Goal: Task Accomplishment & Management: Use online tool/utility

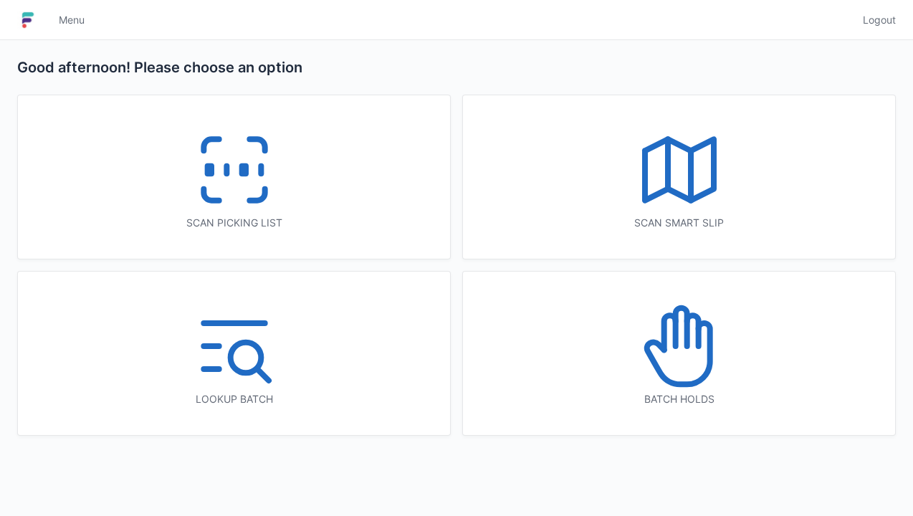
click at [232, 178] on icon at bounding box center [234, 170] width 92 height 92
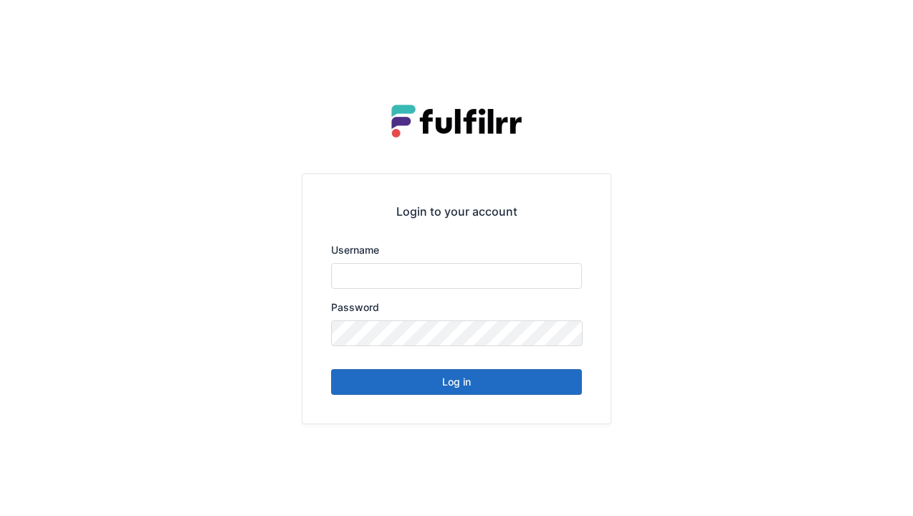
type input "******"
click at [436, 393] on button "Log in" at bounding box center [456, 382] width 251 height 26
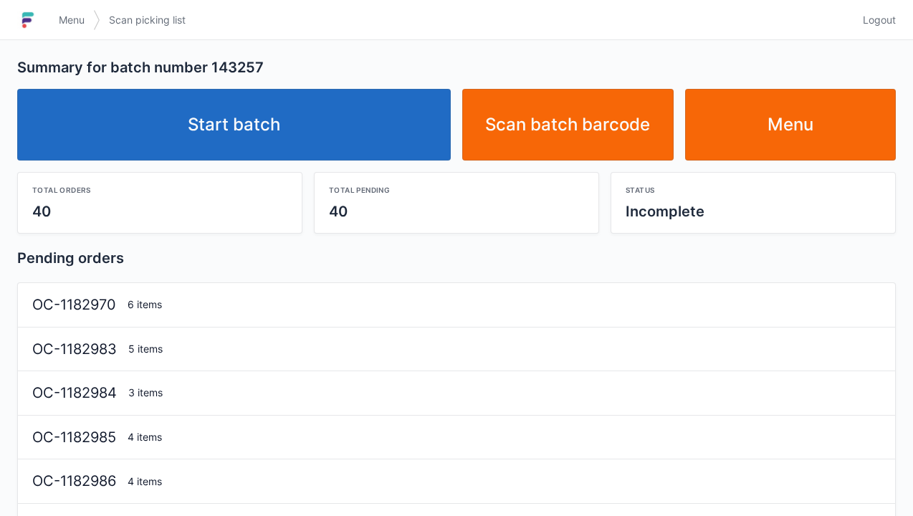
click at [288, 116] on link "Start batch" at bounding box center [234, 125] width 434 height 72
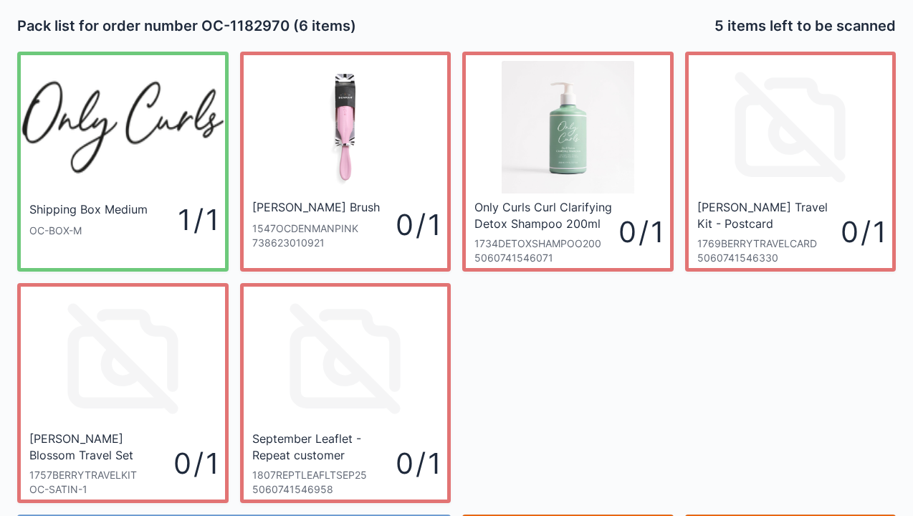
click at [97, 349] on icon at bounding box center [123, 358] width 133 height 133
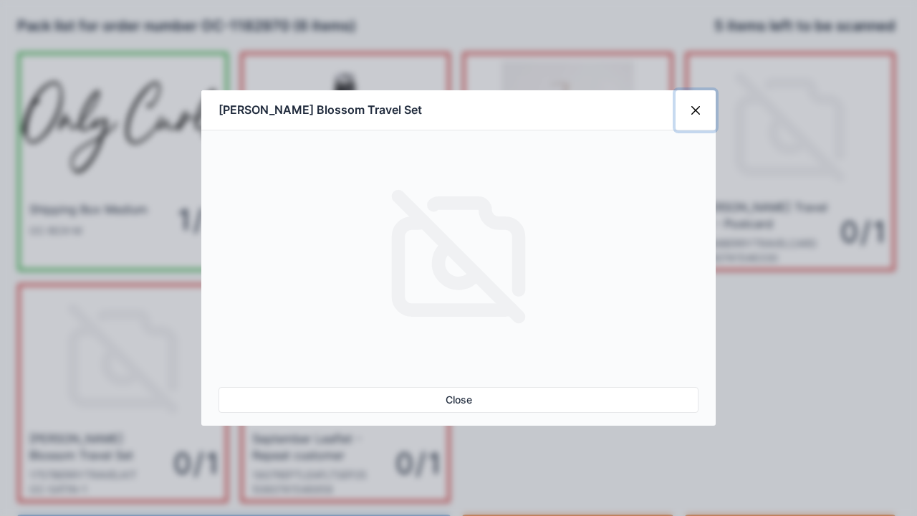
click at [694, 110] on button "Close" at bounding box center [696, 110] width 40 height 40
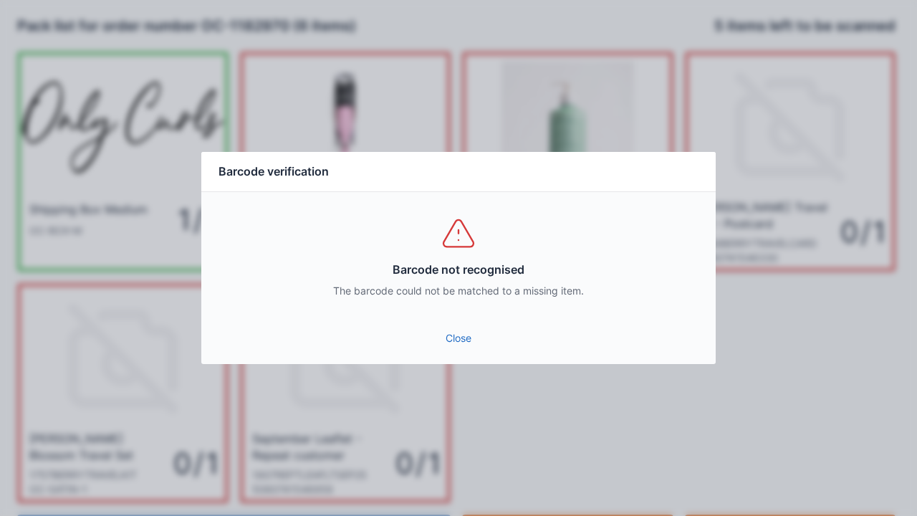
click at [439, 313] on div "Barcode not recognised The barcode could not be matched to a missing item." at bounding box center [458, 256] width 515 height 129
click at [466, 339] on link "Close" at bounding box center [459, 338] width 492 height 26
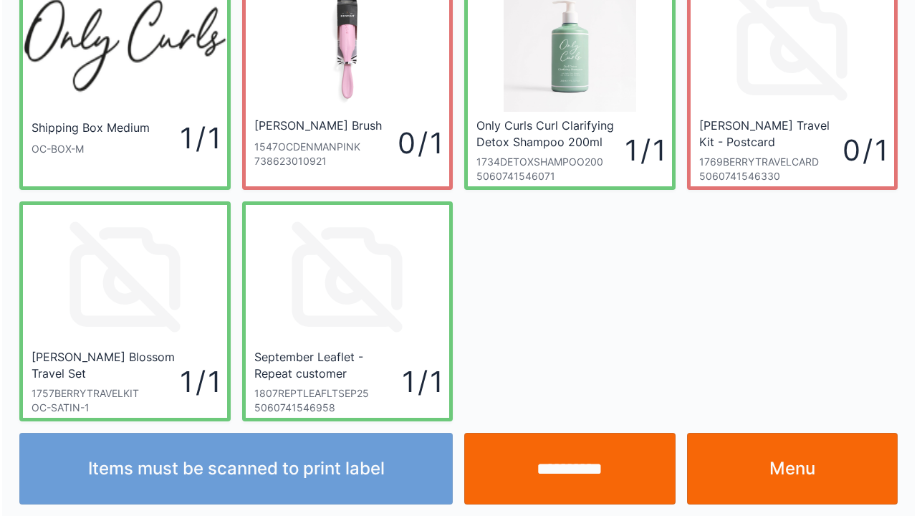
scroll to position [83, 0]
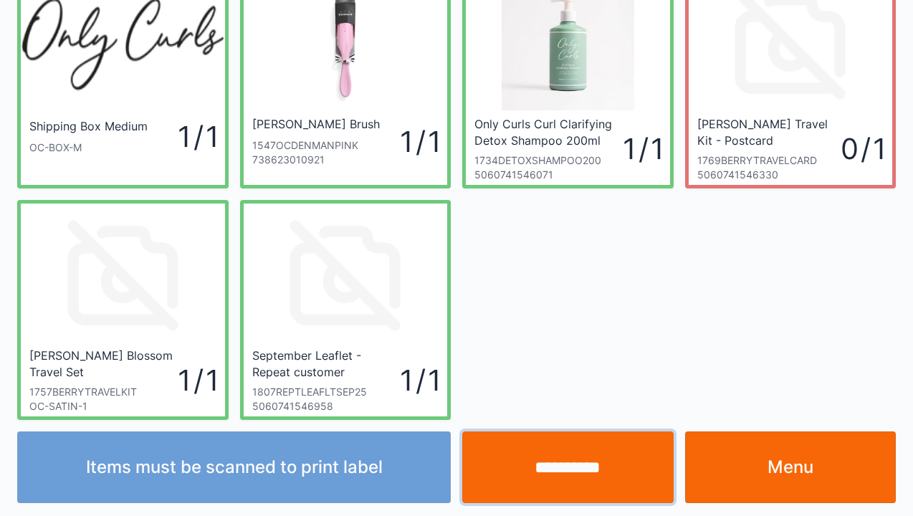
click at [565, 470] on input "**********" at bounding box center [567, 467] width 211 height 72
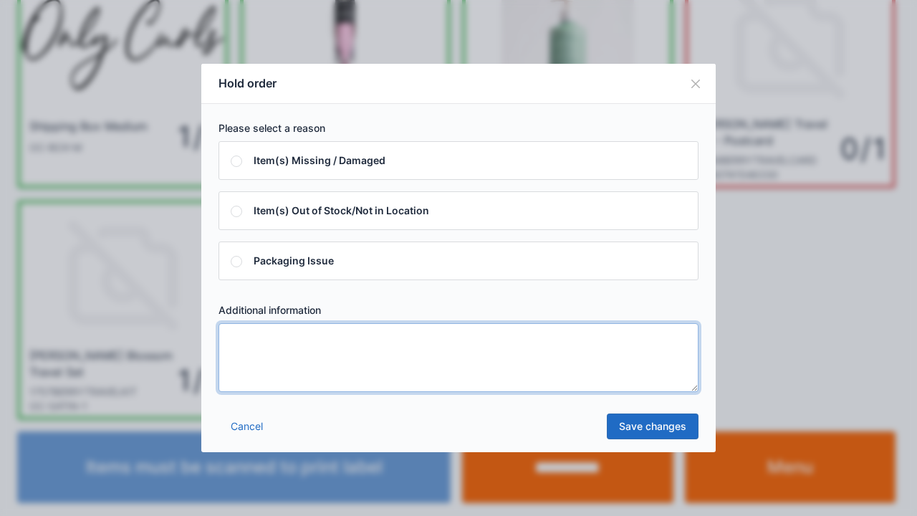
click at [251, 340] on textarea at bounding box center [459, 357] width 480 height 69
type textarea "*****"
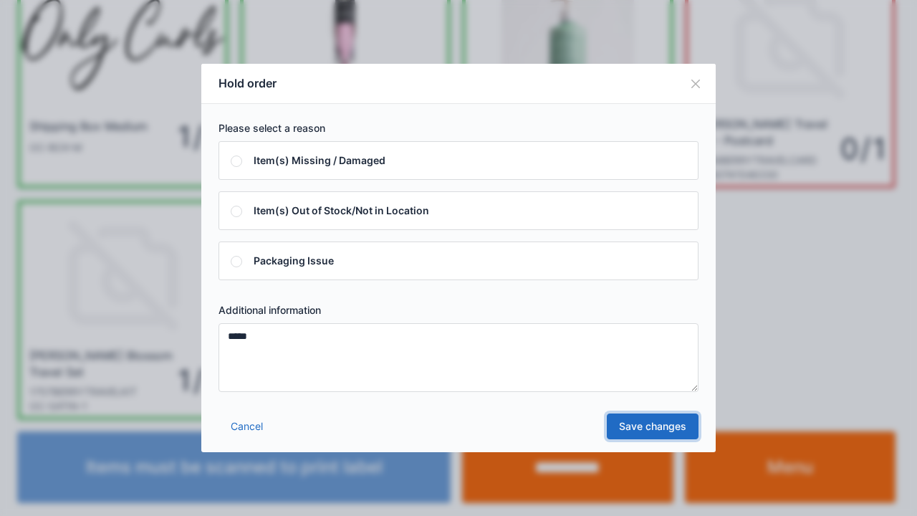
click at [643, 433] on link "Save changes" at bounding box center [653, 427] width 92 height 26
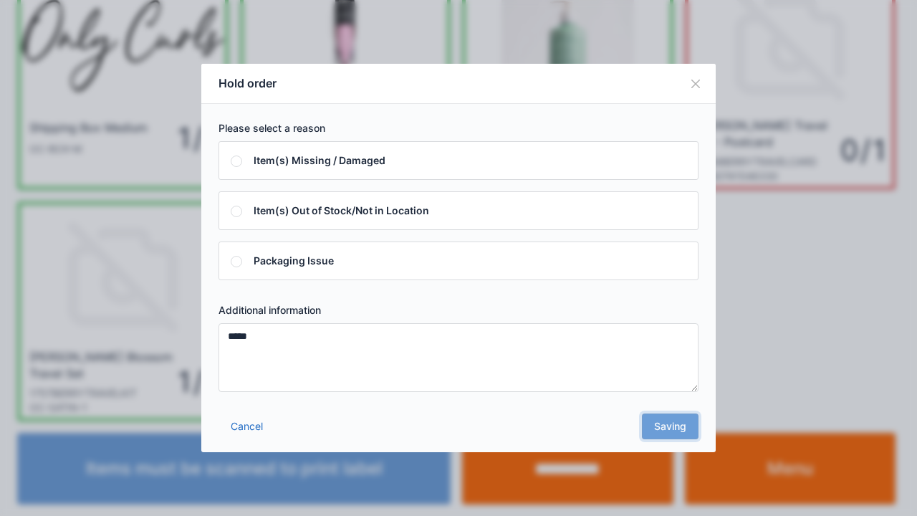
scroll to position [0, 0]
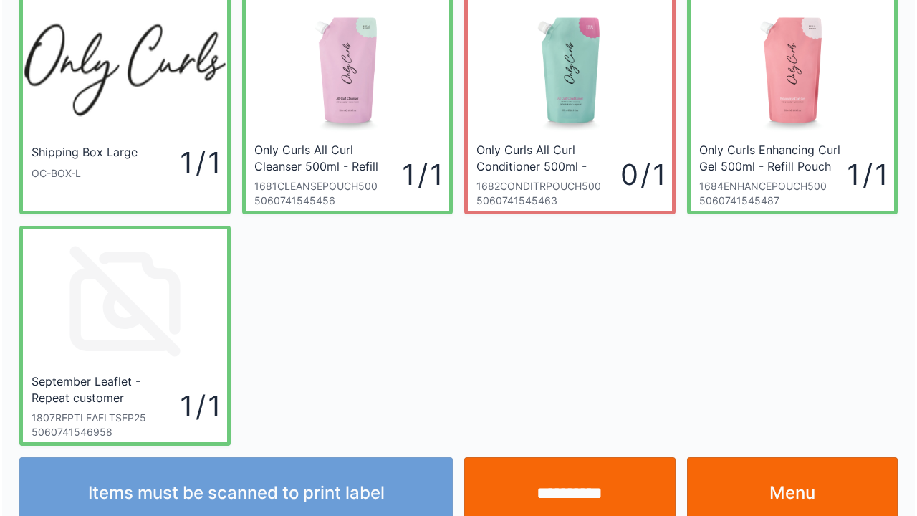
scroll to position [83, 0]
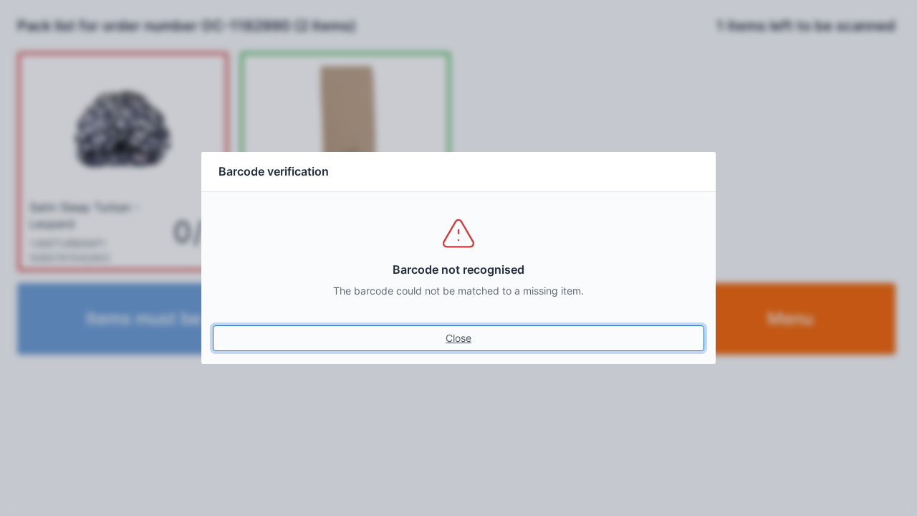
click at [469, 348] on link "Close" at bounding box center [459, 338] width 492 height 26
click at [467, 337] on link "Close" at bounding box center [459, 338] width 492 height 26
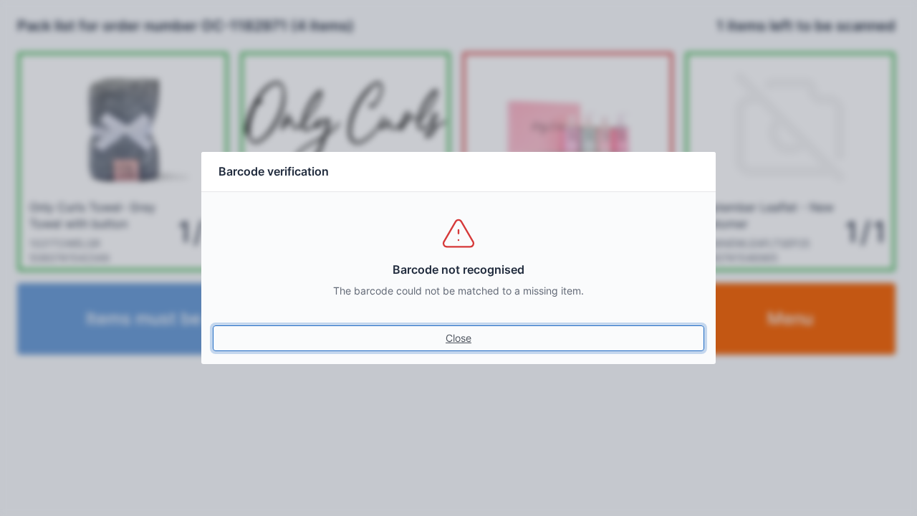
click at [460, 344] on link "Close" at bounding box center [459, 338] width 492 height 26
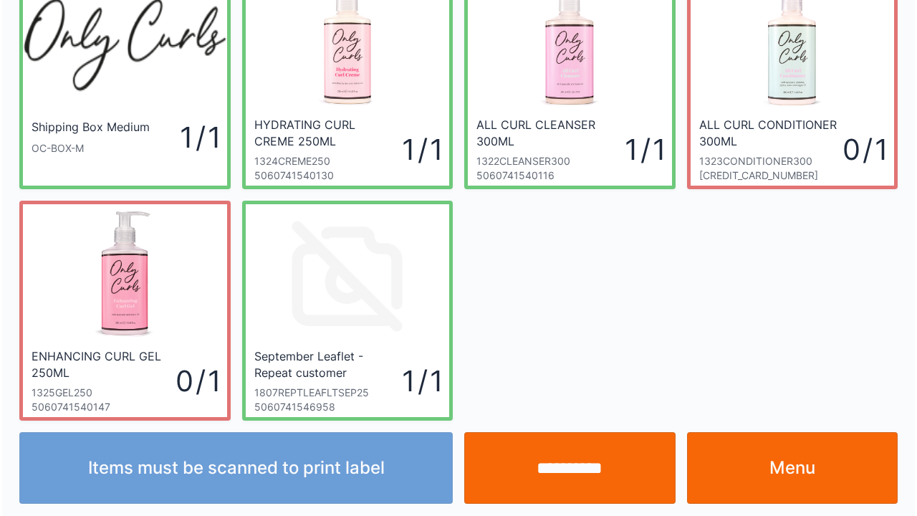
scroll to position [83, 0]
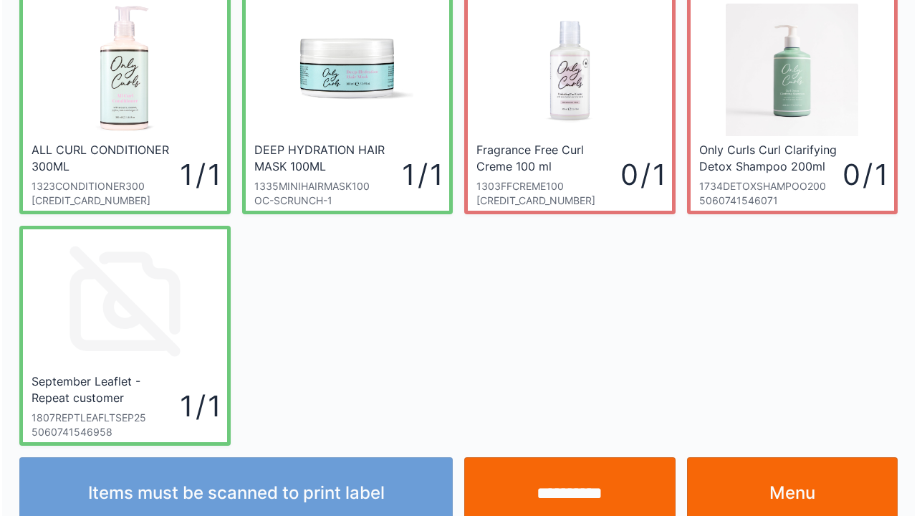
scroll to position [83, 0]
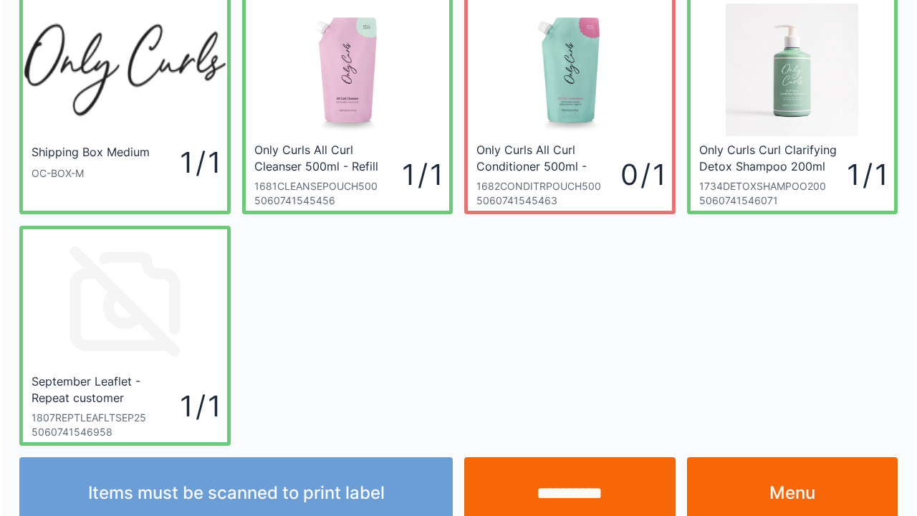
scroll to position [83, 0]
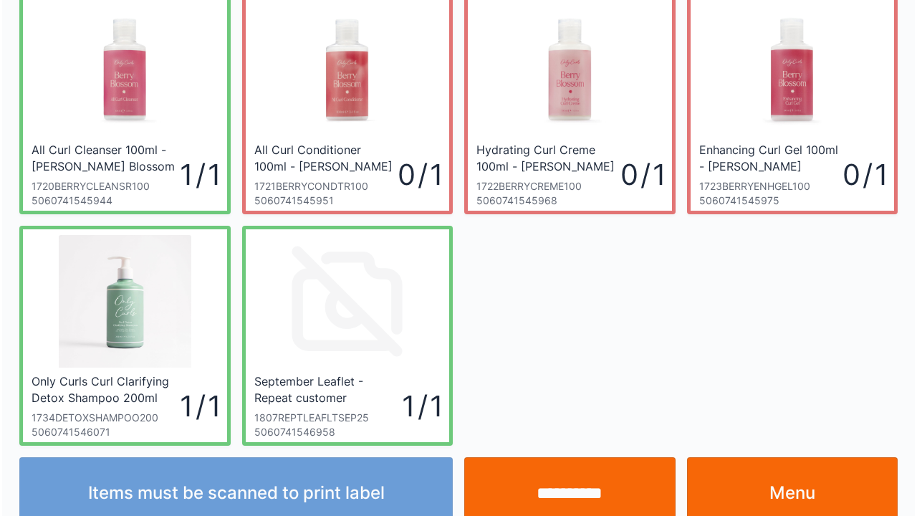
scroll to position [83, 0]
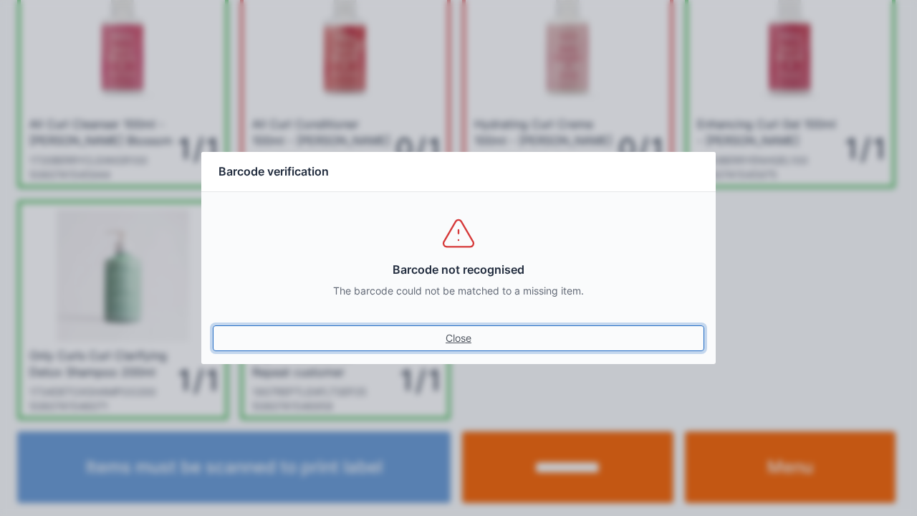
click at [454, 350] on link "Close" at bounding box center [459, 338] width 492 height 26
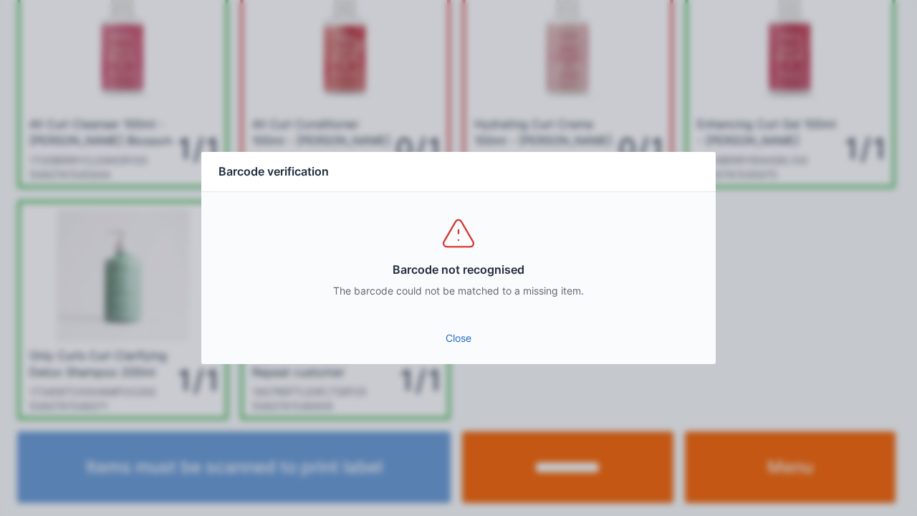
click at [447, 331] on link "Close" at bounding box center [459, 338] width 492 height 26
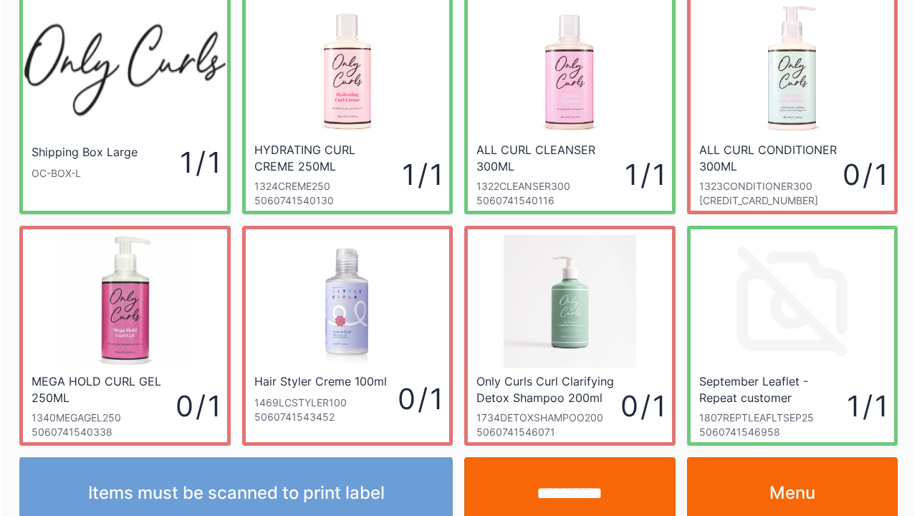
scroll to position [83, 0]
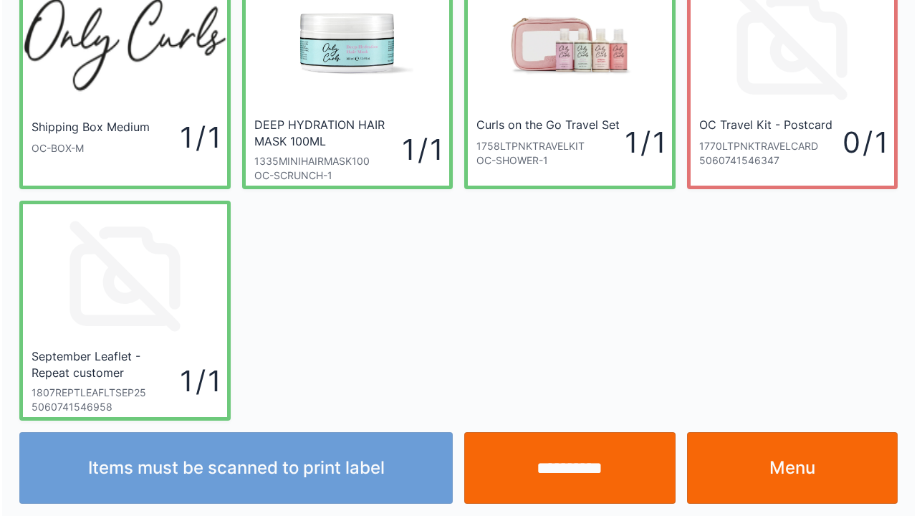
scroll to position [83, 0]
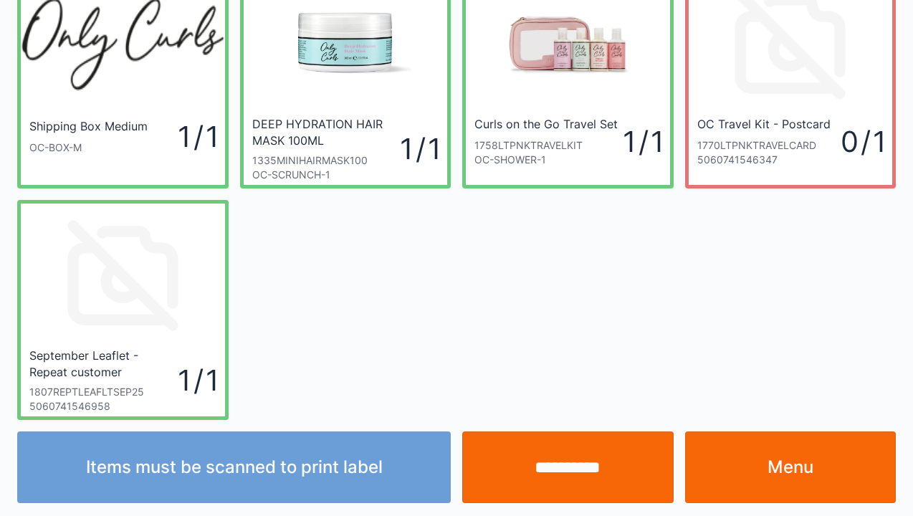
click at [569, 470] on input "**********" at bounding box center [567, 467] width 211 height 72
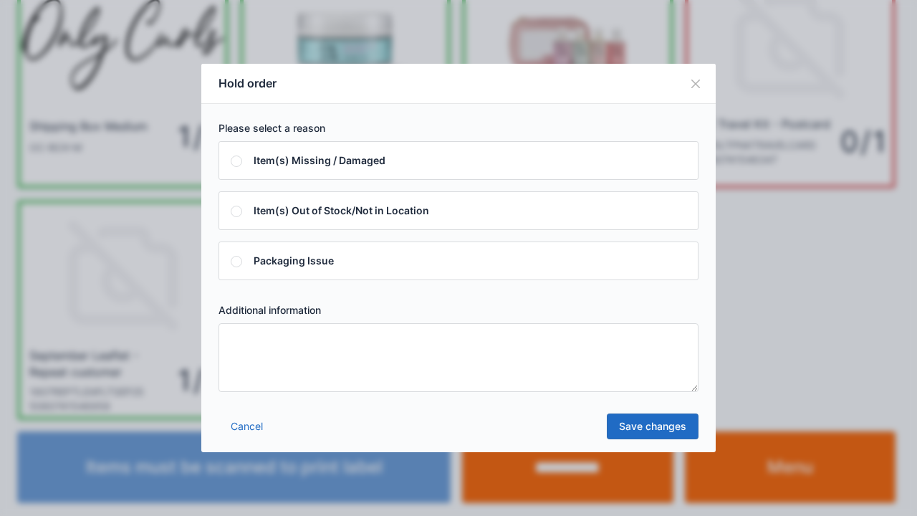
click at [262, 343] on textarea at bounding box center [459, 357] width 480 height 69
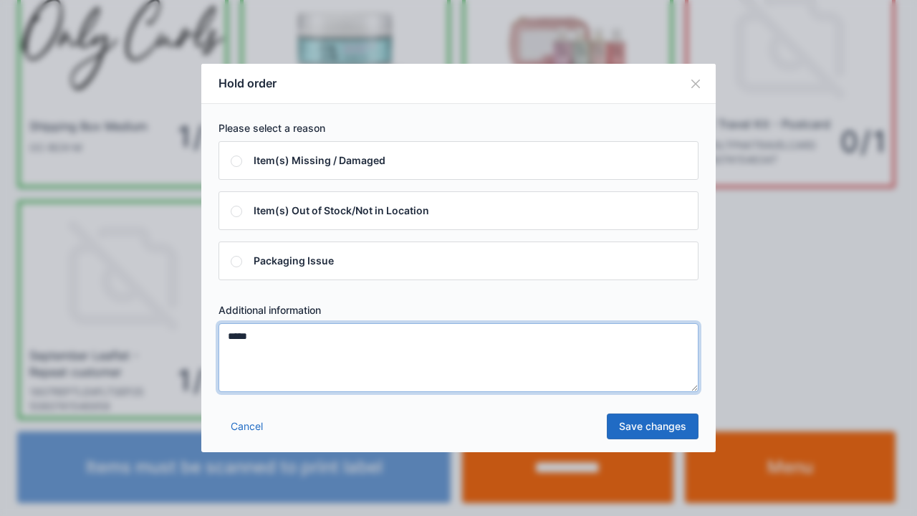
type textarea "*****"
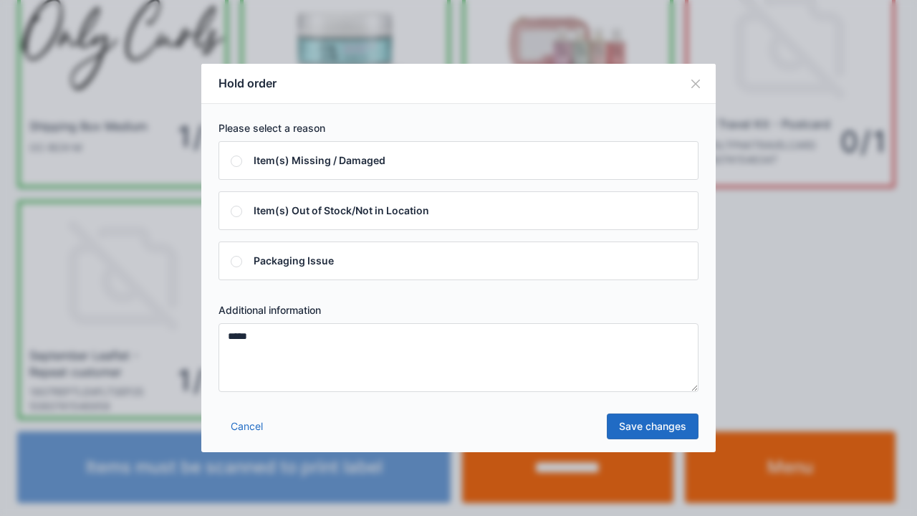
click at [659, 437] on link "Save changes" at bounding box center [653, 427] width 92 height 26
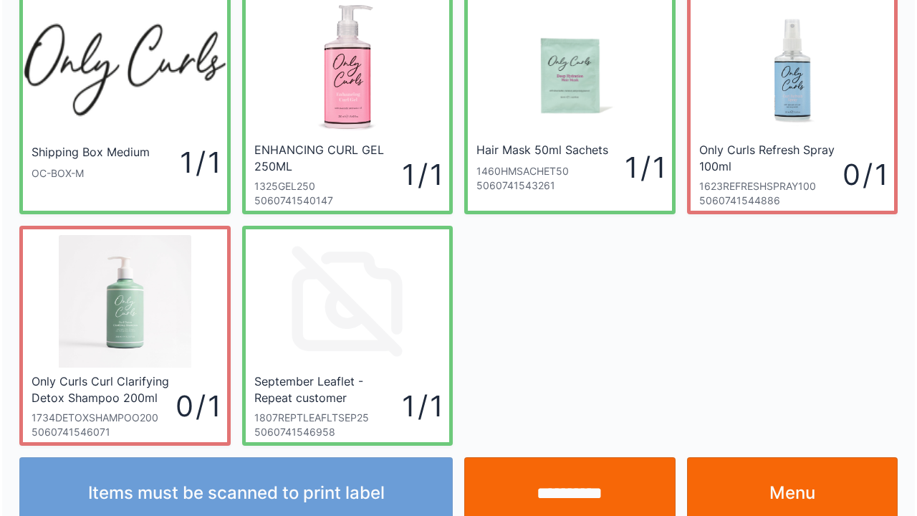
scroll to position [83, 0]
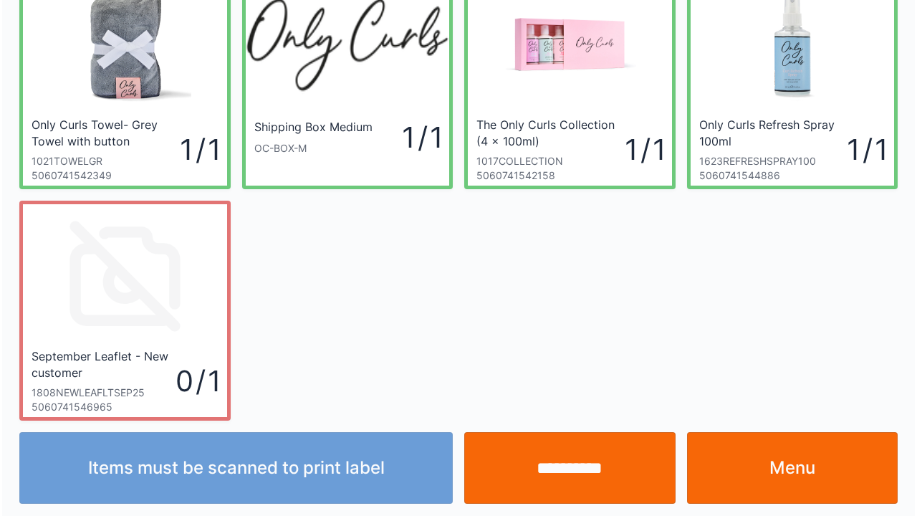
scroll to position [83, 0]
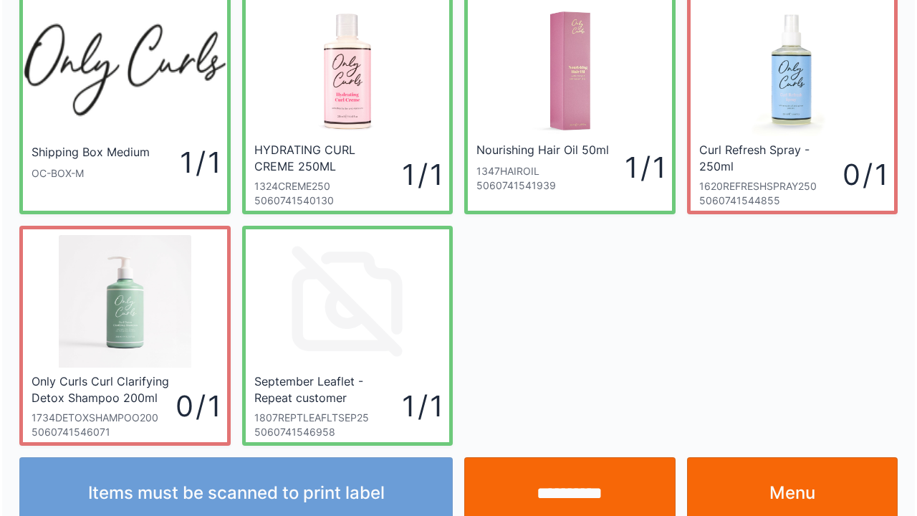
scroll to position [83, 0]
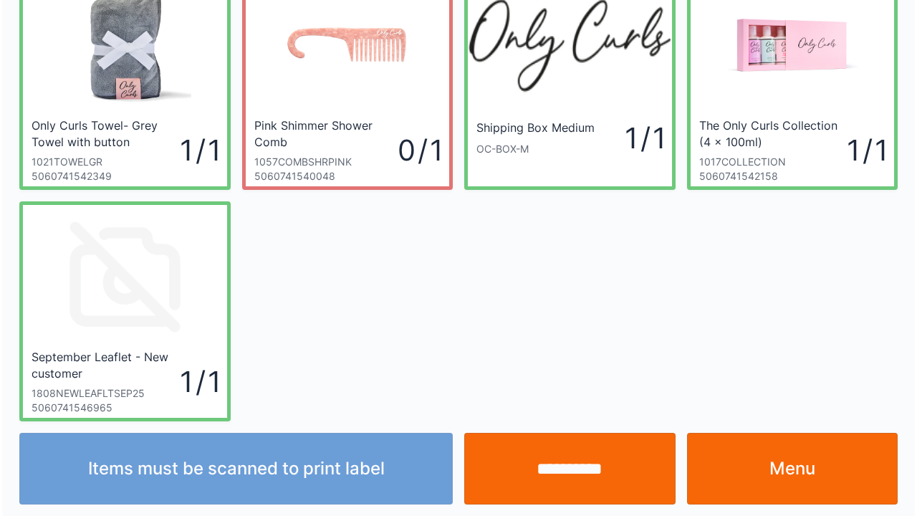
scroll to position [83, 0]
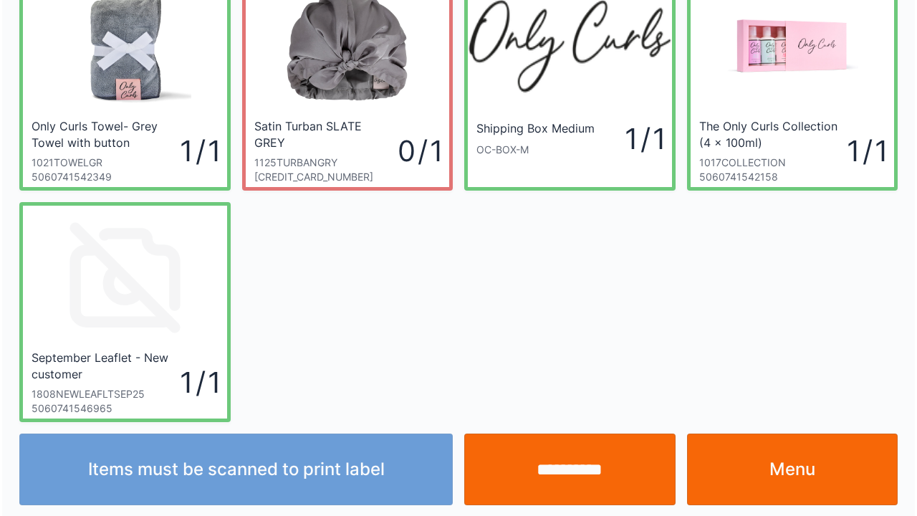
scroll to position [83, 0]
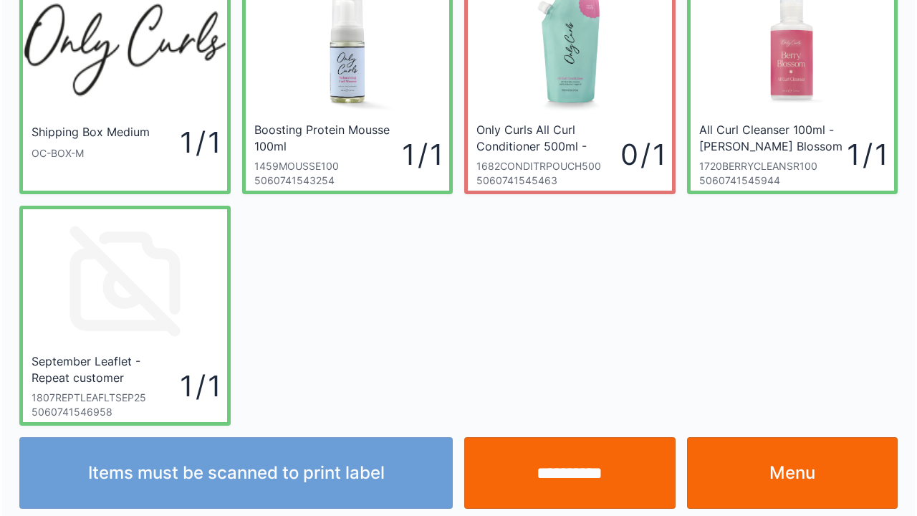
scroll to position [83, 0]
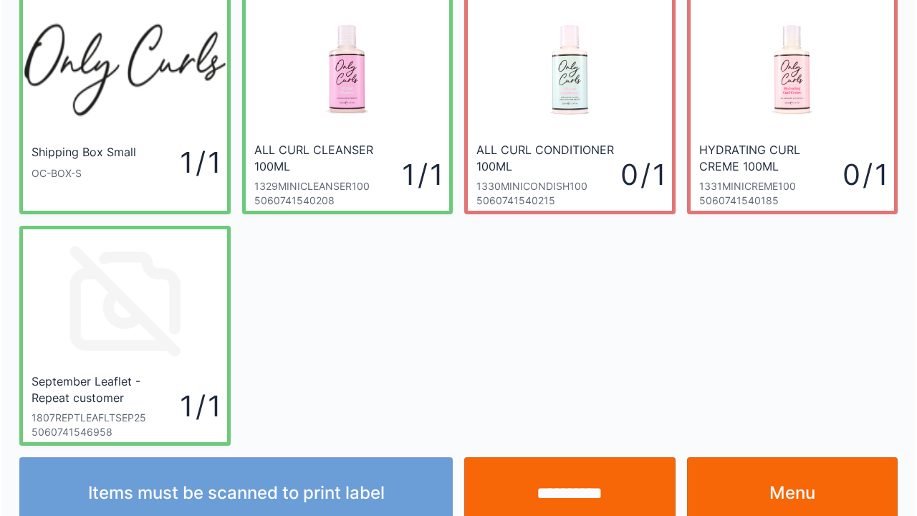
scroll to position [83, 0]
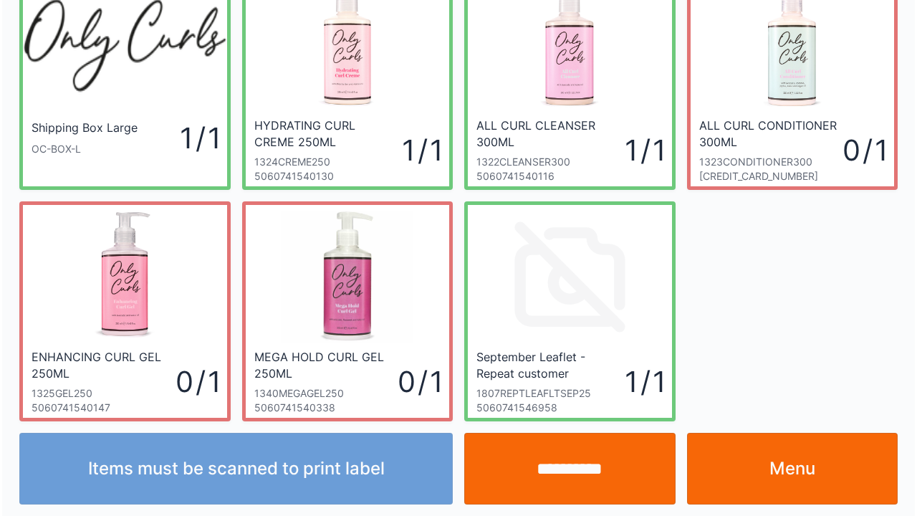
scroll to position [83, 0]
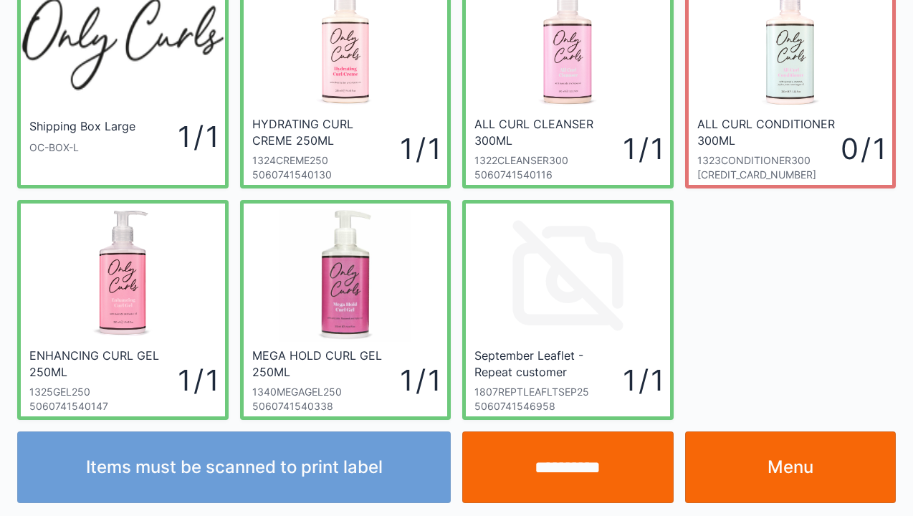
click at [565, 479] on input "**********" at bounding box center [567, 467] width 211 height 72
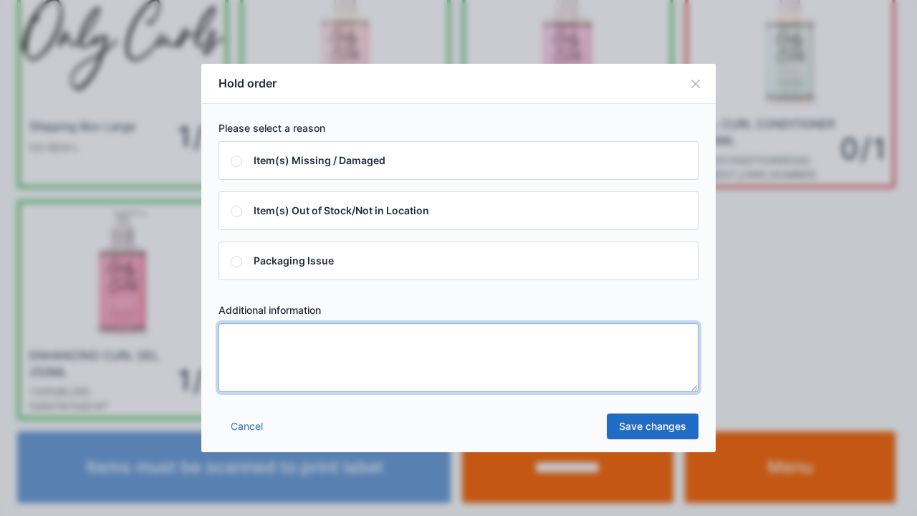
click at [274, 353] on textarea at bounding box center [459, 357] width 480 height 69
type textarea "*****"
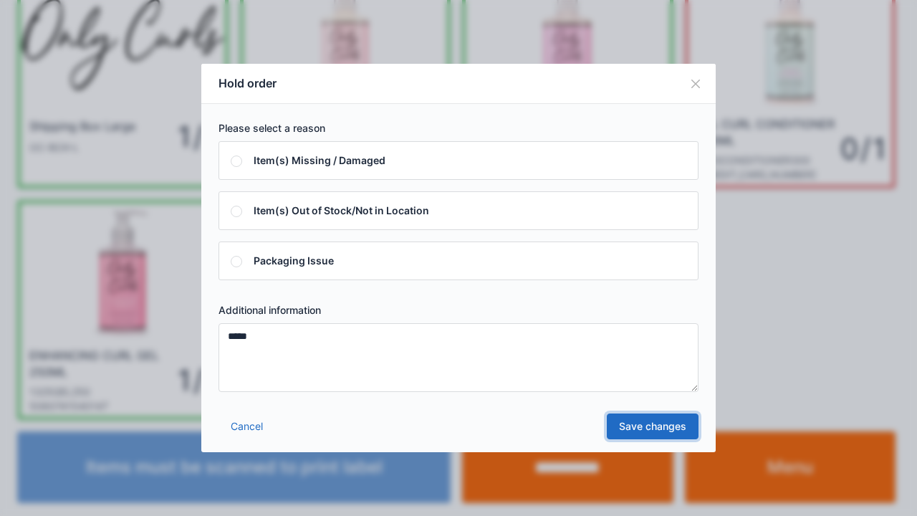
click at [643, 434] on link "Save changes" at bounding box center [653, 427] width 92 height 26
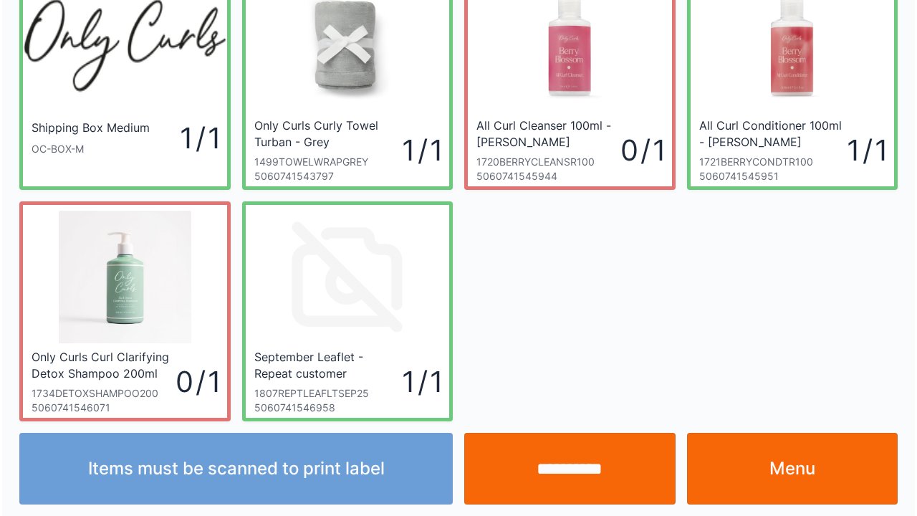
scroll to position [83, 0]
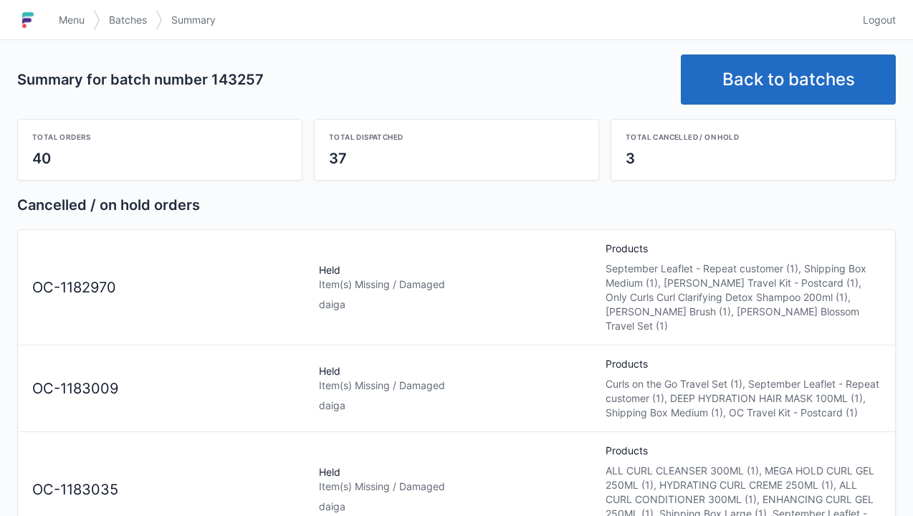
click at [775, 70] on link "Back to batches" at bounding box center [788, 79] width 215 height 50
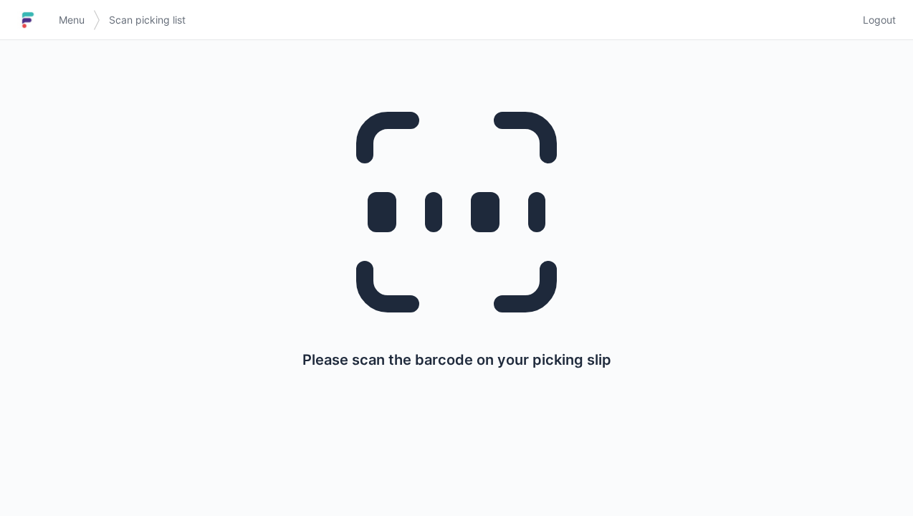
click at [61, 14] on span "Menu" at bounding box center [72, 20] width 26 height 14
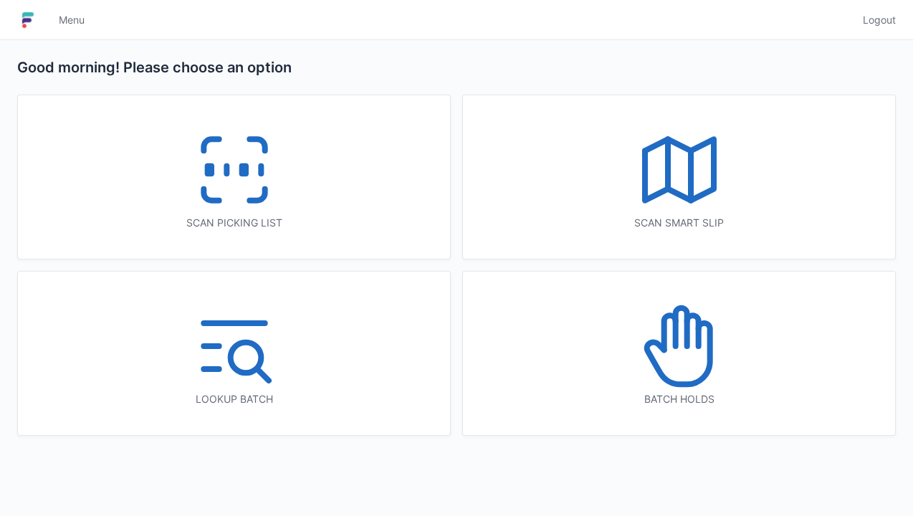
click at [698, 341] on icon at bounding box center [692, 330] width 11 height 31
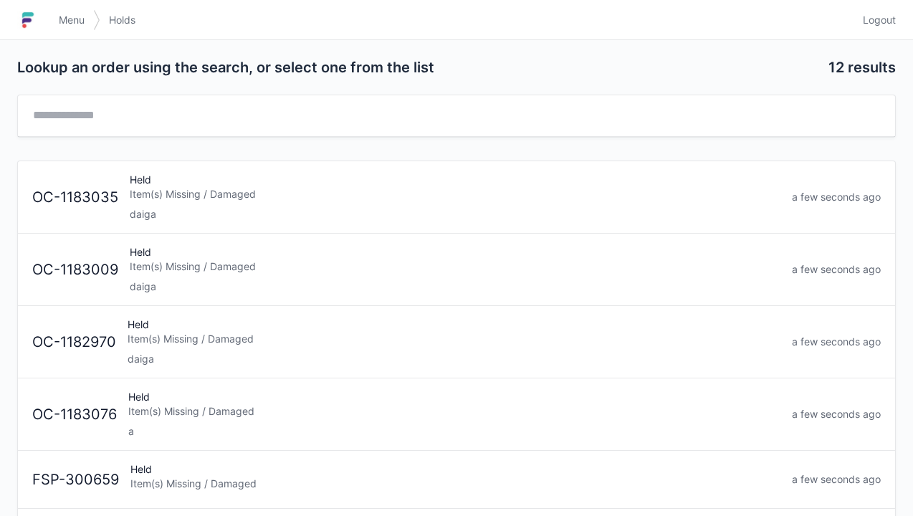
click at [181, 349] on div "Held Item(s) Missing / Damaged daiga" at bounding box center [454, 342] width 664 height 49
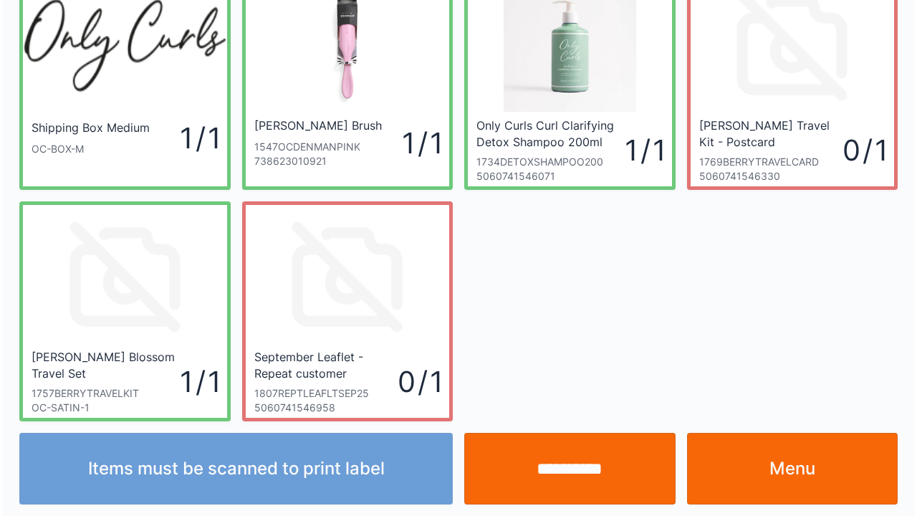
scroll to position [83, 0]
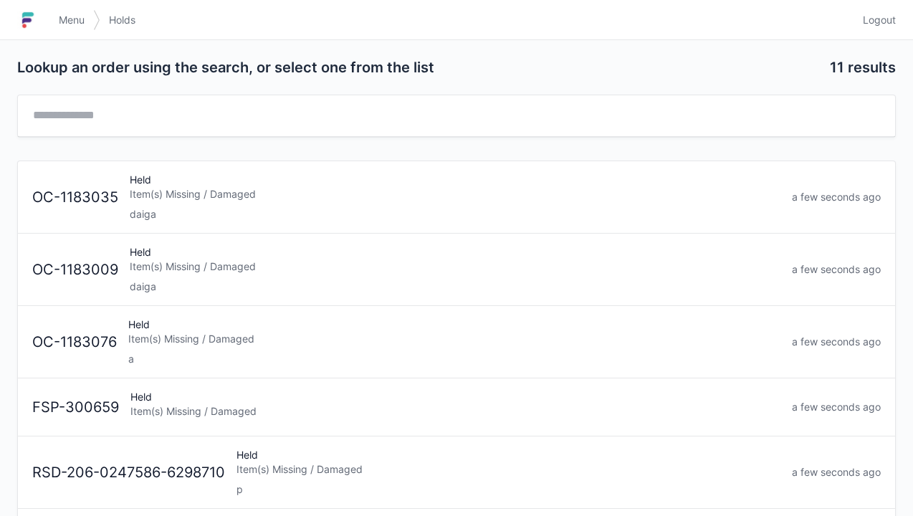
click at [156, 267] on div "Item(s) Missing / Damaged" at bounding box center [455, 266] width 651 height 14
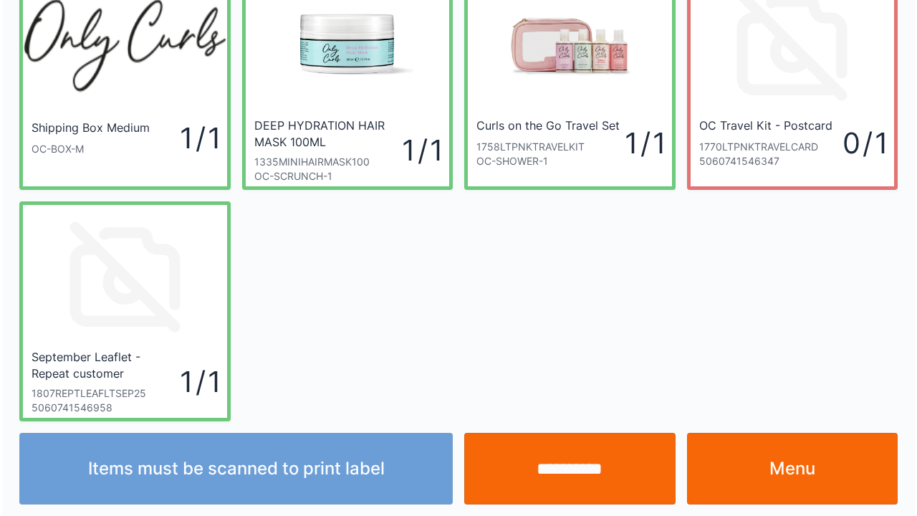
scroll to position [83, 0]
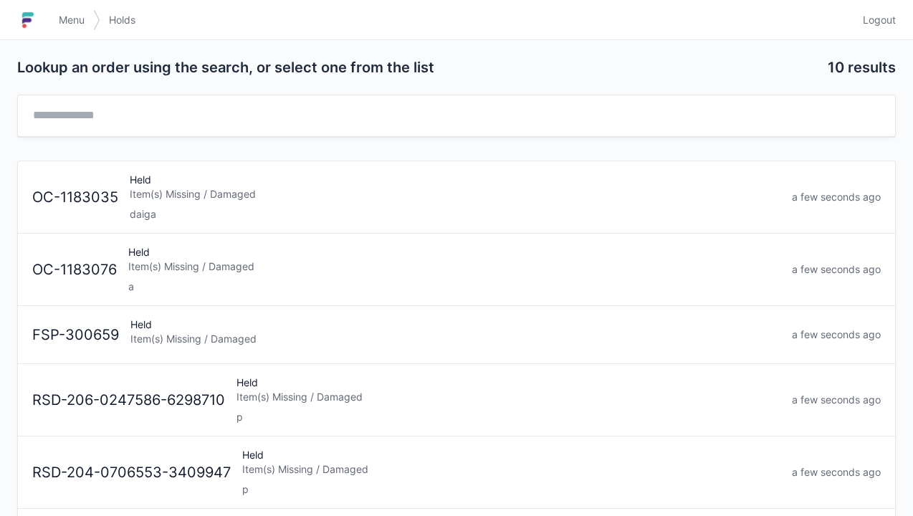
click at [60, 30] on link "Menu" at bounding box center [71, 20] width 43 height 26
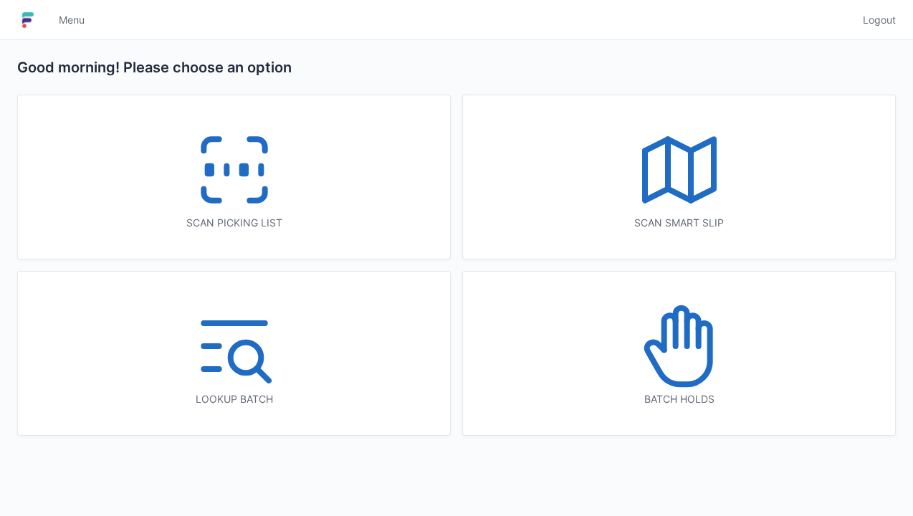
click at [234, 170] on icon at bounding box center [234, 170] width 92 height 92
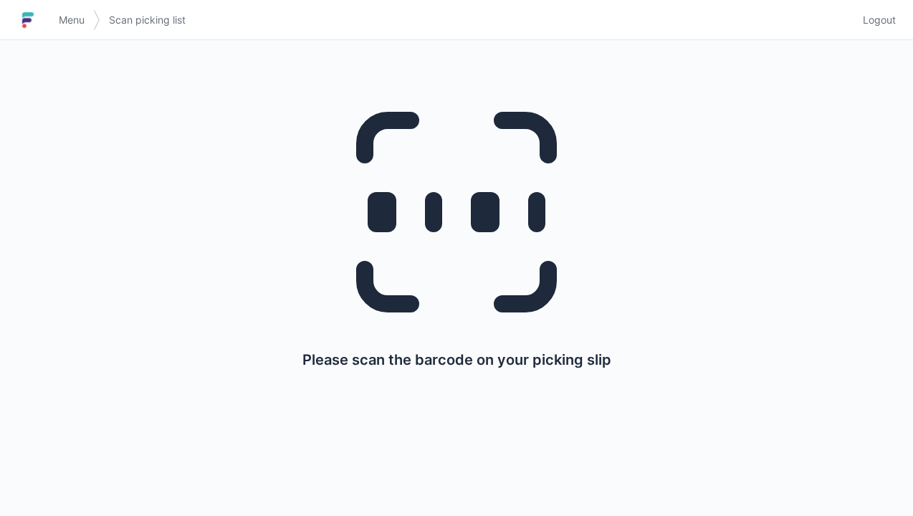
click at [60, 30] on link "Menu" at bounding box center [71, 20] width 43 height 26
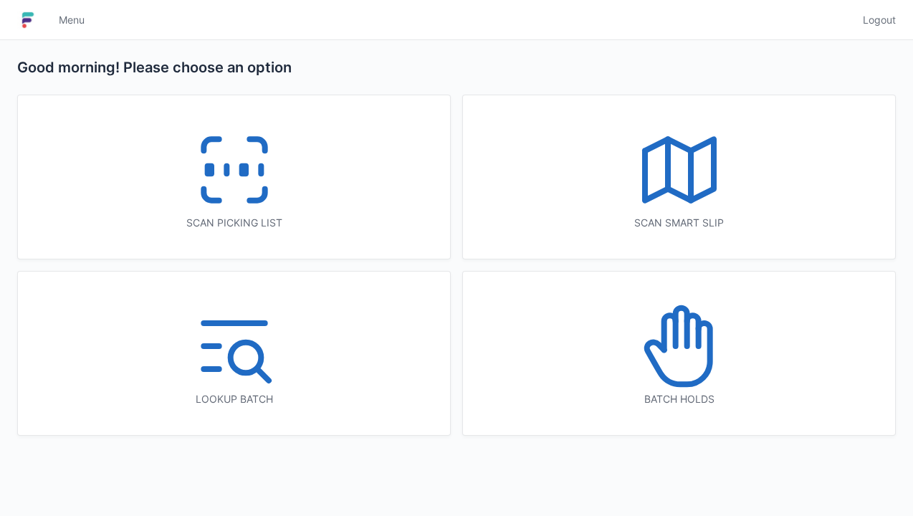
click at [690, 349] on icon at bounding box center [680, 346] width 92 height 92
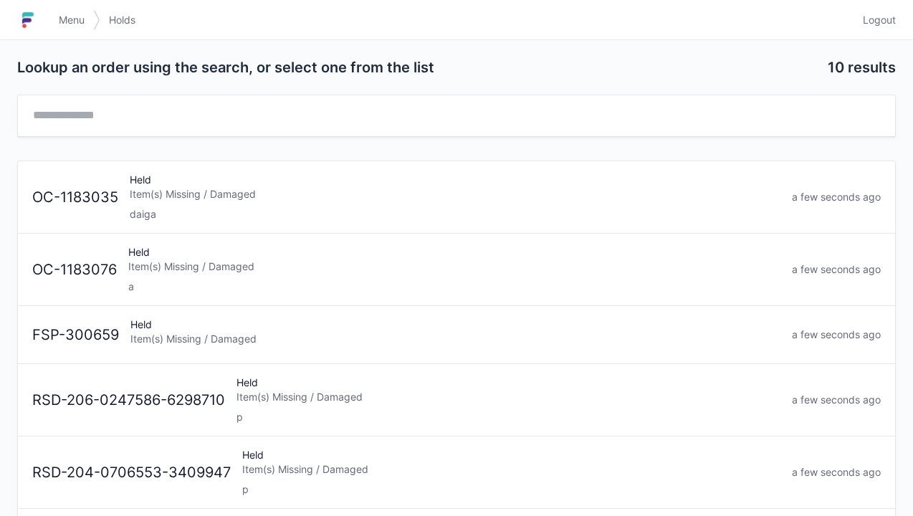
click at [160, 201] on div "Held Item(s) Missing / Damaged daiga" at bounding box center [455, 197] width 662 height 49
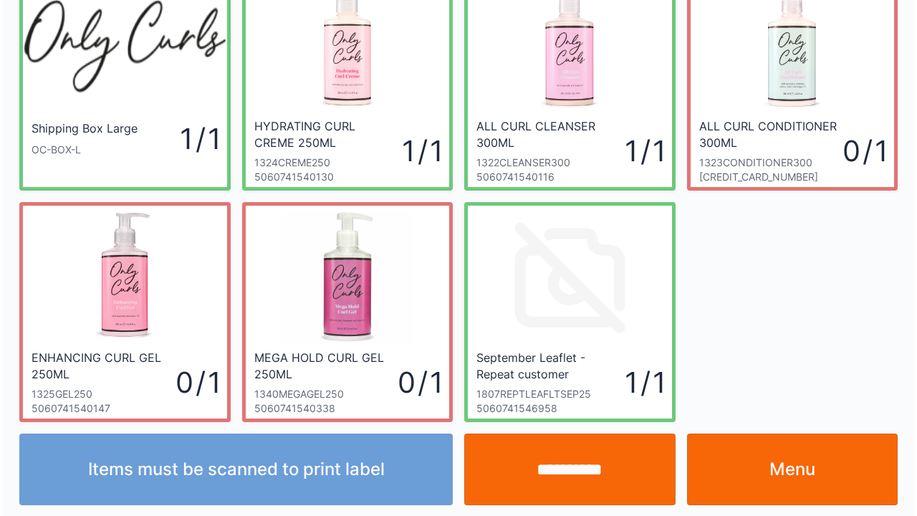
scroll to position [83, 0]
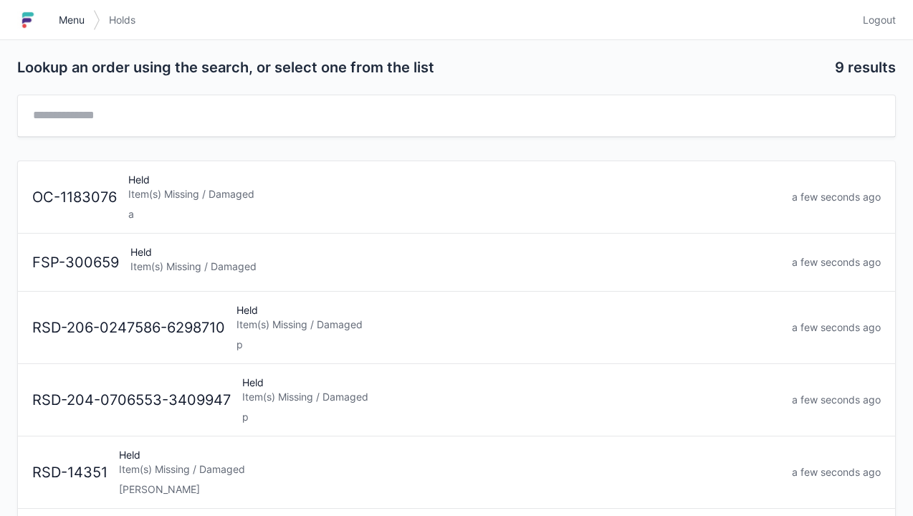
click at [54, 15] on link "Menu" at bounding box center [71, 20] width 43 height 26
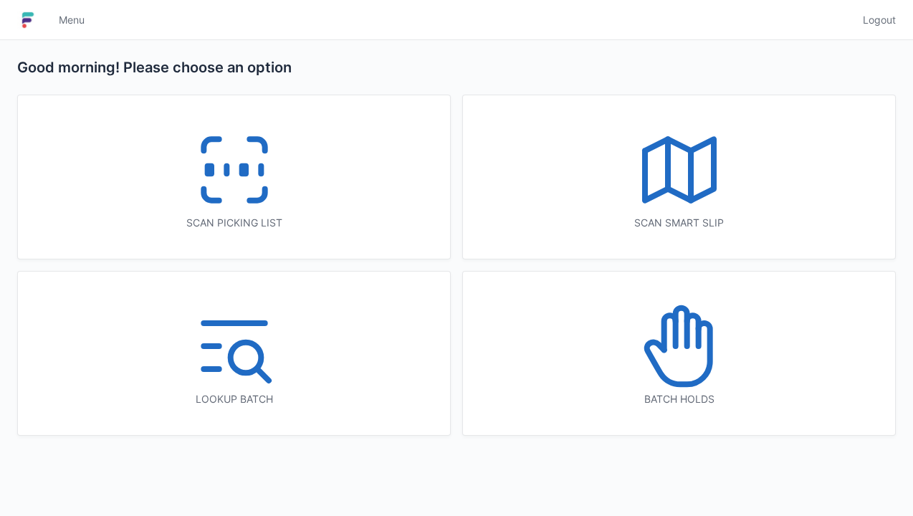
click at [242, 149] on icon at bounding box center [234, 170] width 92 height 92
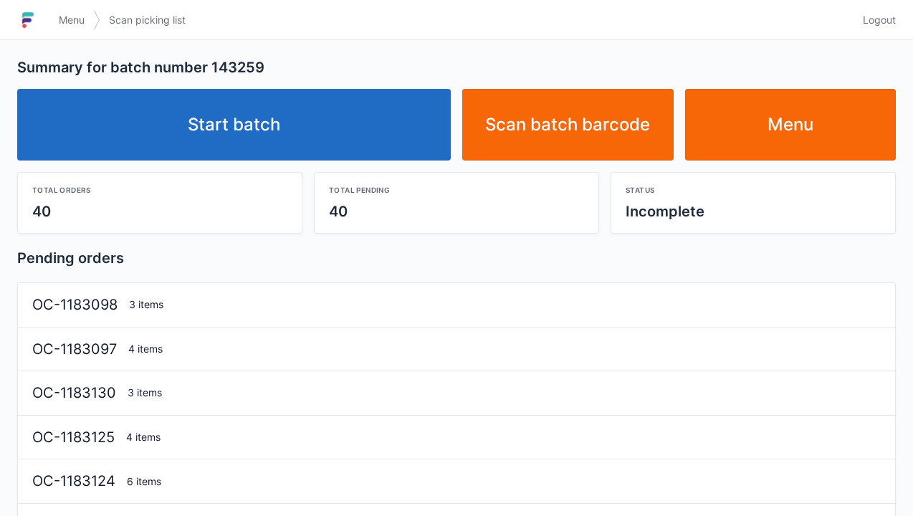
click at [261, 118] on link "Start batch" at bounding box center [234, 125] width 434 height 72
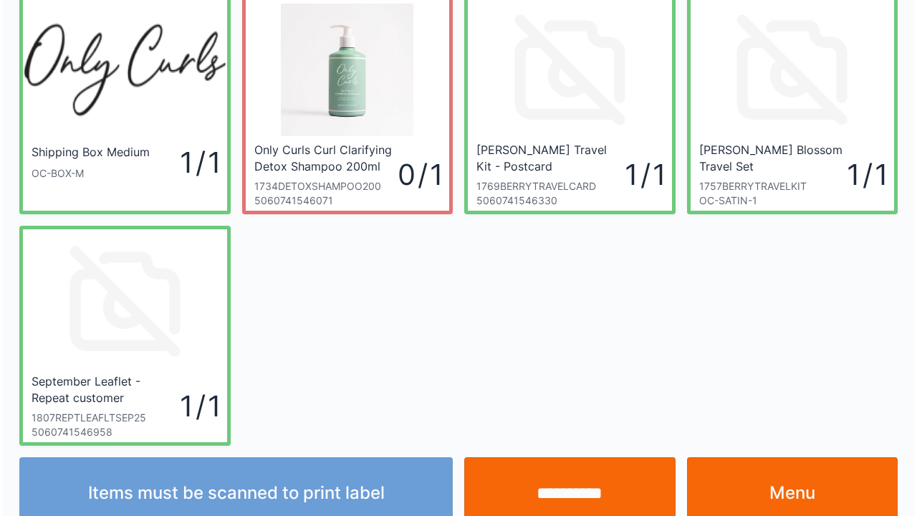
scroll to position [83, 0]
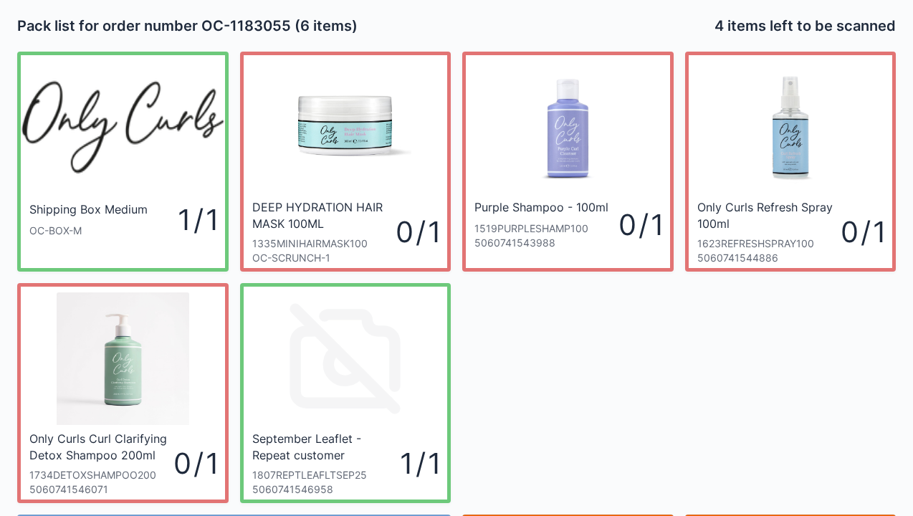
scroll to position [29, 0]
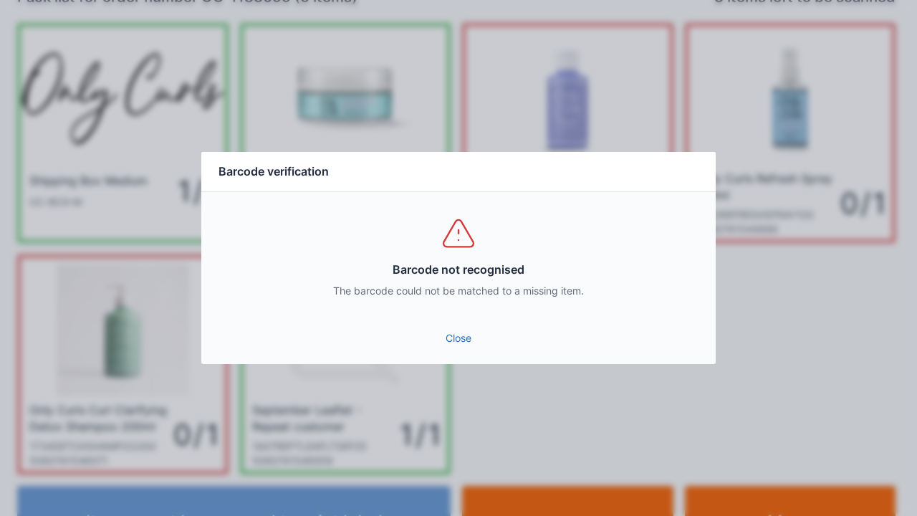
click at [464, 348] on link "Close" at bounding box center [459, 338] width 492 height 26
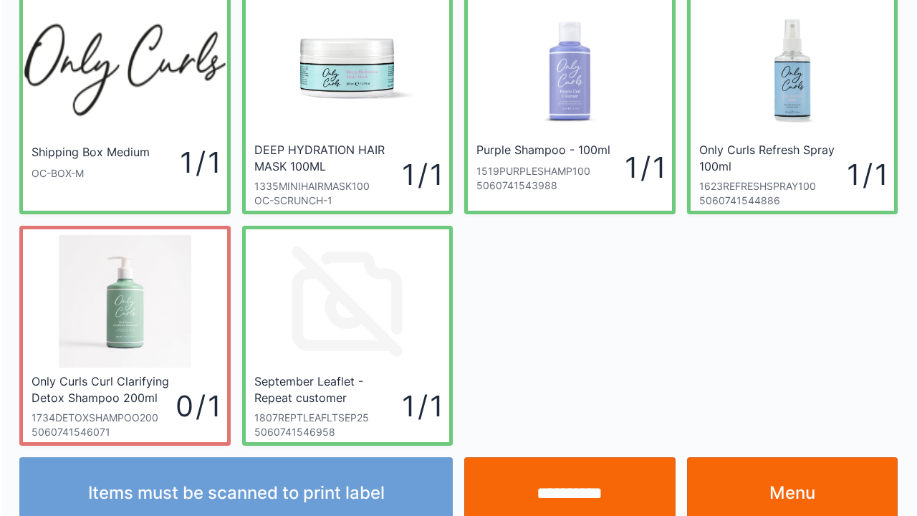
scroll to position [83, 0]
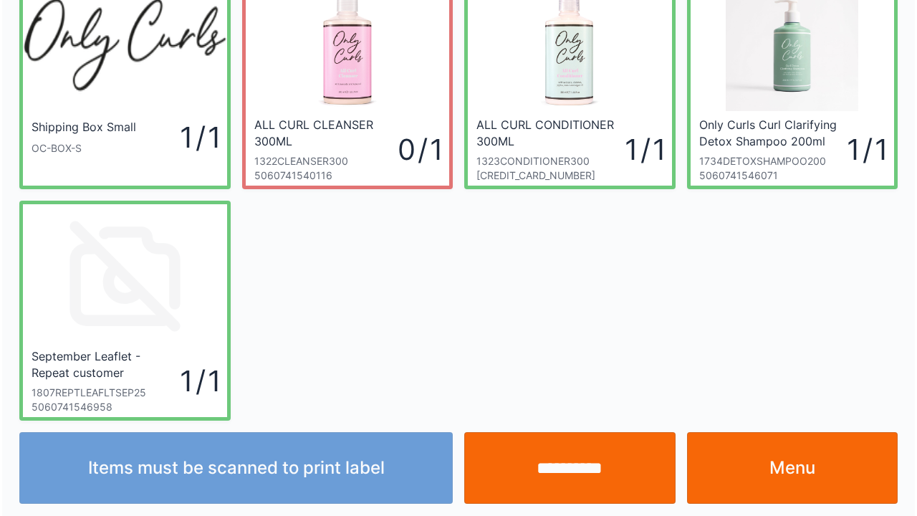
scroll to position [83, 0]
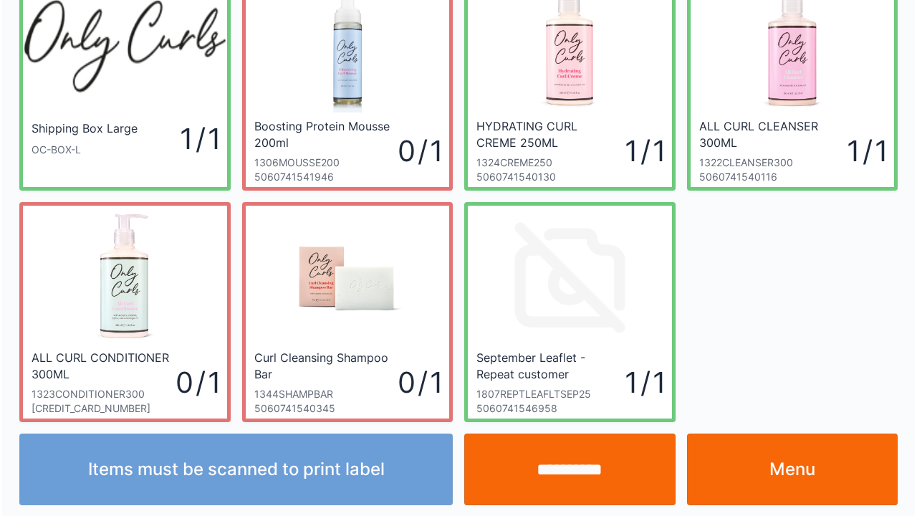
scroll to position [83, 0]
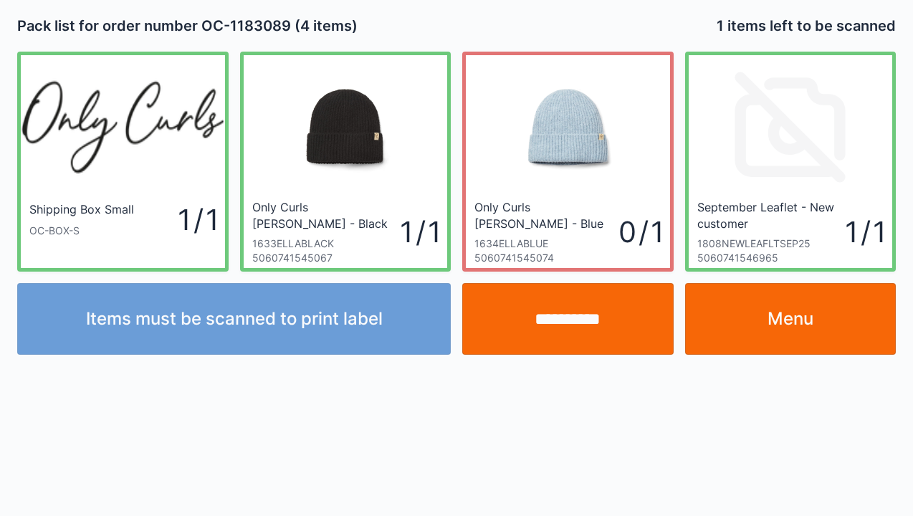
click at [560, 322] on input "**********" at bounding box center [567, 319] width 211 height 72
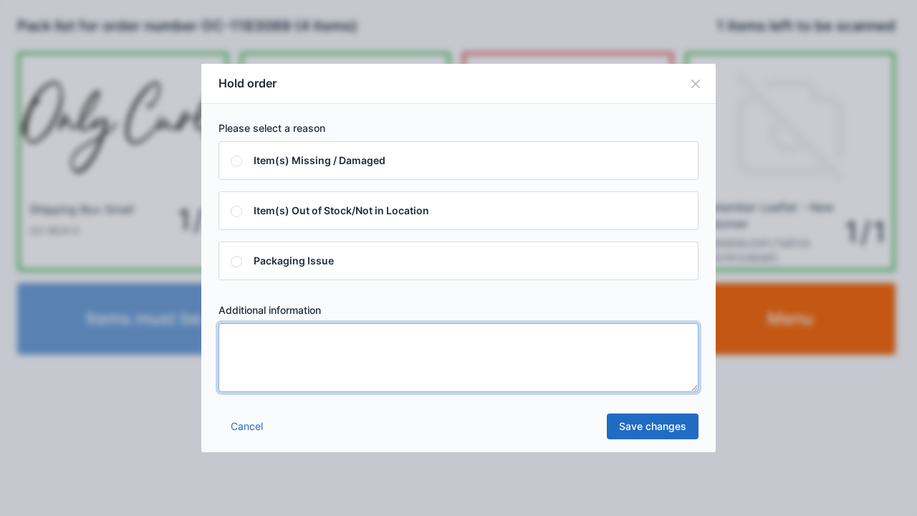
click at [240, 353] on textarea at bounding box center [459, 357] width 480 height 69
type textarea "*****"
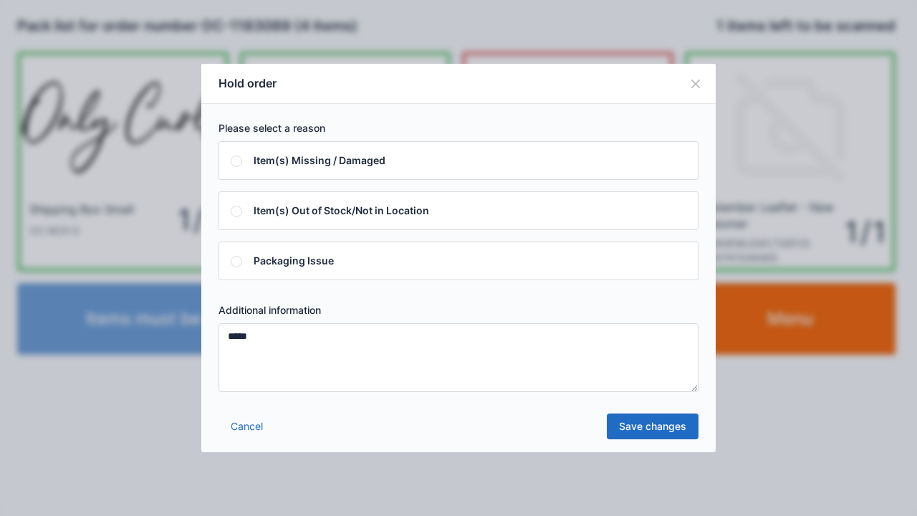
click at [651, 434] on link "Save changes" at bounding box center [653, 427] width 92 height 26
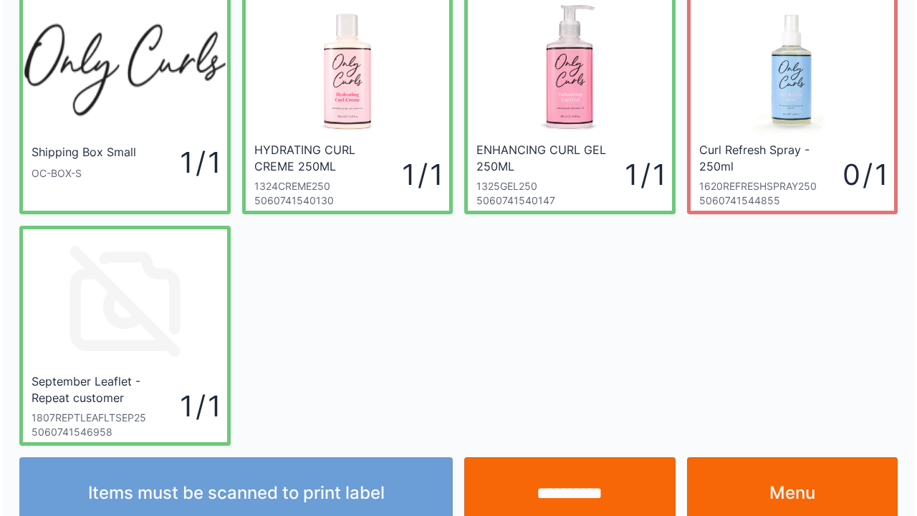
scroll to position [83, 0]
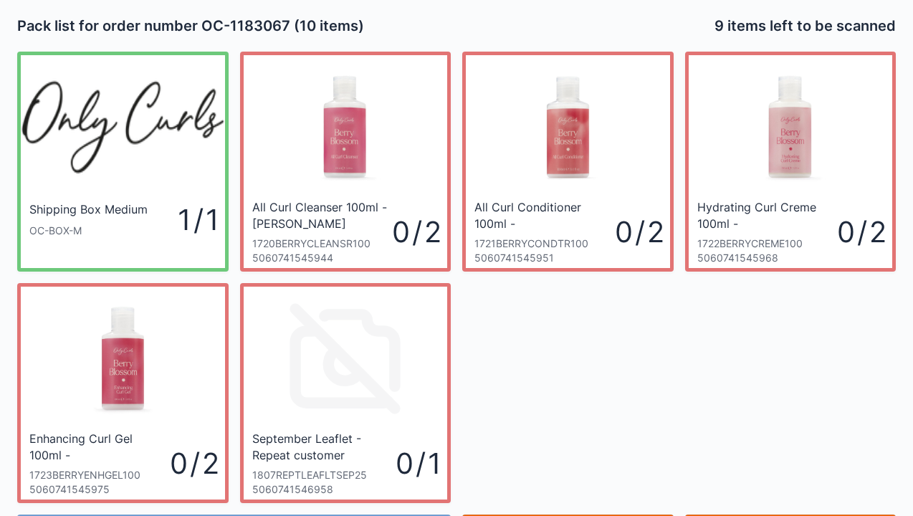
scroll to position [83, 0]
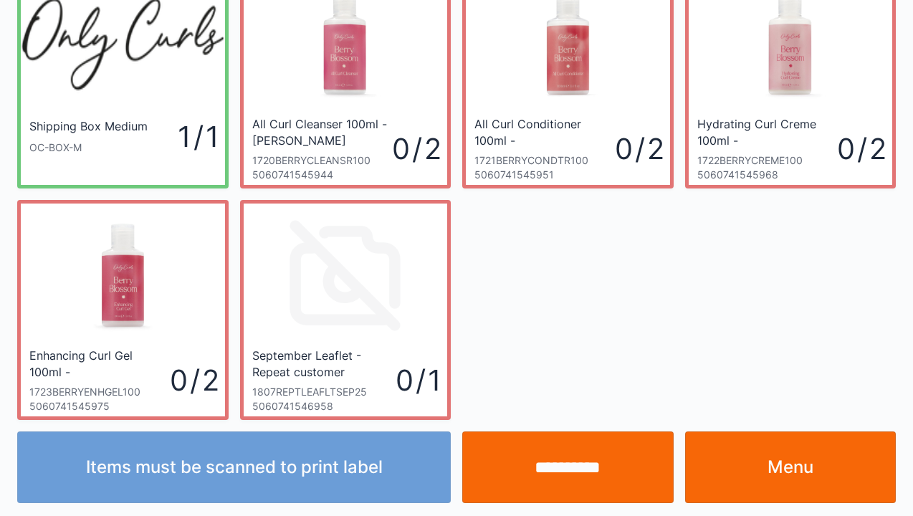
click at [756, 472] on link "Menu" at bounding box center [790, 467] width 211 height 72
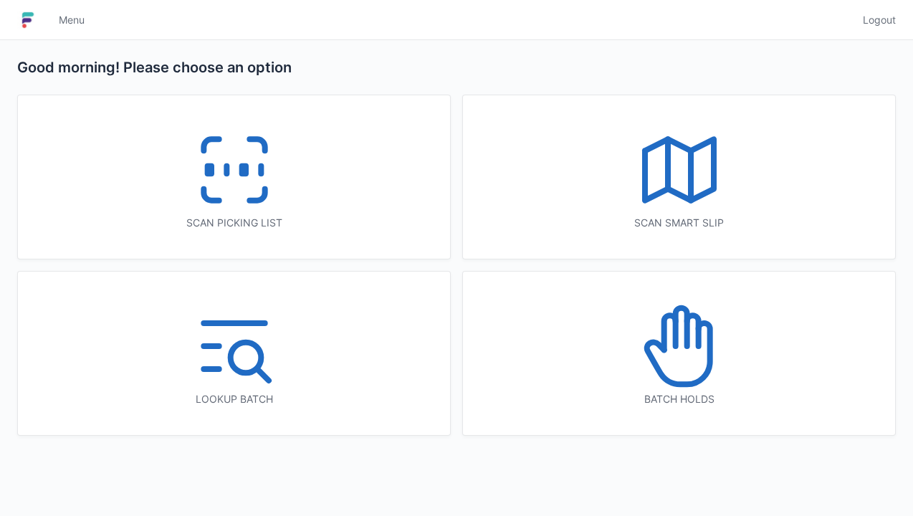
click at [221, 176] on icon at bounding box center [234, 170] width 92 height 92
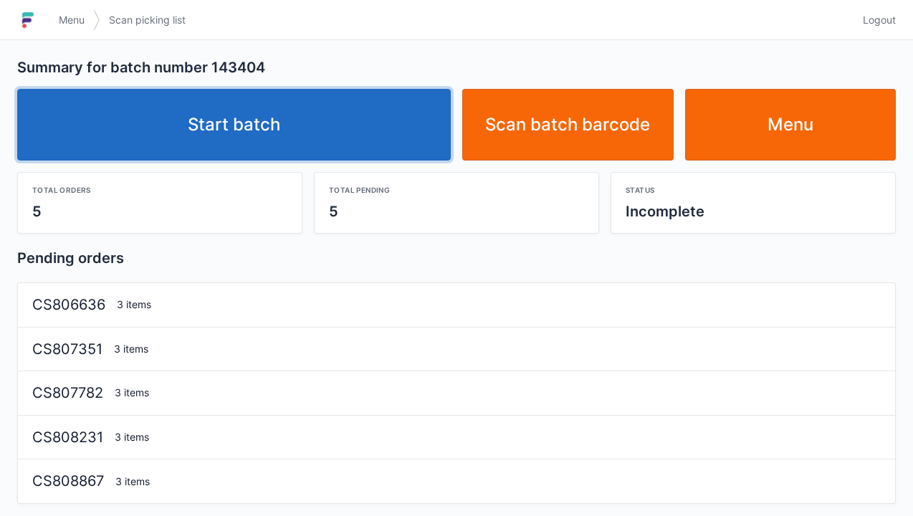
click at [238, 111] on link "Start batch" at bounding box center [234, 125] width 434 height 72
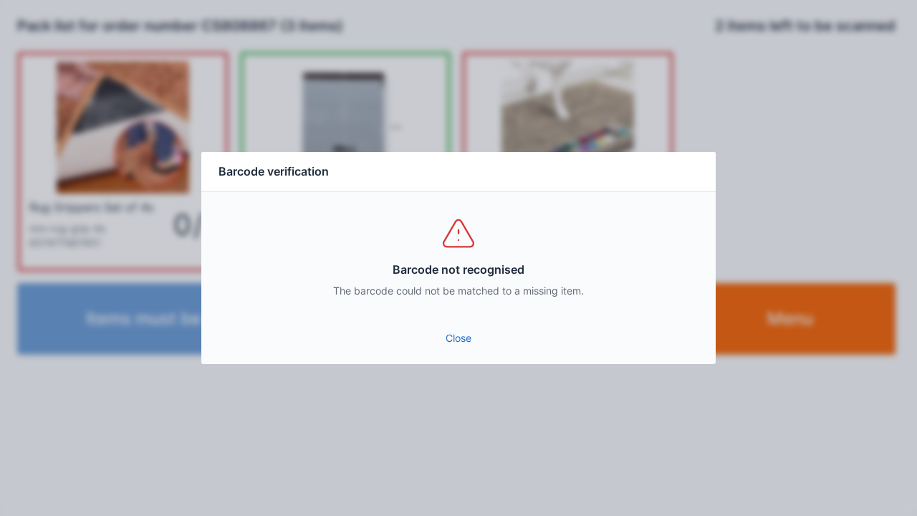
click at [436, 330] on link "Close" at bounding box center [459, 338] width 492 height 26
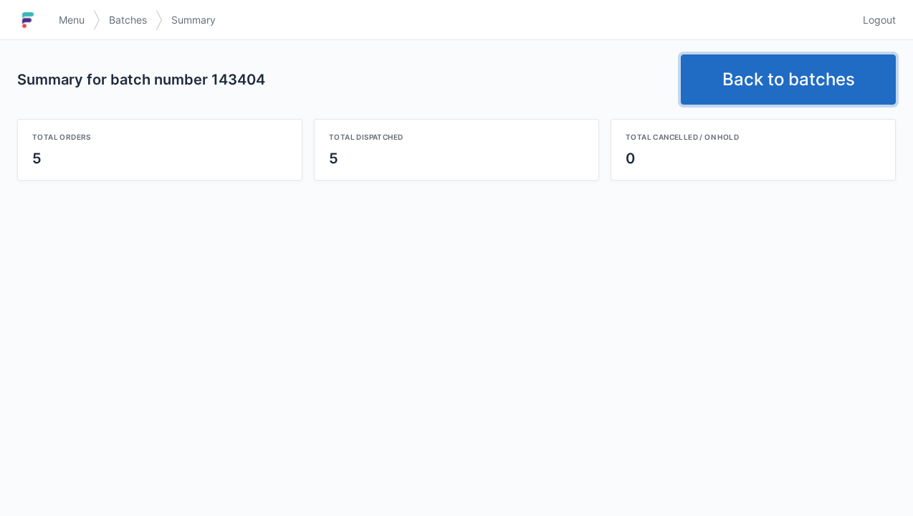
click at [763, 75] on link "Back to batches" at bounding box center [788, 79] width 215 height 50
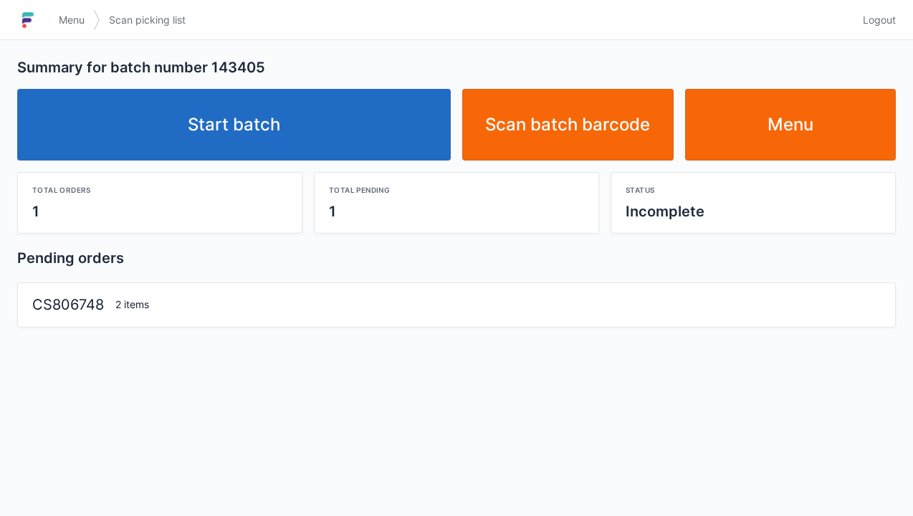
click at [259, 131] on link "Start batch" at bounding box center [234, 125] width 434 height 72
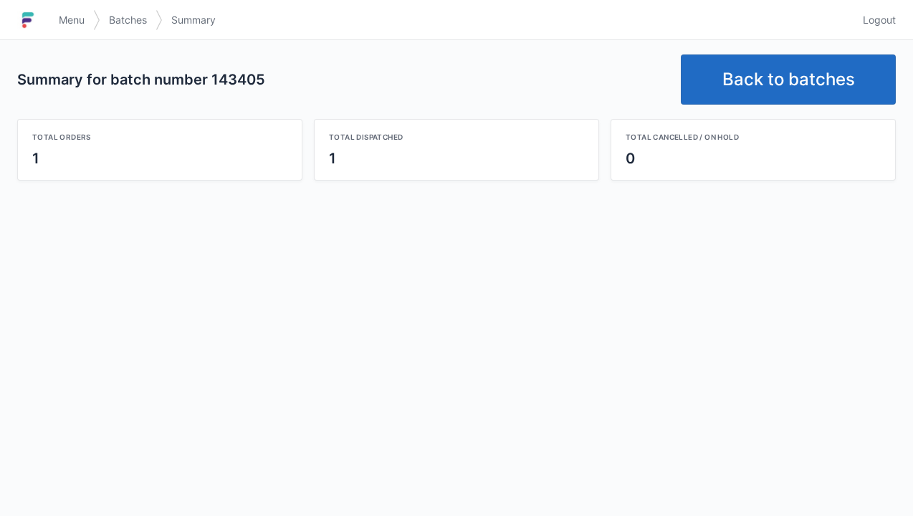
click at [792, 79] on link "Back to batches" at bounding box center [788, 79] width 215 height 50
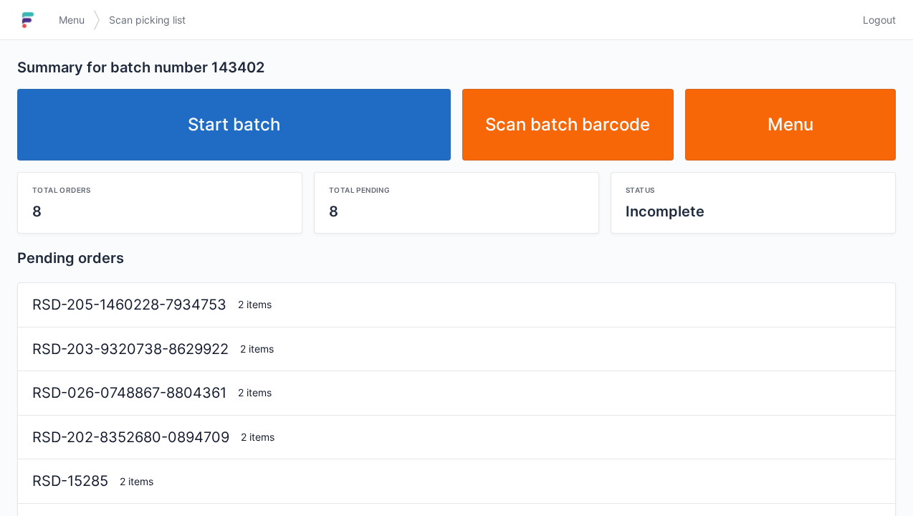
click at [248, 123] on link "Start batch" at bounding box center [234, 125] width 434 height 72
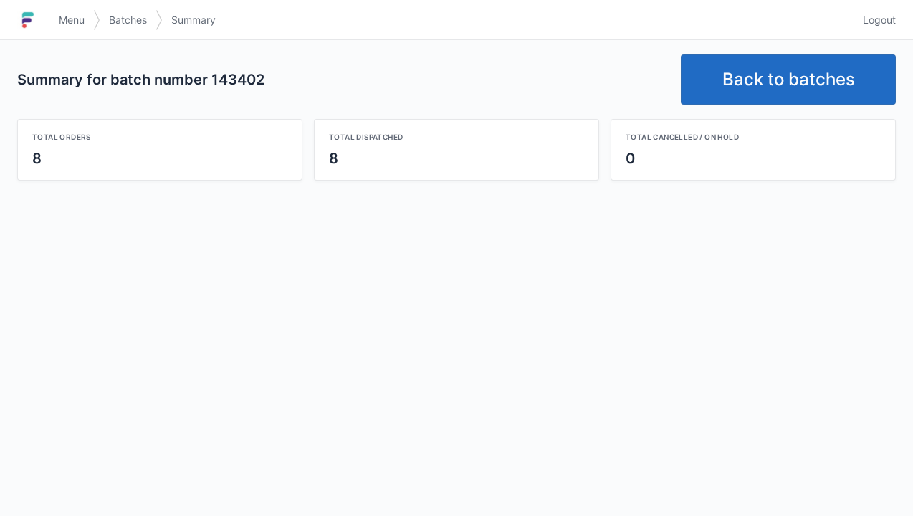
click at [746, 77] on link "Back to batches" at bounding box center [788, 79] width 215 height 50
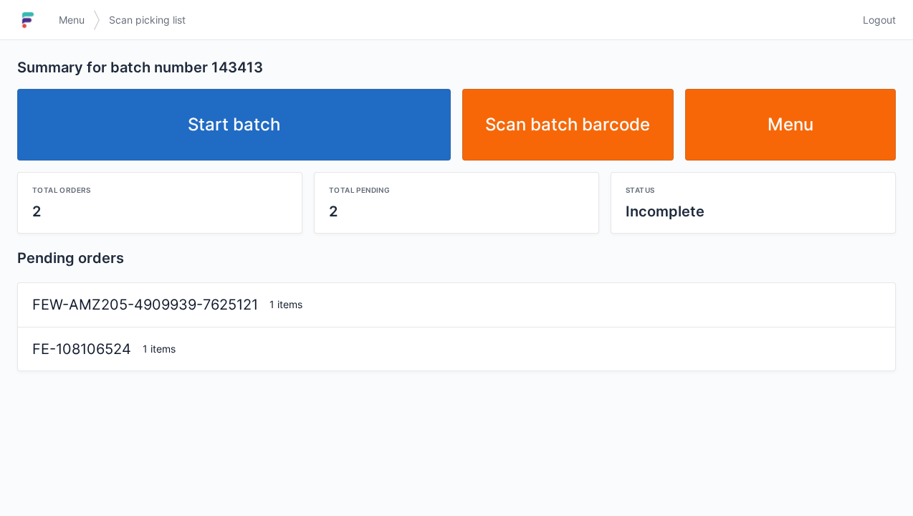
click at [258, 114] on link "Start batch" at bounding box center [234, 125] width 434 height 72
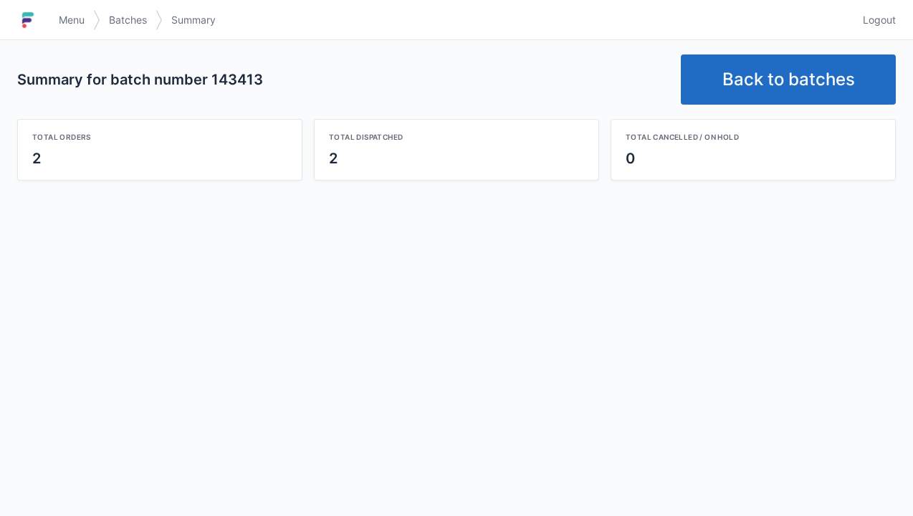
click at [774, 73] on link "Back to batches" at bounding box center [788, 79] width 215 height 50
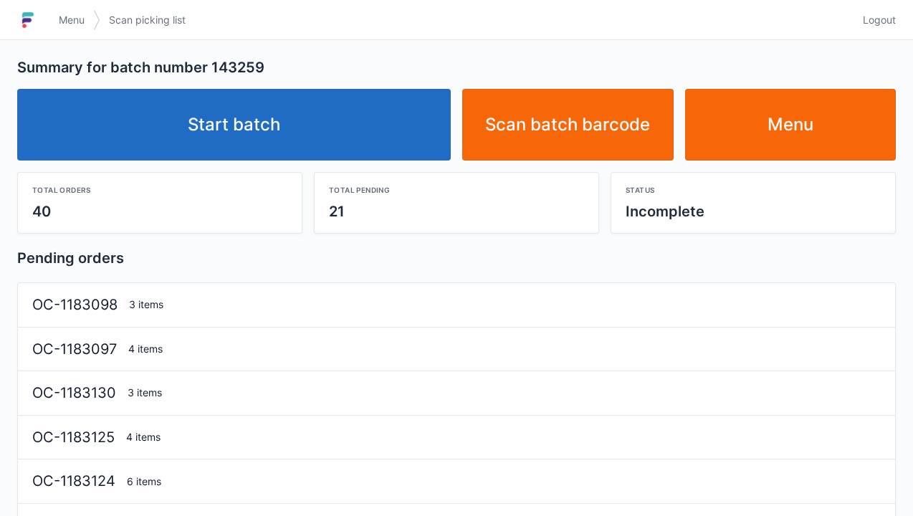
click at [272, 135] on link "Start batch" at bounding box center [234, 125] width 434 height 72
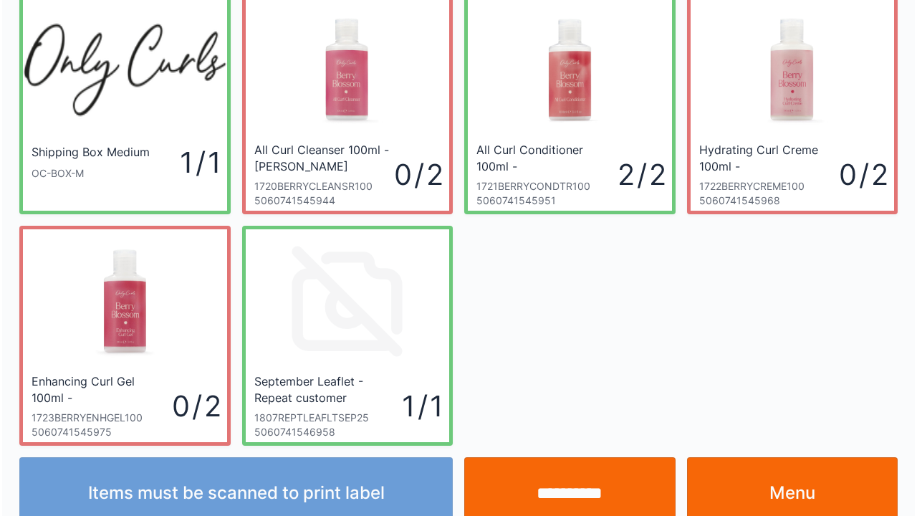
scroll to position [83, 0]
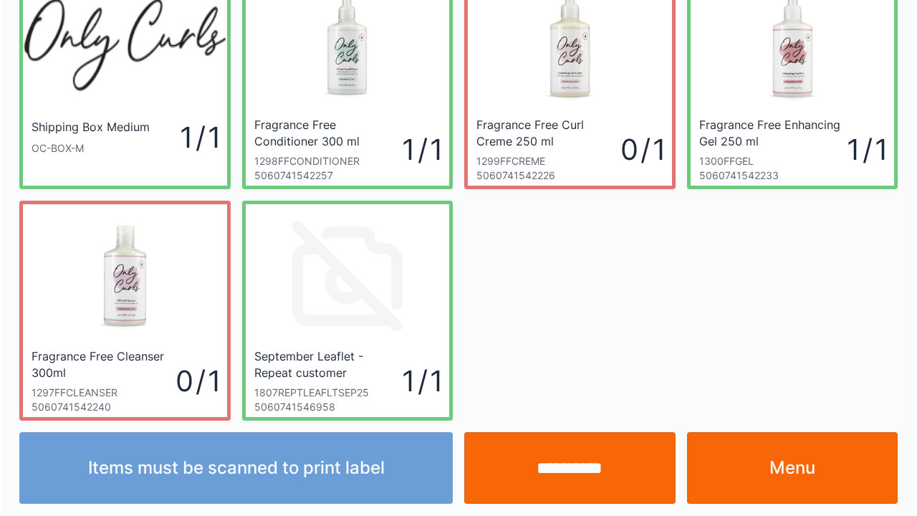
scroll to position [83, 0]
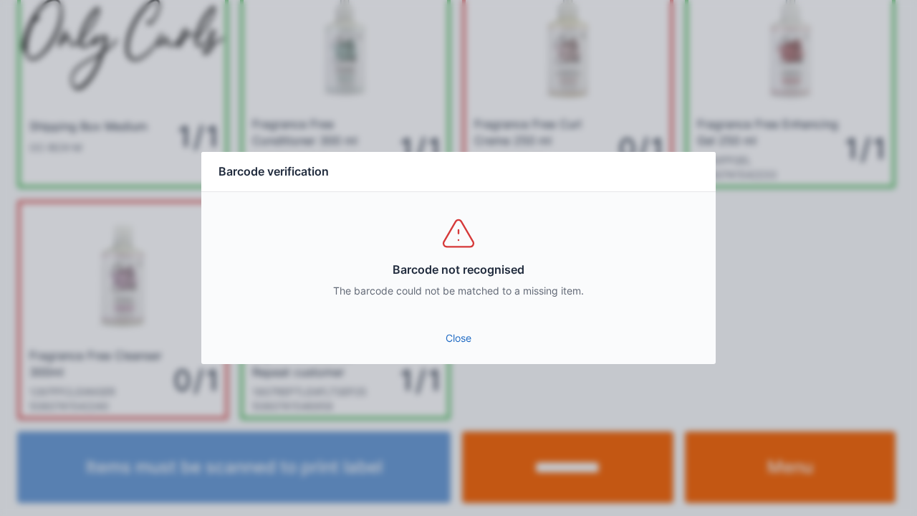
click at [464, 350] on link "Close" at bounding box center [459, 338] width 492 height 26
click at [469, 348] on link "Close" at bounding box center [459, 338] width 492 height 26
click at [459, 349] on link "Close" at bounding box center [459, 338] width 492 height 26
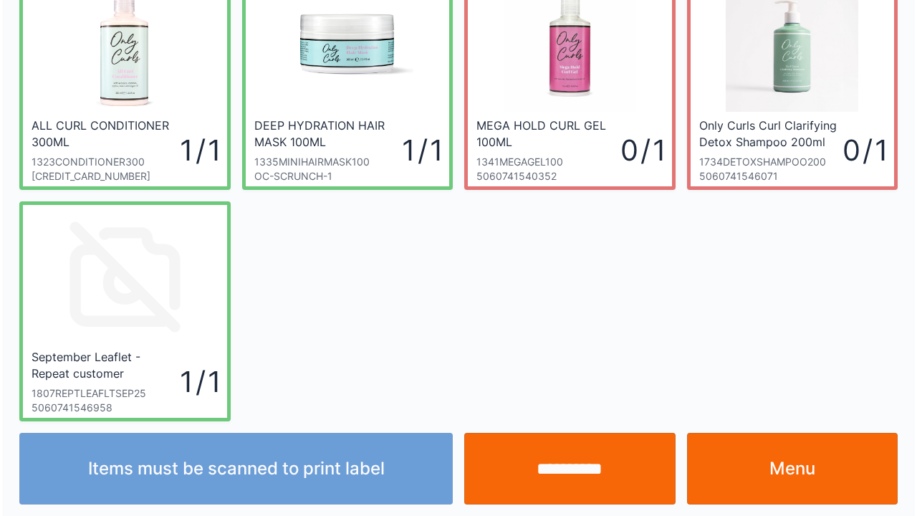
scroll to position [83, 0]
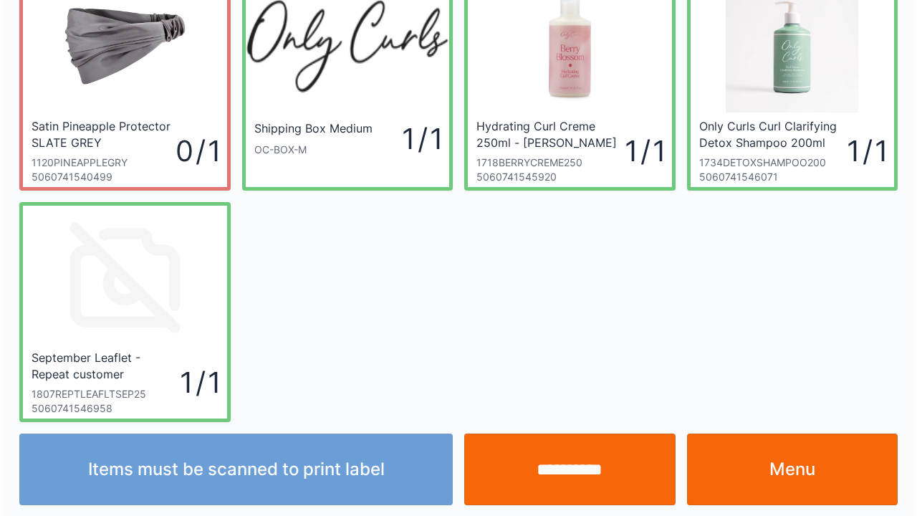
scroll to position [83, 0]
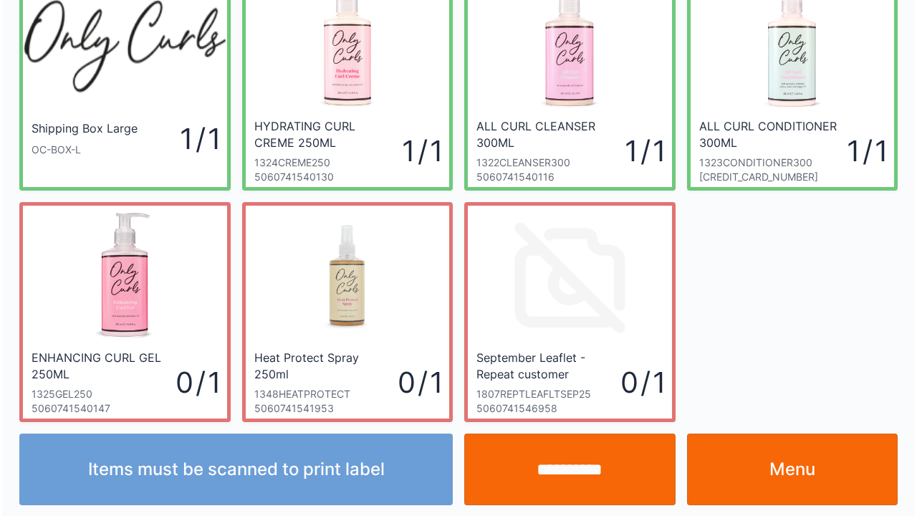
scroll to position [83, 0]
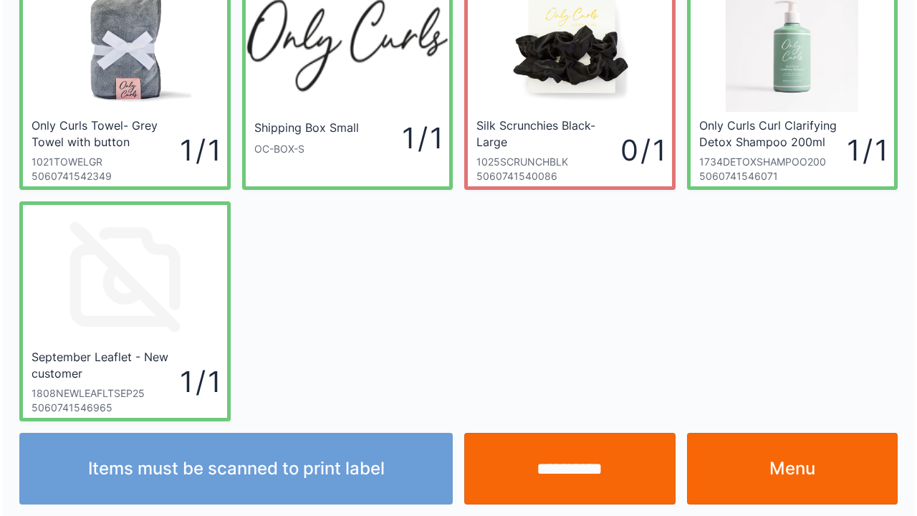
scroll to position [83, 0]
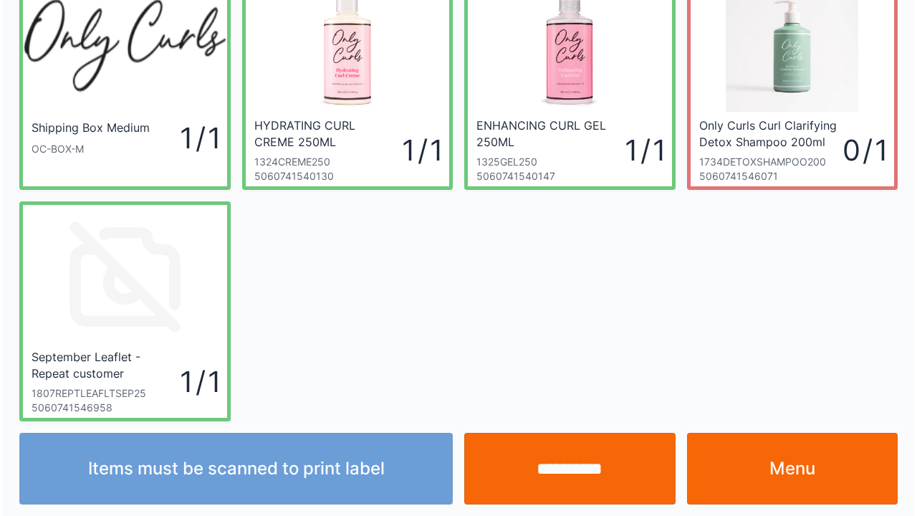
scroll to position [83, 0]
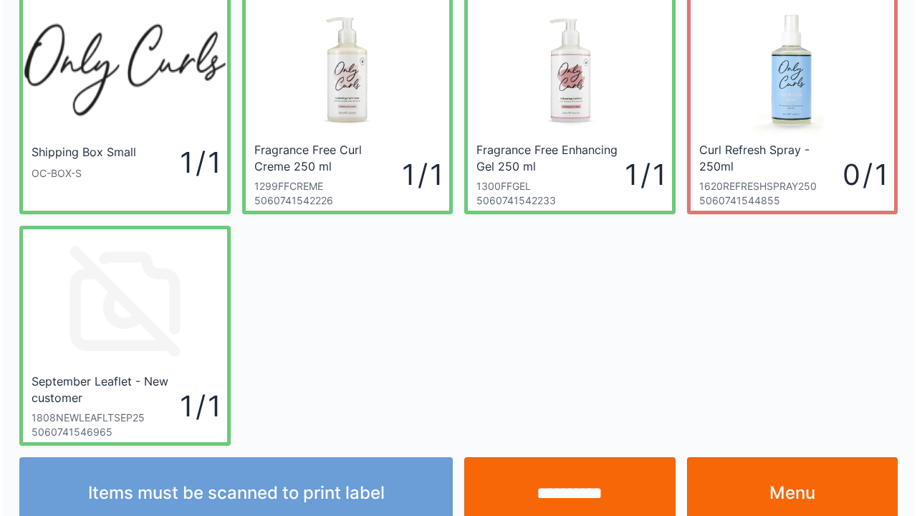
scroll to position [83, 0]
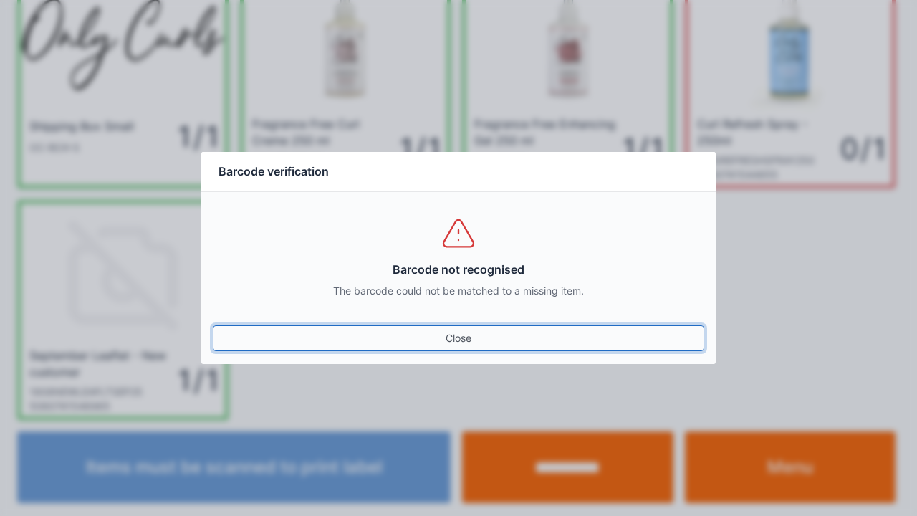
click at [444, 336] on link "Close" at bounding box center [459, 338] width 492 height 26
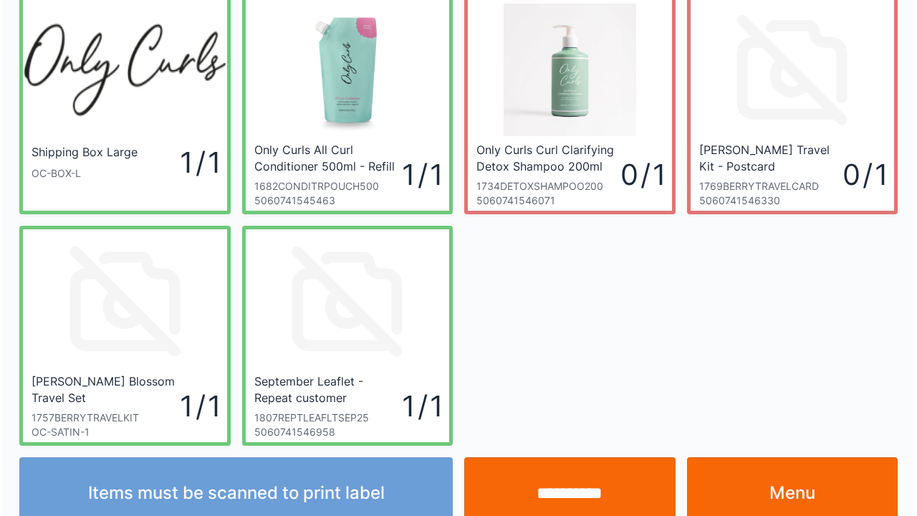
scroll to position [83, 0]
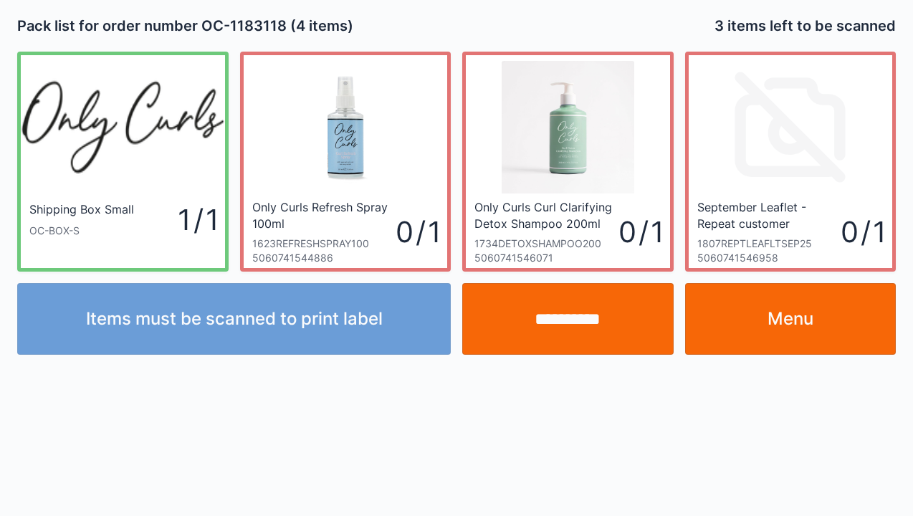
click at [776, 312] on link "Menu" at bounding box center [790, 319] width 211 height 72
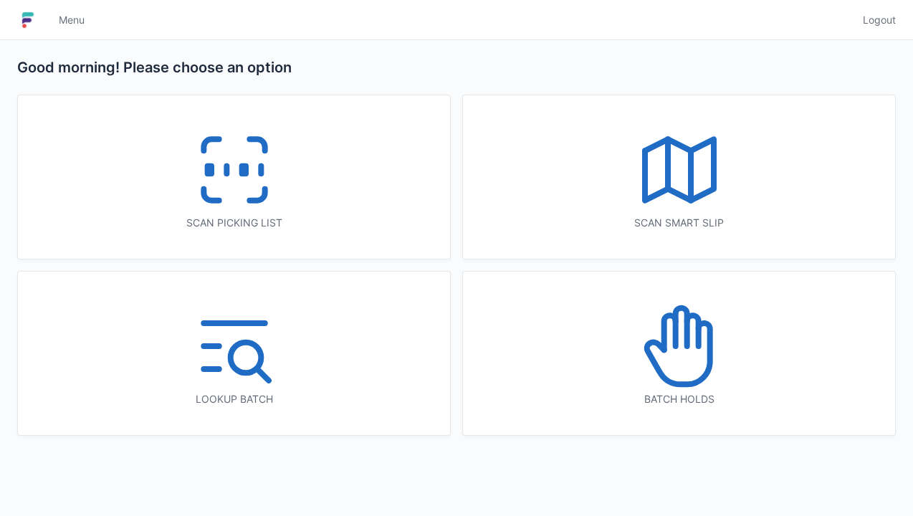
click at [226, 167] on line at bounding box center [226, 170] width 0 height 8
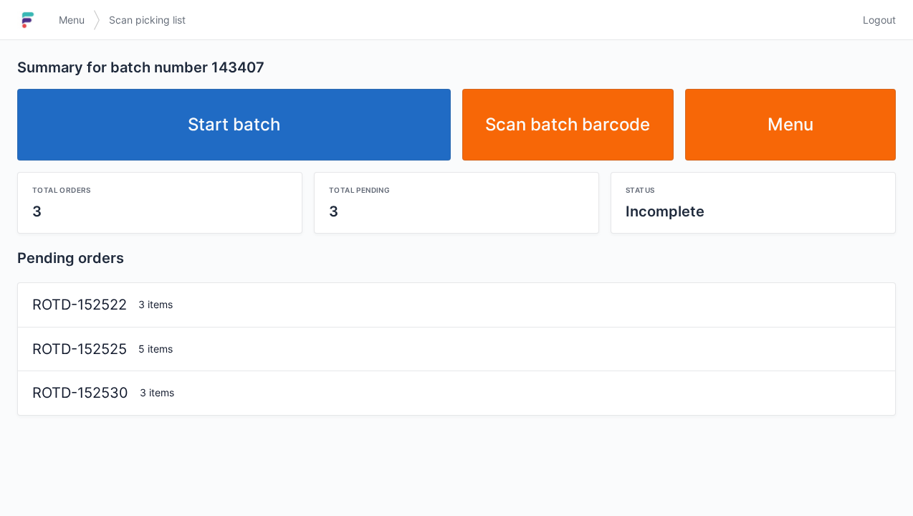
click at [239, 115] on link "Start batch" at bounding box center [234, 125] width 434 height 72
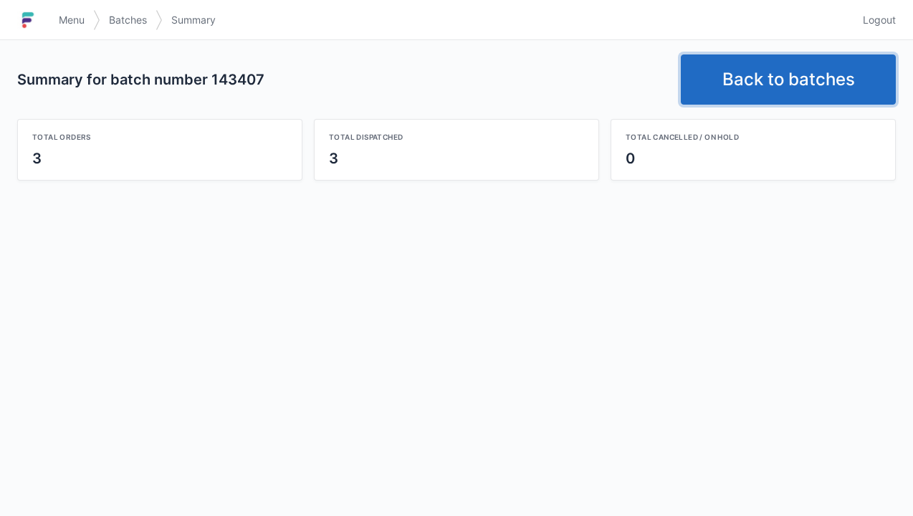
click at [737, 85] on link "Back to batches" at bounding box center [788, 79] width 215 height 50
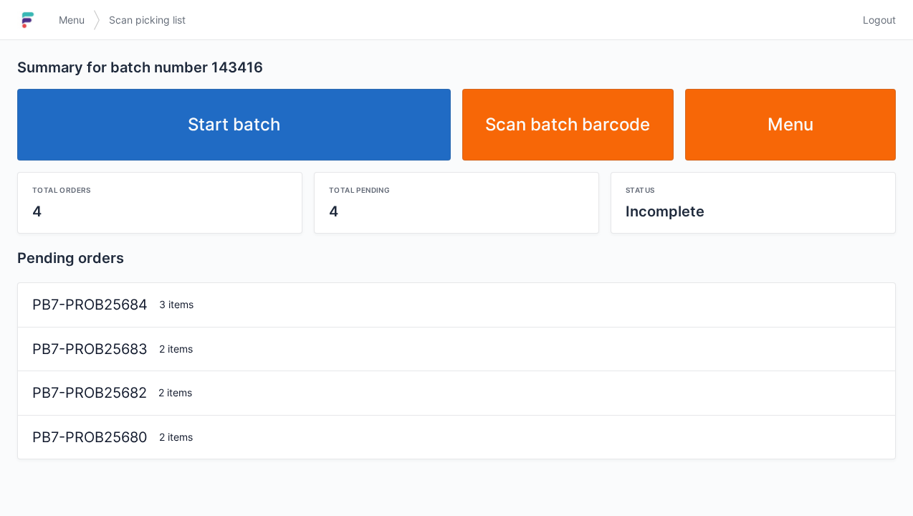
click at [254, 116] on link "Start batch" at bounding box center [234, 125] width 434 height 72
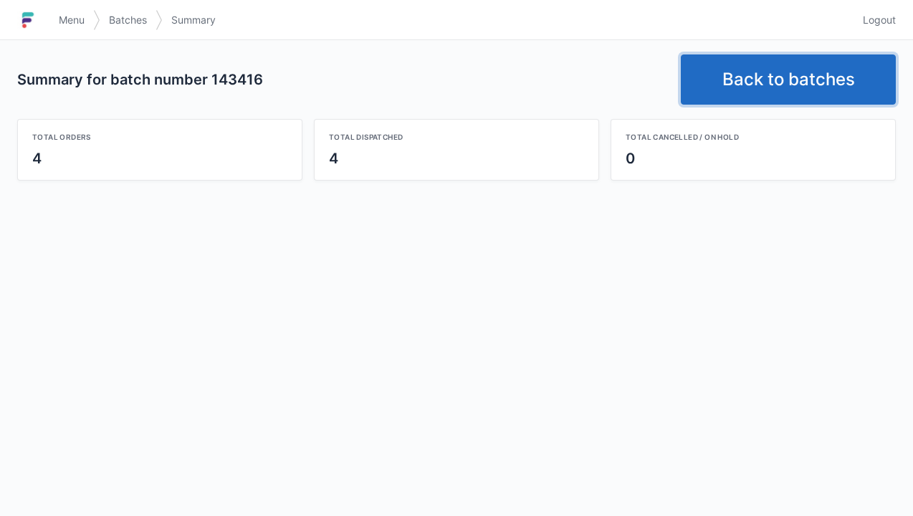
click at [775, 82] on link "Back to batches" at bounding box center [788, 79] width 215 height 50
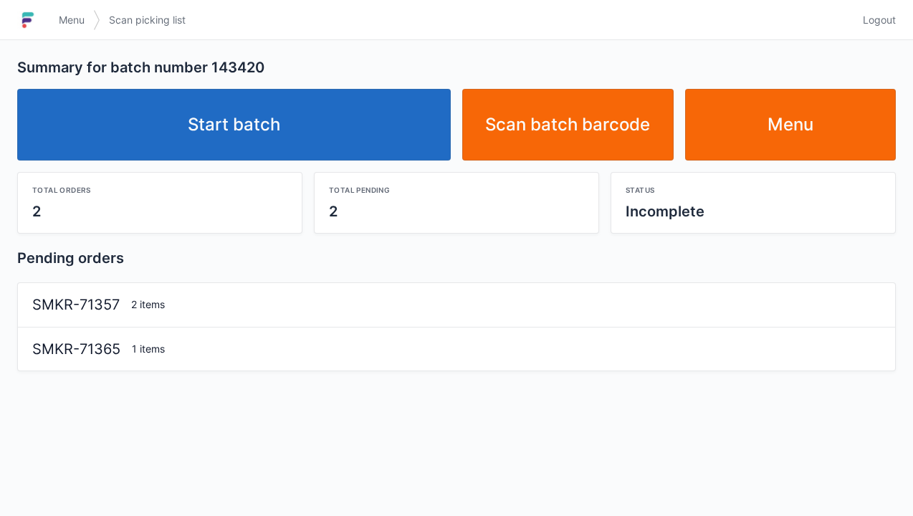
click at [298, 115] on link "Start batch" at bounding box center [234, 125] width 434 height 72
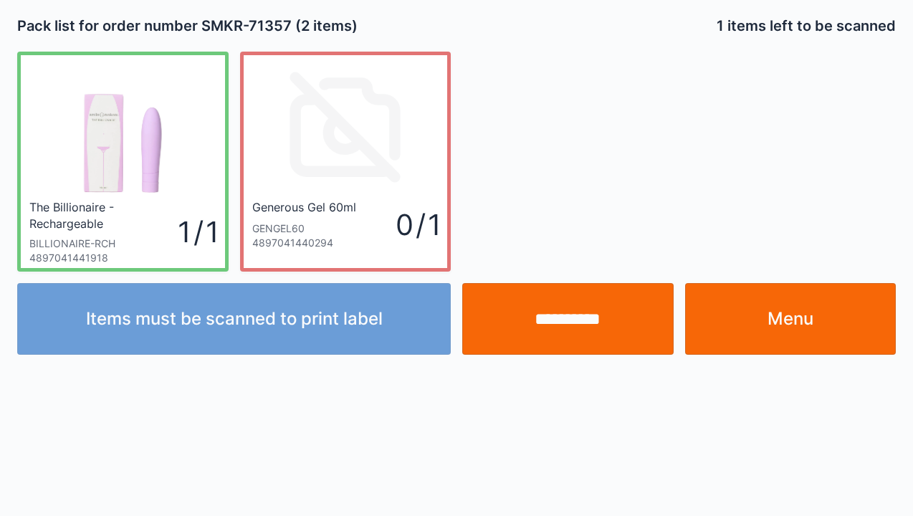
click at [758, 324] on link "Menu" at bounding box center [790, 319] width 211 height 72
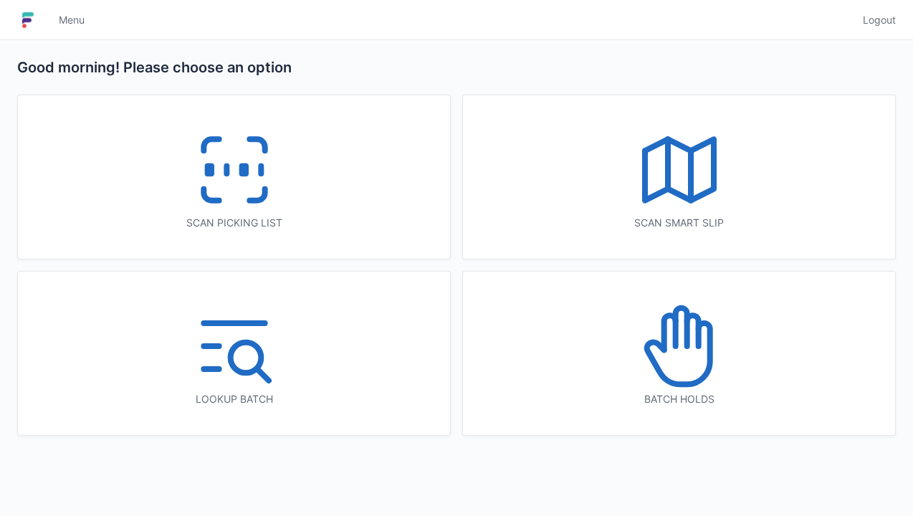
click at [231, 192] on icon at bounding box center [234, 170] width 92 height 92
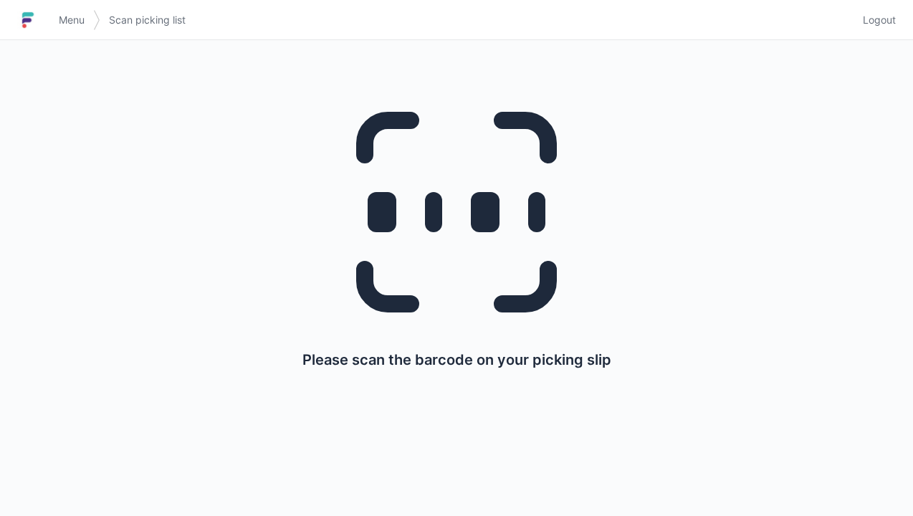
click at [887, 288] on div "Please scan the barcode on your picking slip" at bounding box center [456, 225] width 879 height 370
click at [869, 295] on div "Please scan the barcode on your picking slip" at bounding box center [456, 225] width 844 height 370
click at [202, 355] on div "Please scan the barcode on your picking slip" at bounding box center [456, 225] width 844 height 370
click at [198, 349] on div "Please scan the barcode on your picking slip" at bounding box center [456, 225] width 844 height 370
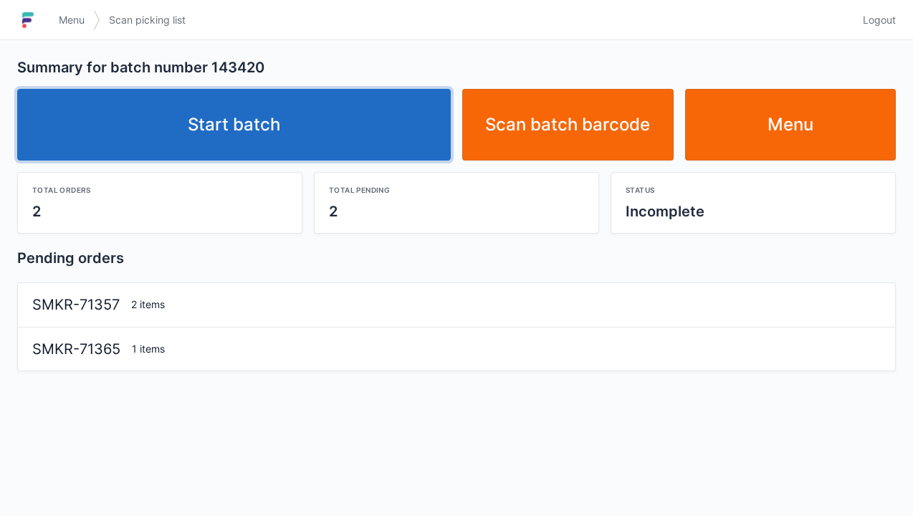
click at [235, 128] on link "Start batch" at bounding box center [234, 125] width 434 height 72
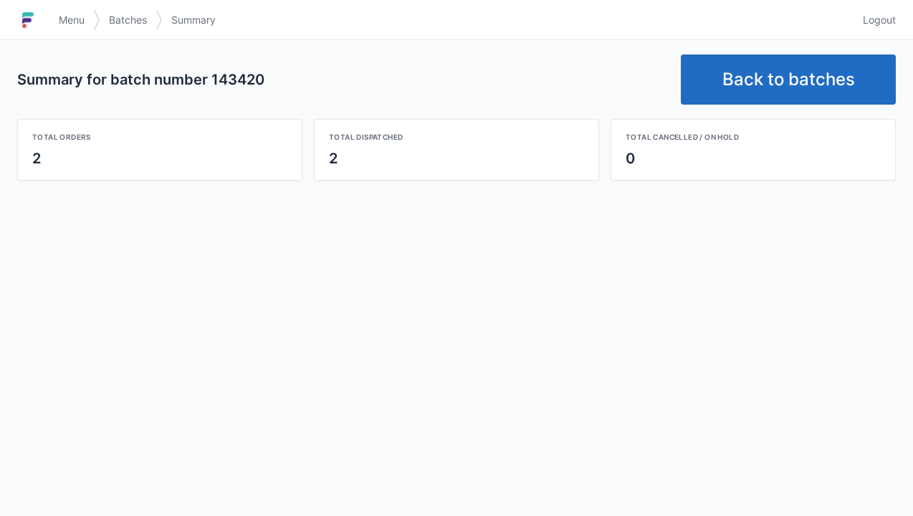
click at [755, 95] on link "Back to batches" at bounding box center [788, 79] width 215 height 50
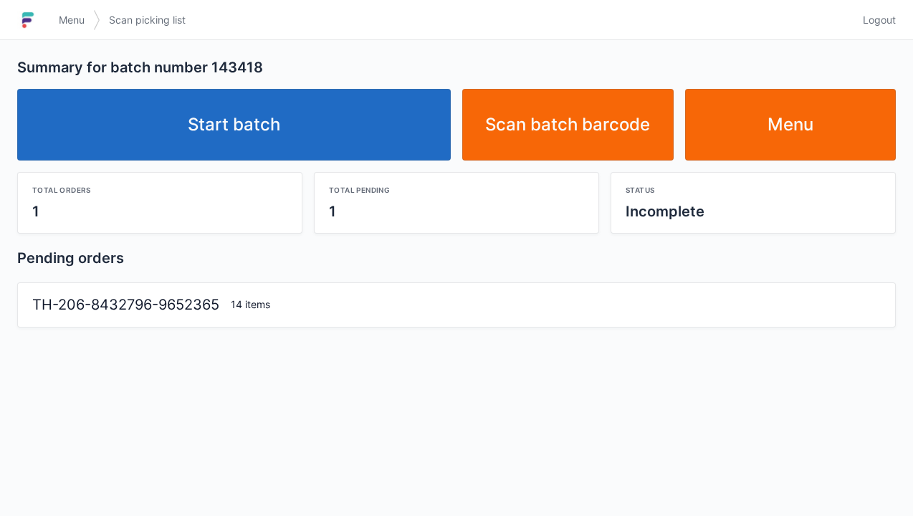
click at [226, 102] on link "Start batch" at bounding box center [234, 125] width 434 height 72
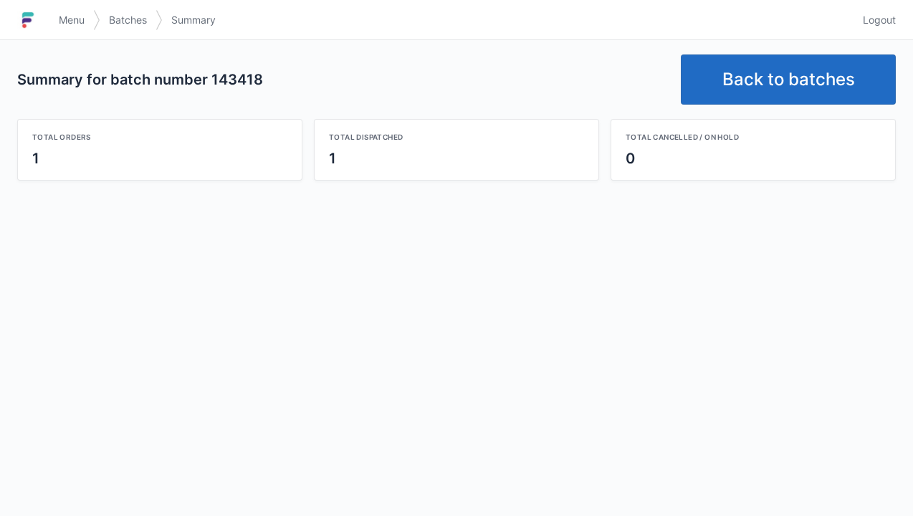
click at [801, 79] on link "Back to batches" at bounding box center [788, 79] width 215 height 50
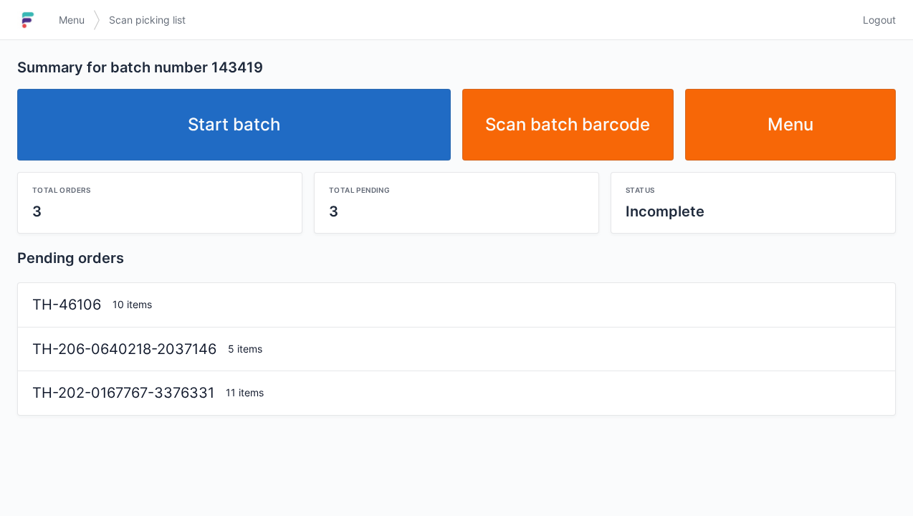
click at [247, 130] on link "Start batch" at bounding box center [234, 125] width 434 height 72
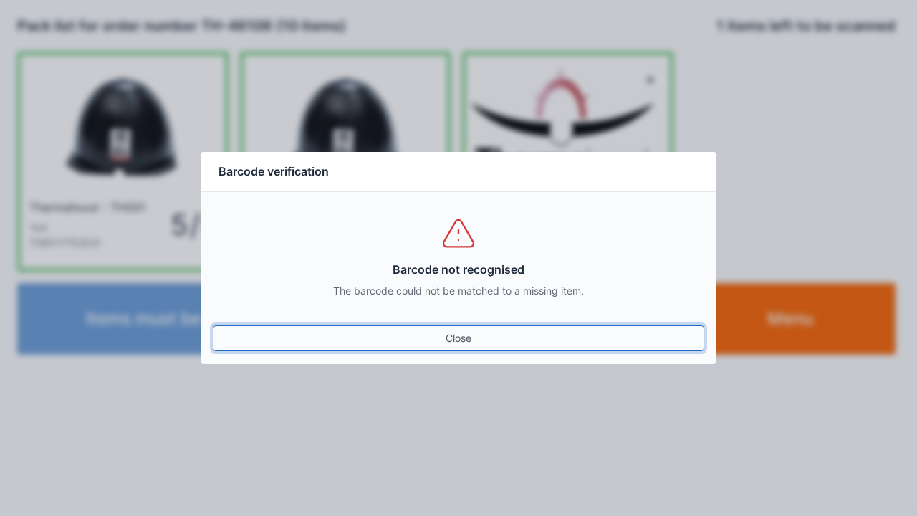
click at [457, 328] on link "Close" at bounding box center [459, 338] width 492 height 26
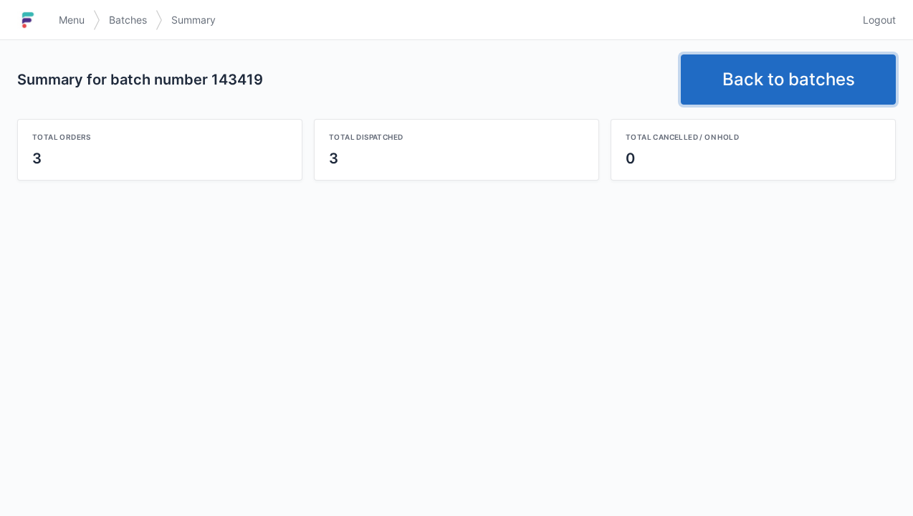
click at [752, 77] on link "Back to batches" at bounding box center [788, 79] width 215 height 50
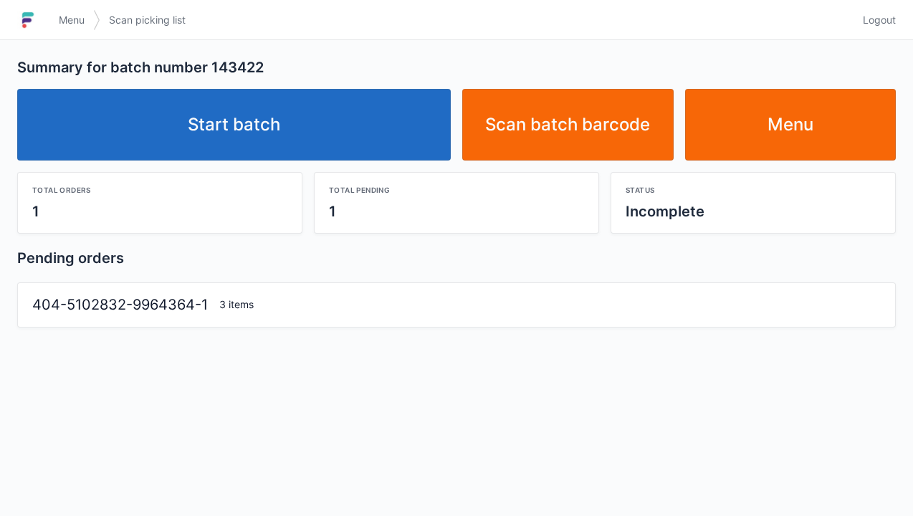
click at [216, 125] on link "Start batch" at bounding box center [234, 125] width 434 height 72
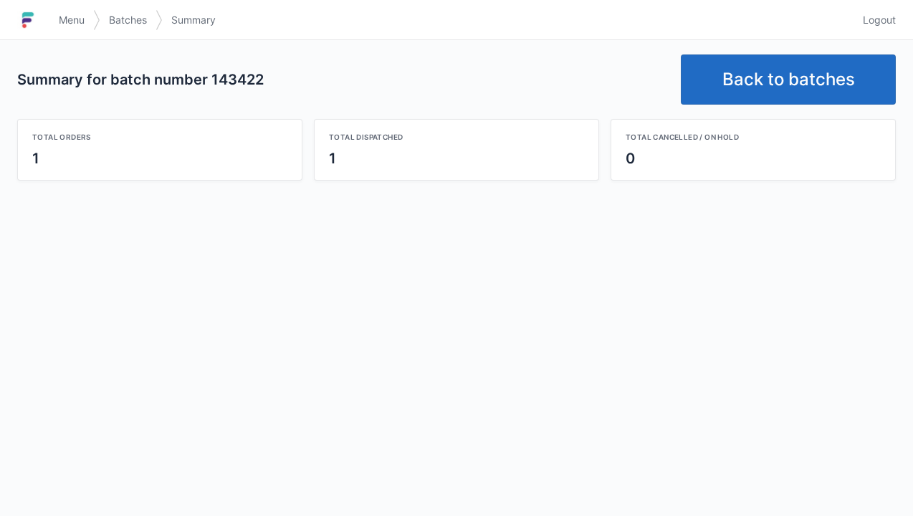
click at [771, 67] on link "Back to batches" at bounding box center [788, 79] width 215 height 50
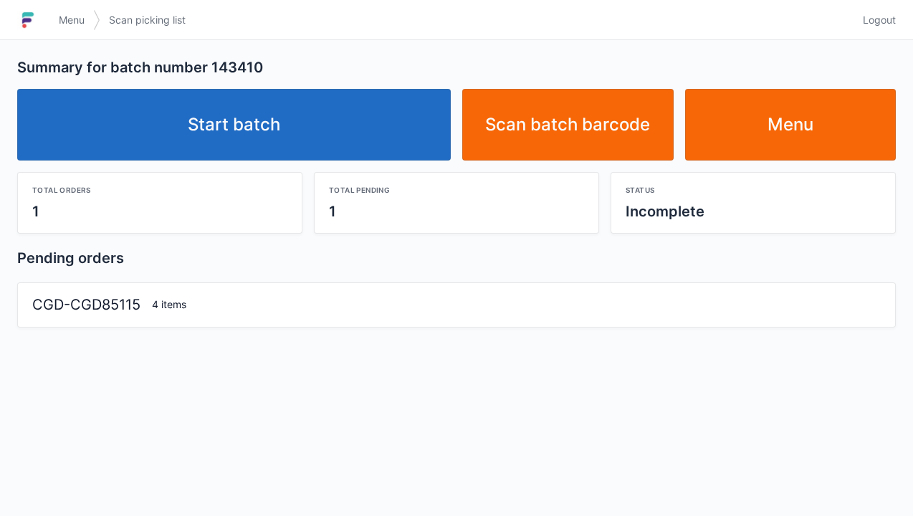
click at [242, 113] on link "Start batch" at bounding box center [234, 125] width 434 height 72
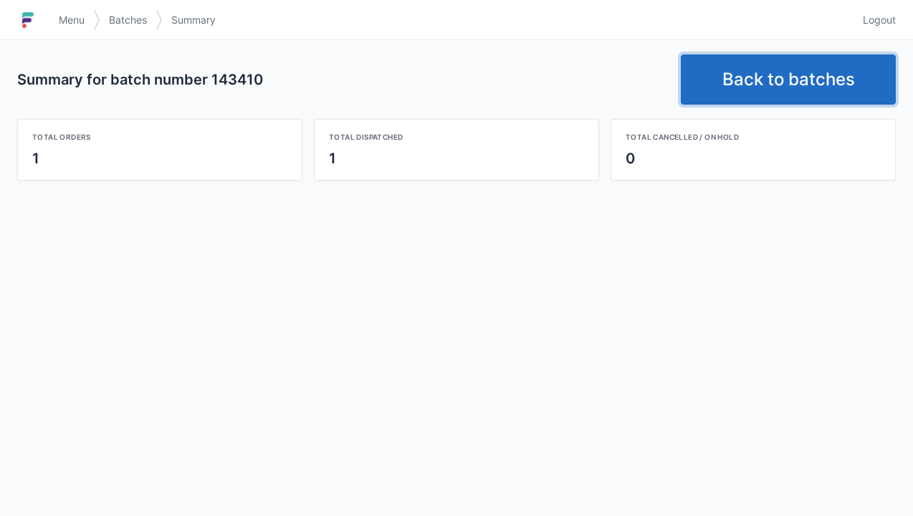
click at [774, 79] on link "Back to batches" at bounding box center [788, 79] width 215 height 50
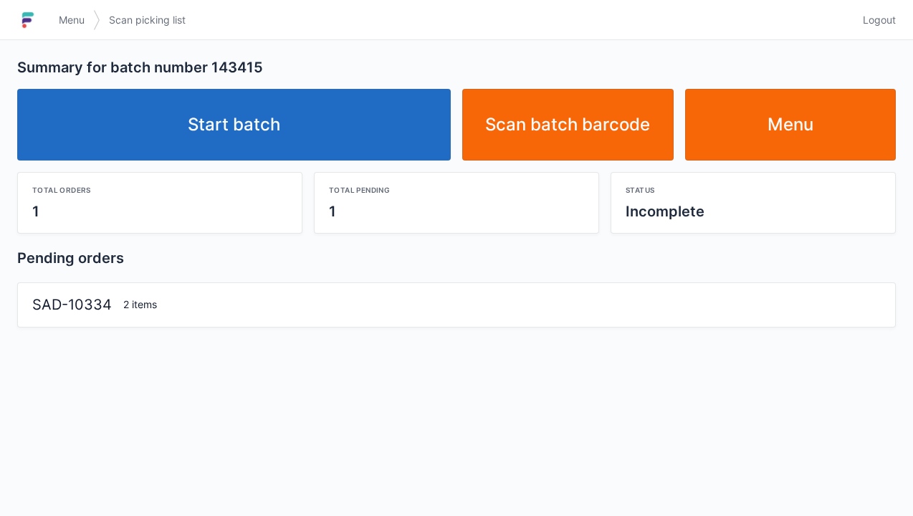
click at [240, 123] on link "Start batch" at bounding box center [234, 125] width 434 height 72
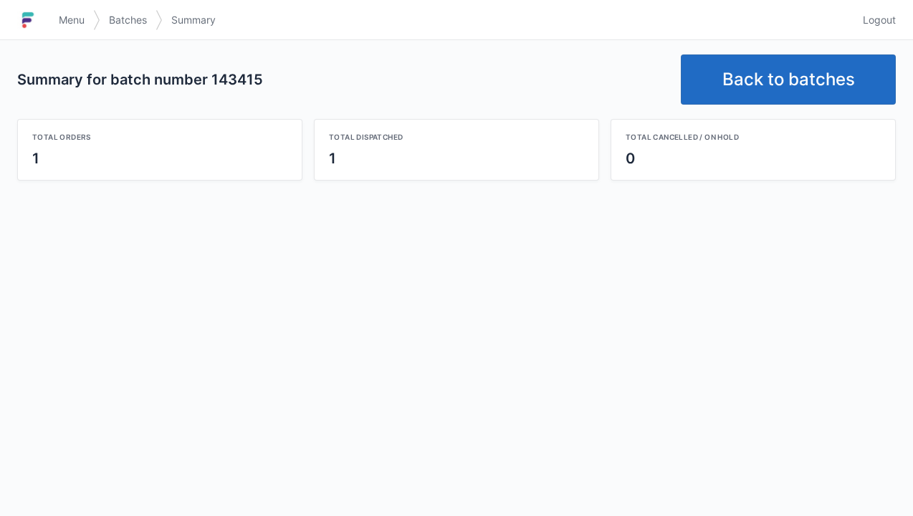
click at [755, 86] on link "Back to batches" at bounding box center [788, 79] width 215 height 50
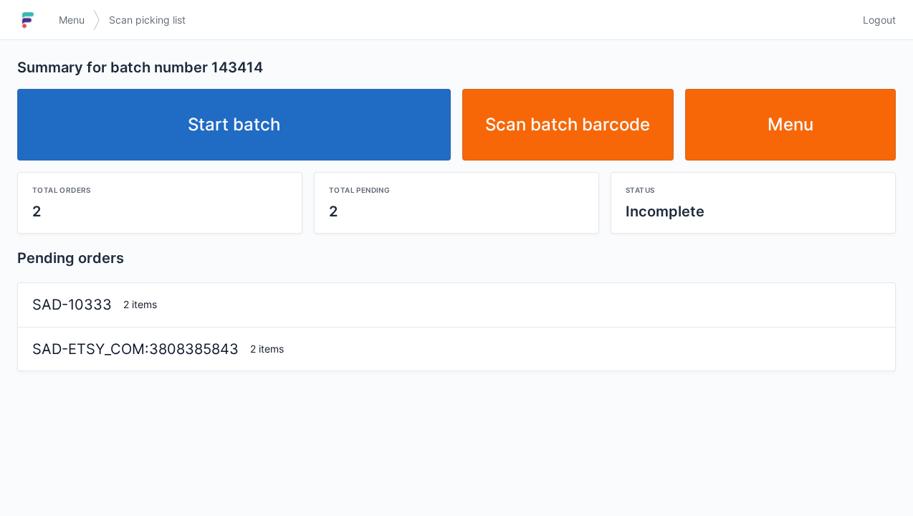
click at [249, 119] on link "Start batch" at bounding box center [234, 125] width 434 height 72
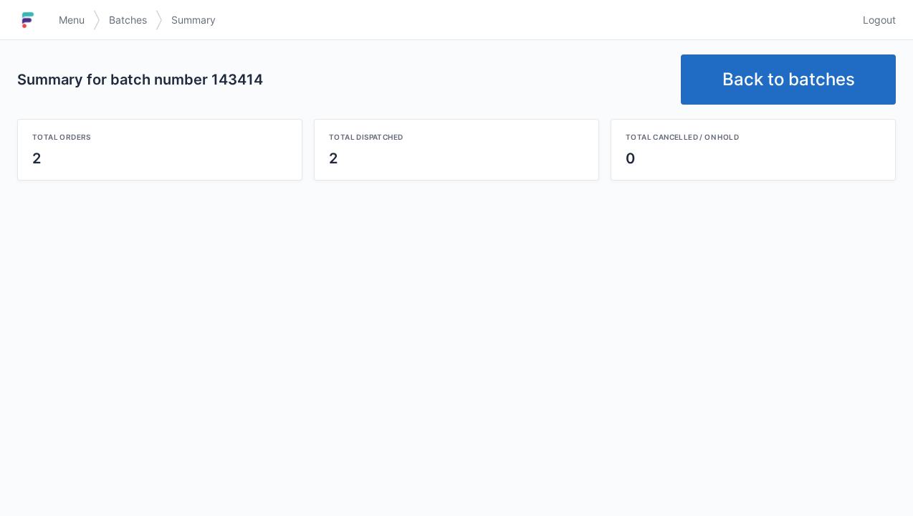
click at [766, 76] on link "Back to batches" at bounding box center [788, 79] width 215 height 50
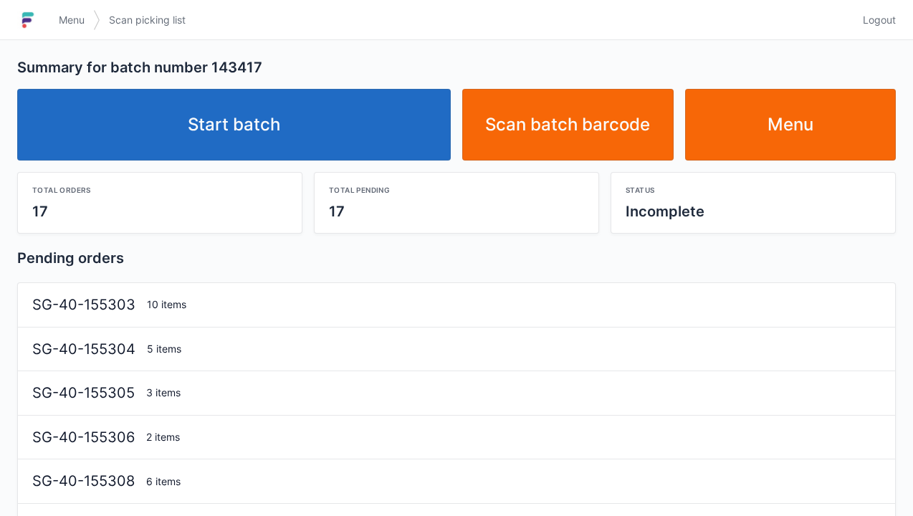
click at [235, 111] on link "Start batch" at bounding box center [234, 125] width 434 height 72
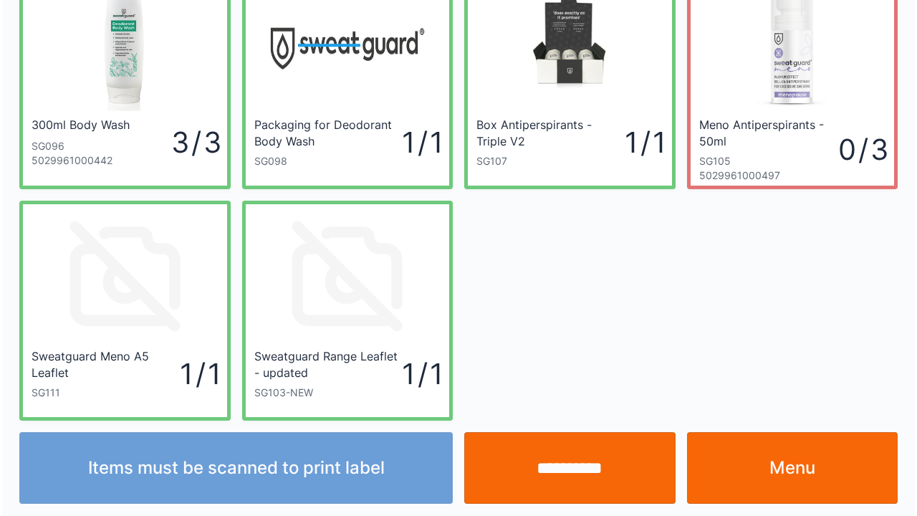
scroll to position [83, 0]
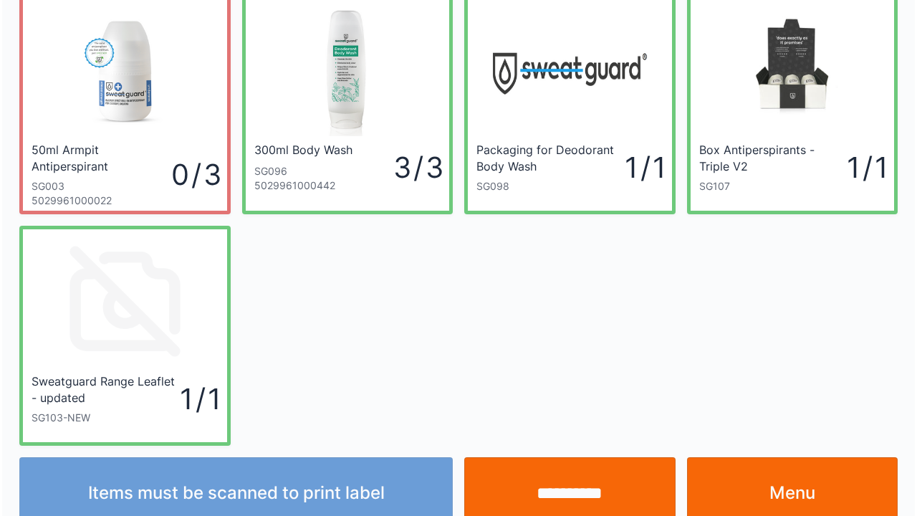
scroll to position [83, 0]
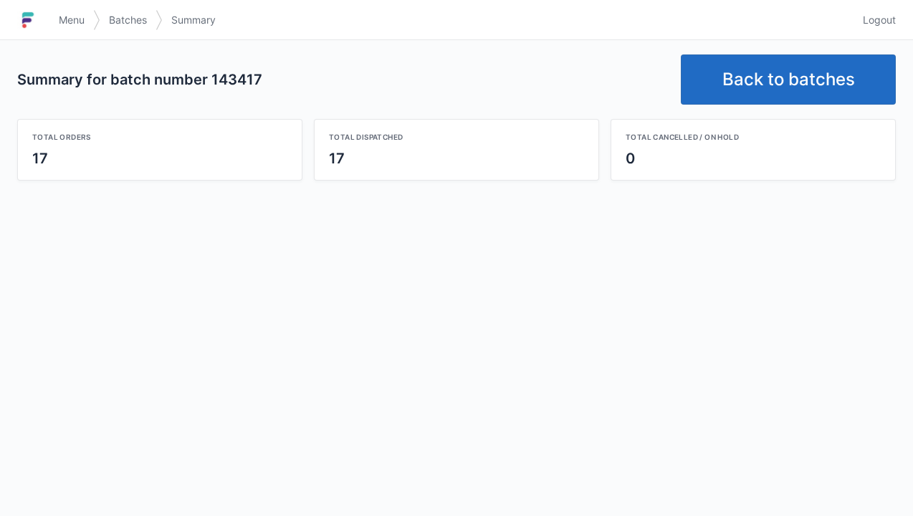
click at [767, 73] on link "Back to batches" at bounding box center [788, 79] width 215 height 50
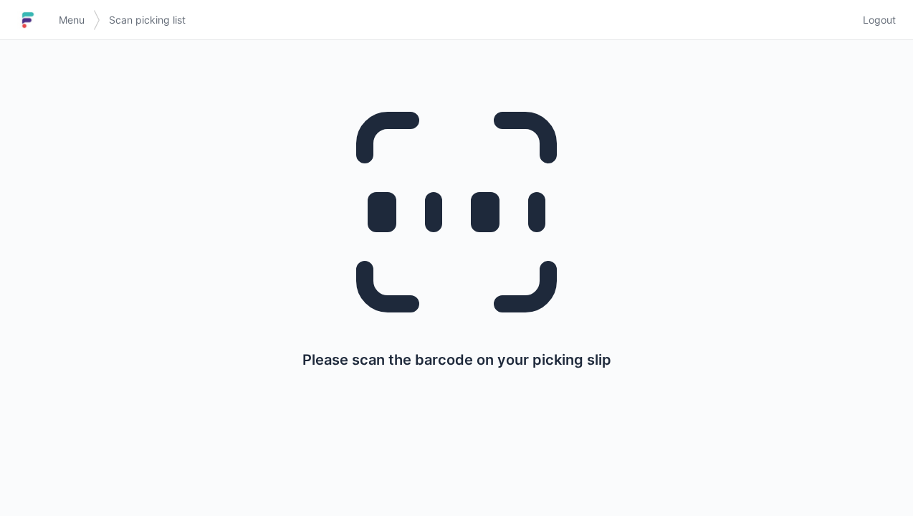
click at [52, 29] on link "Menu" at bounding box center [71, 20] width 43 height 26
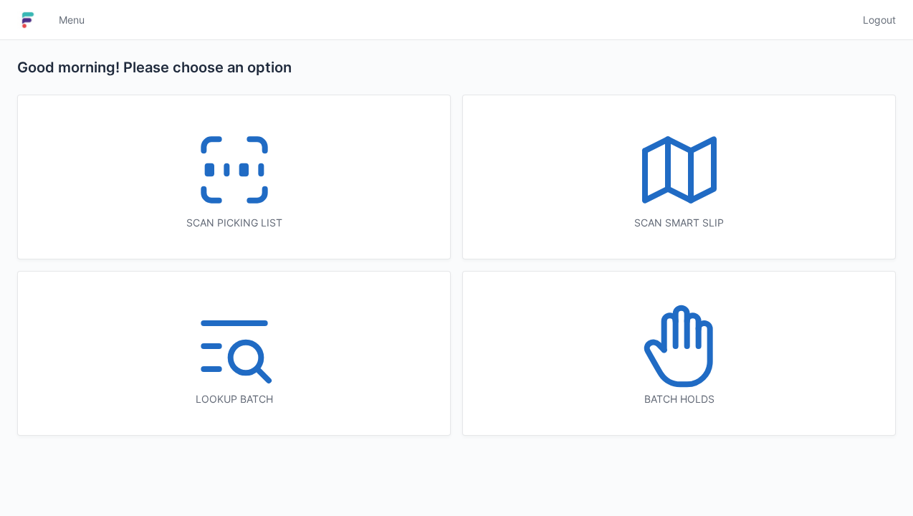
click at [674, 332] on icon at bounding box center [669, 332] width 11 height 34
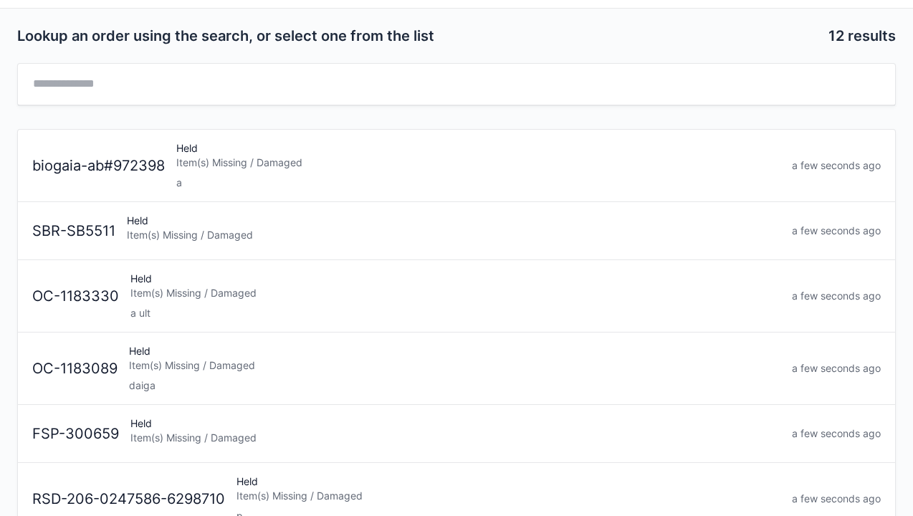
scroll to position [33, 0]
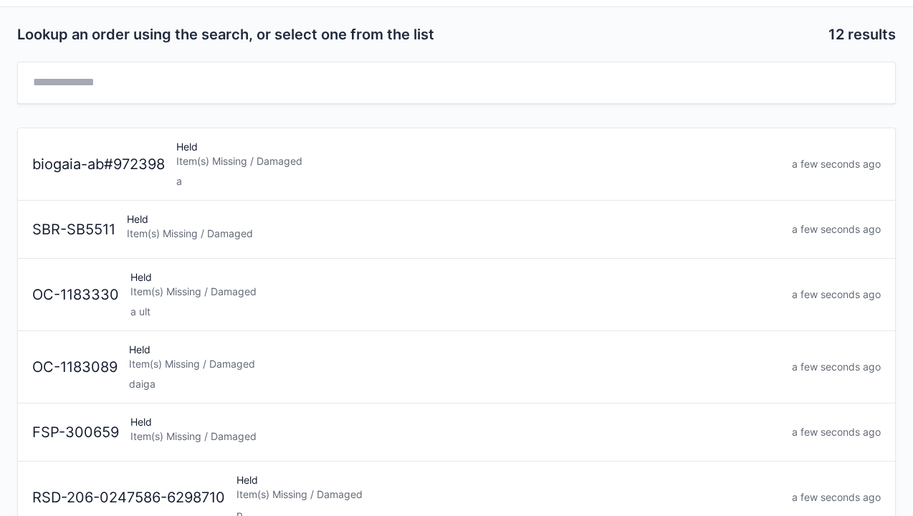
click at [151, 371] on div "Held Item(s) Missing / Damaged daiga" at bounding box center [454, 367] width 663 height 49
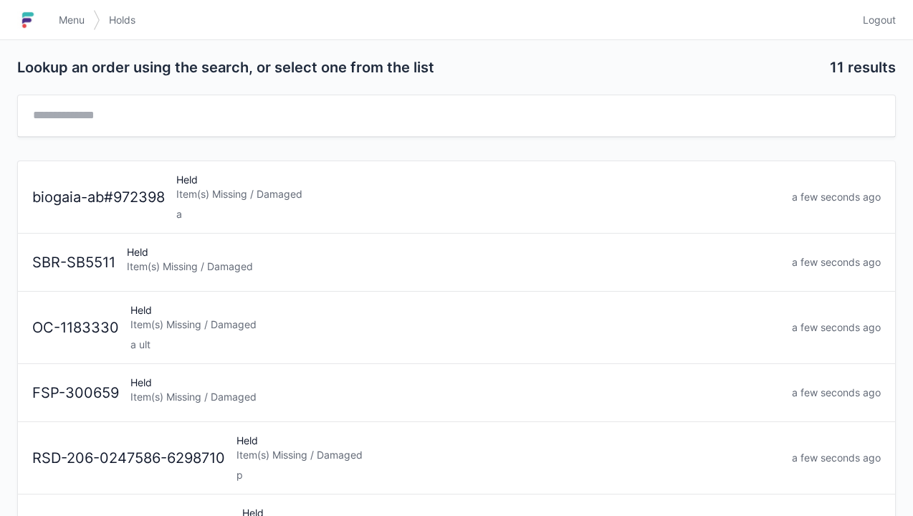
click at [60, 22] on span "Menu" at bounding box center [72, 20] width 26 height 14
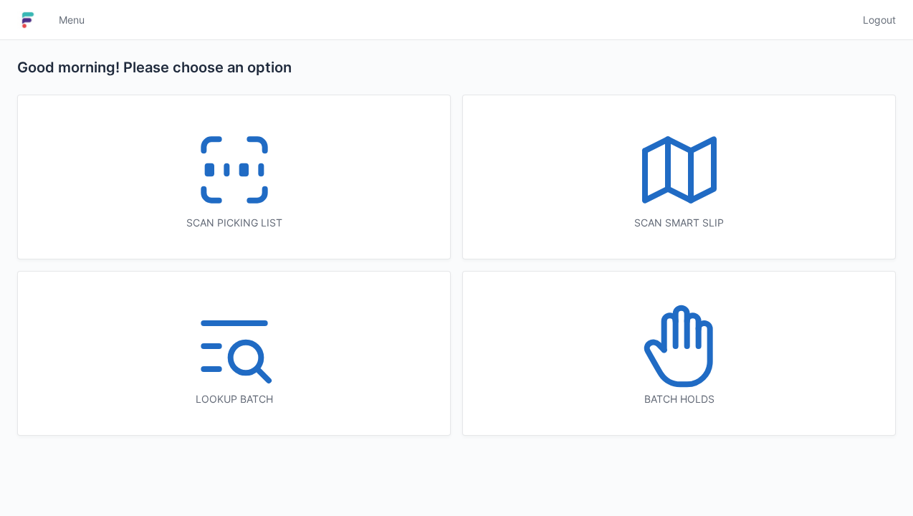
click at [244, 189] on icon at bounding box center [234, 170] width 92 height 92
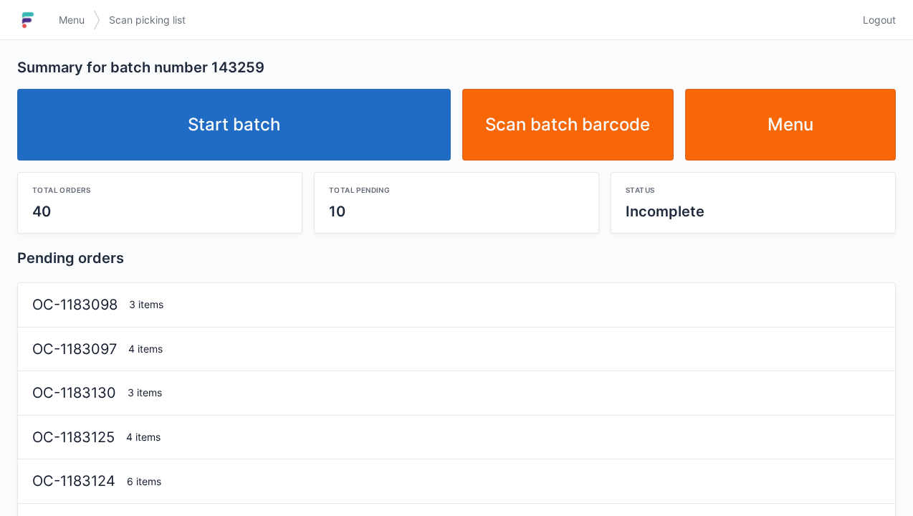
click at [245, 130] on link "Start batch" at bounding box center [234, 125] width 434 height 72
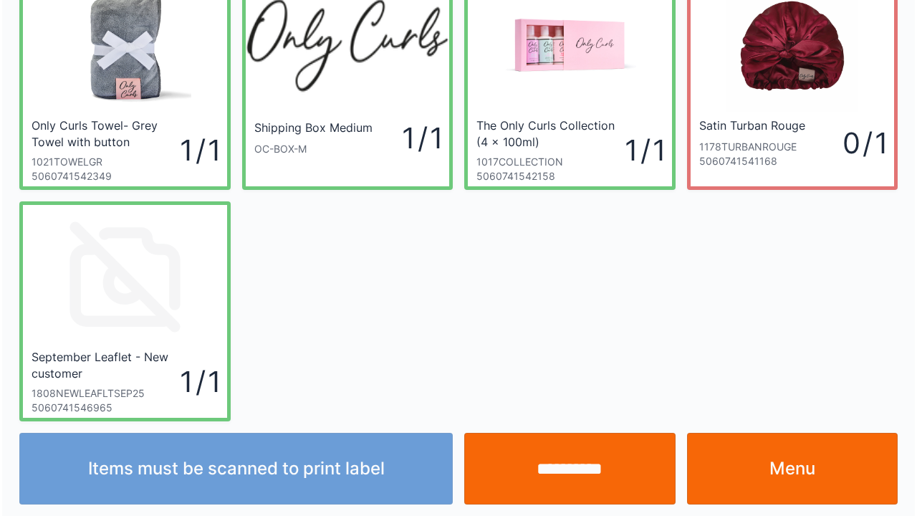
scroll to position [83, 0]
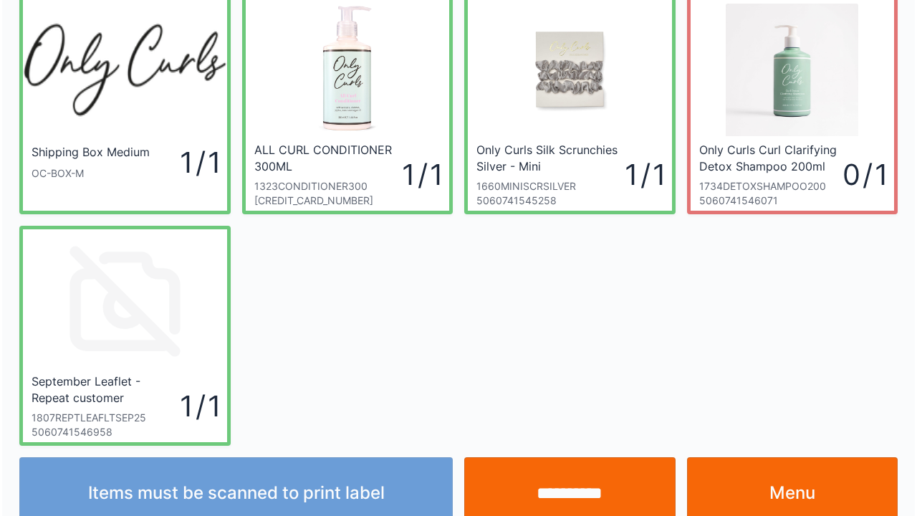
scroll to position [83, 0]
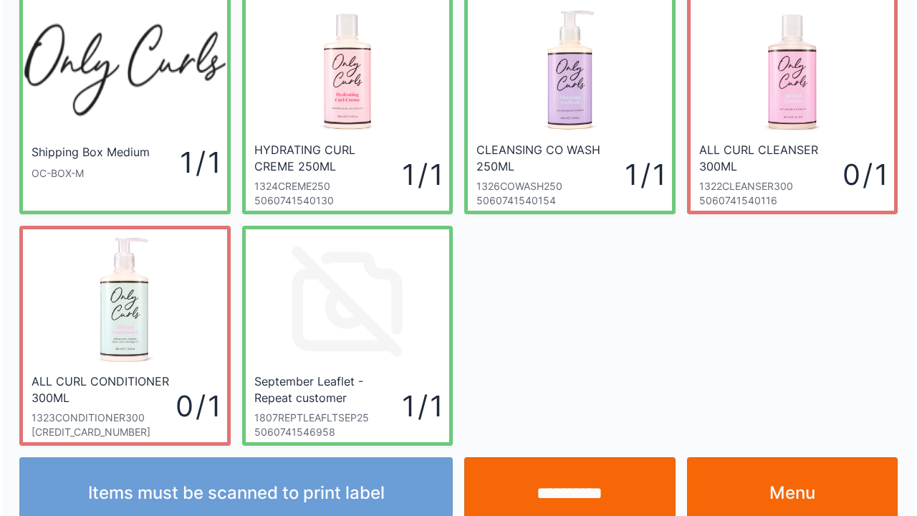
scroll to position [83, 0]
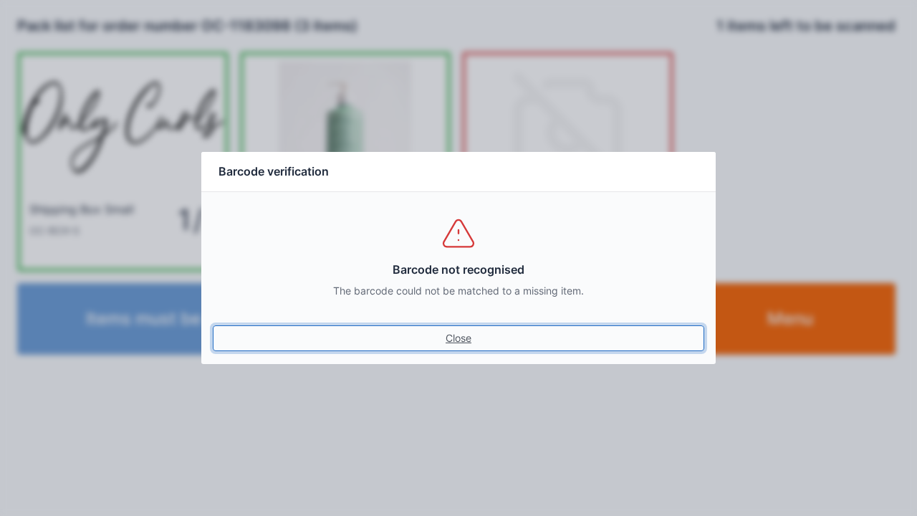
click at [449, 340] on link "Close" at bounding box center [459, 338] width 492 height 26
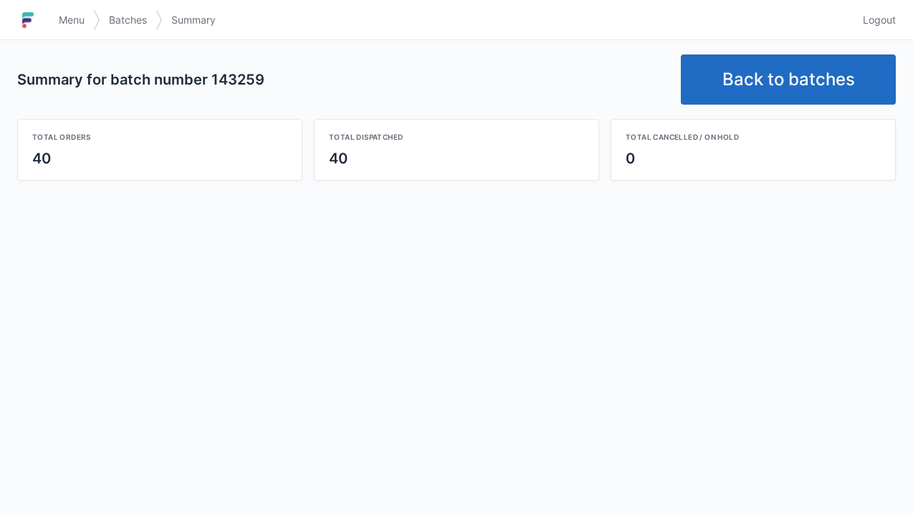
click at [766, 83] on link "Back to batches" at bounding box center [788, 79] width 215 height 50
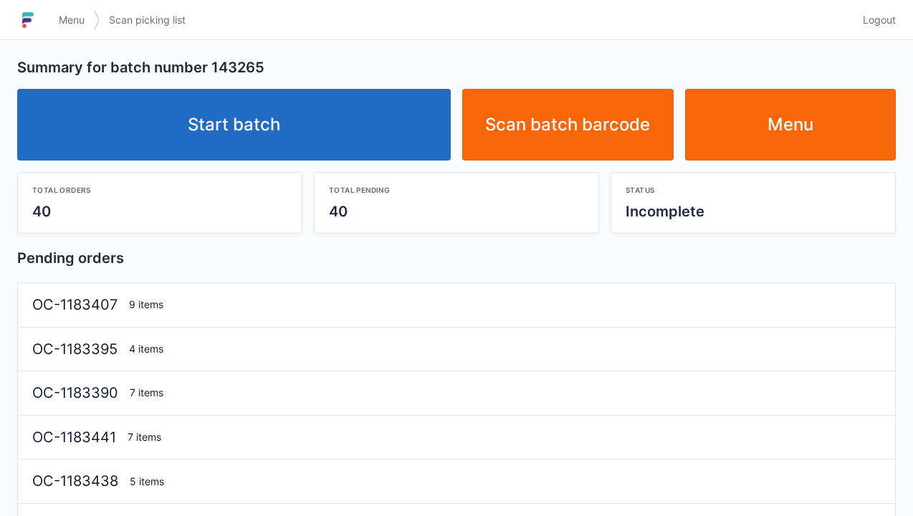
click at [244, 123] on link "Start batch" at bounding box center [234, 125] width 434 height 72
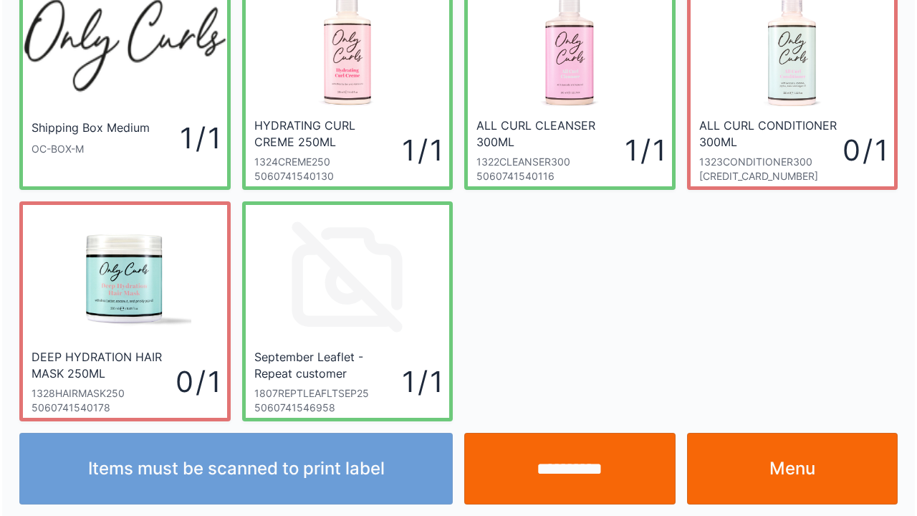
scroll to position [83, 0]
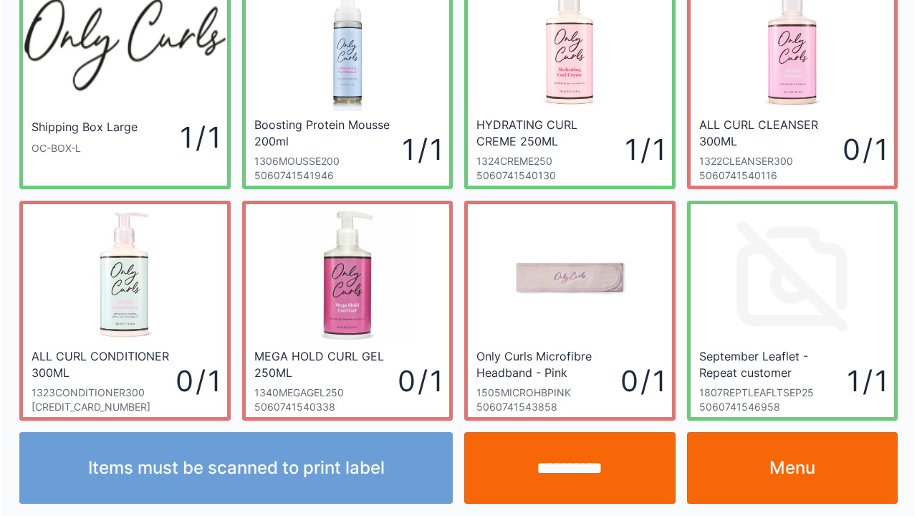
scroll to position [83, 0]
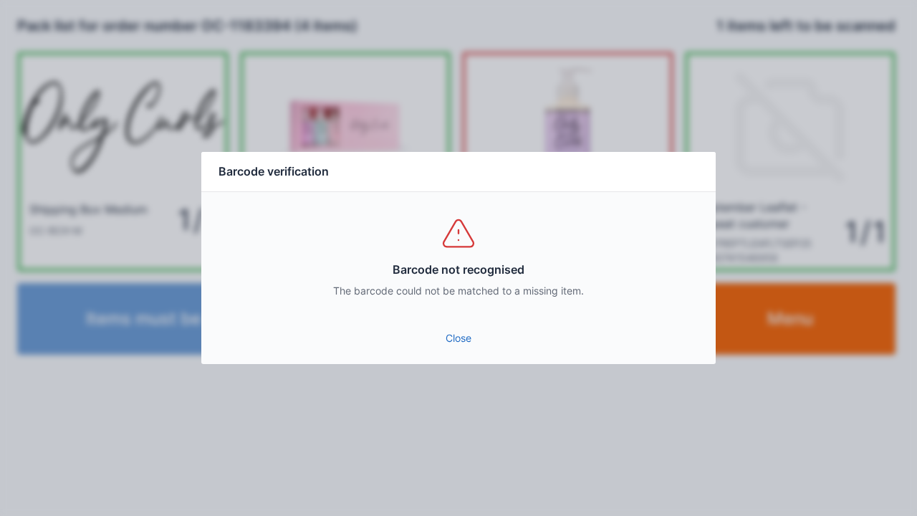
click at [454, 349] on link "Close" at bounding box center [459, 338] width 492 height 26
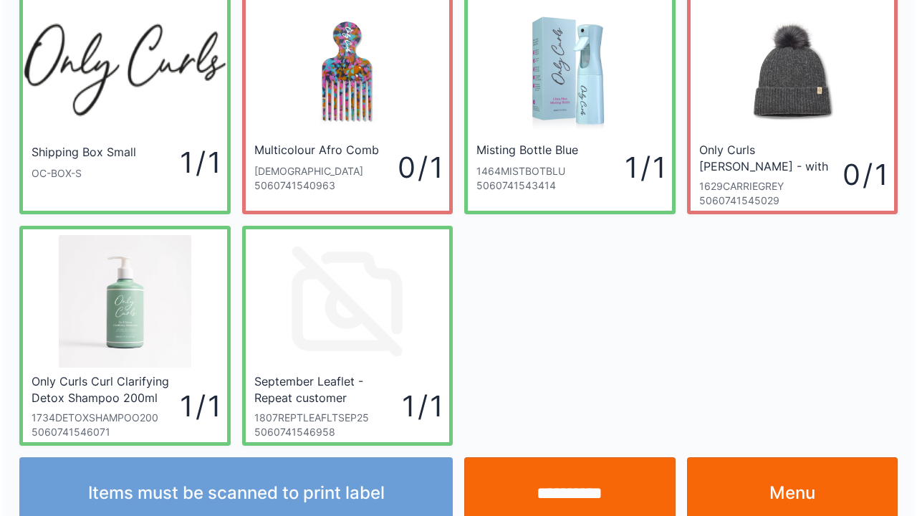
scroll to position [83, 0]
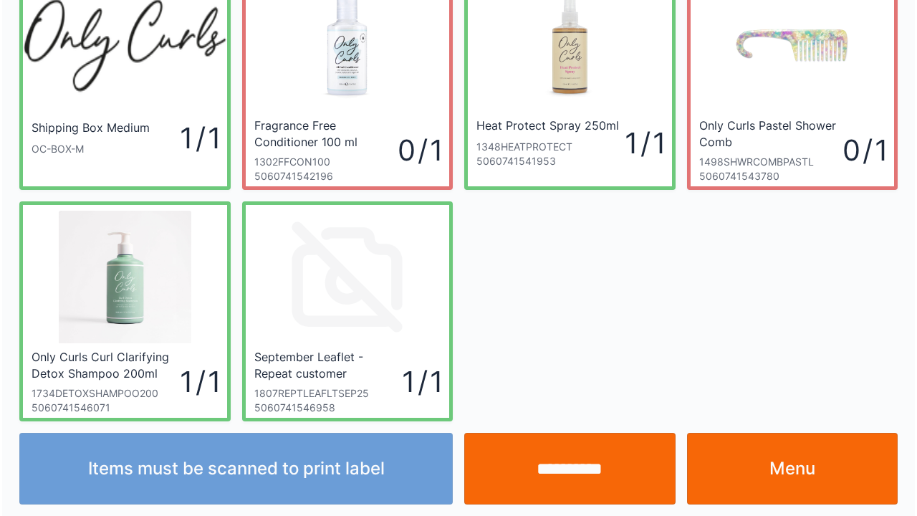
scroll to position [83, 0]
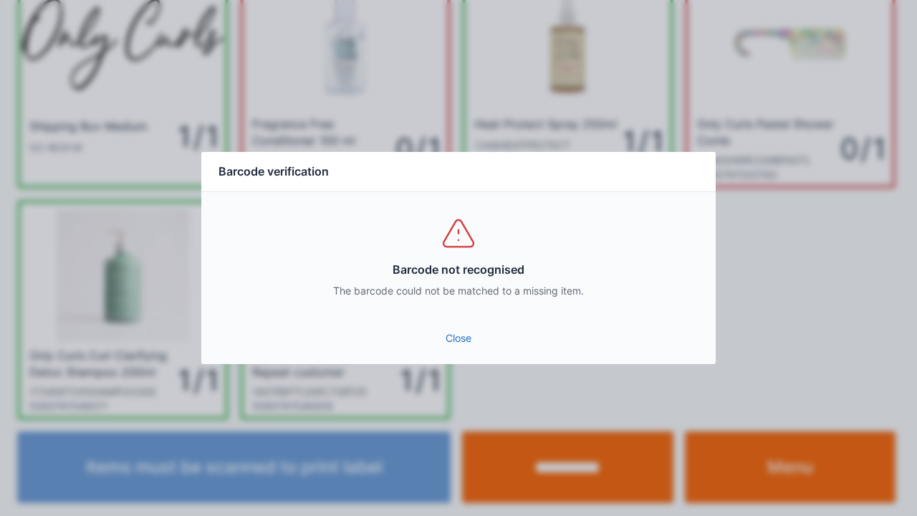
click at [466, 341] on link "Close" at bounding box center [459, 338] width 492 height 26
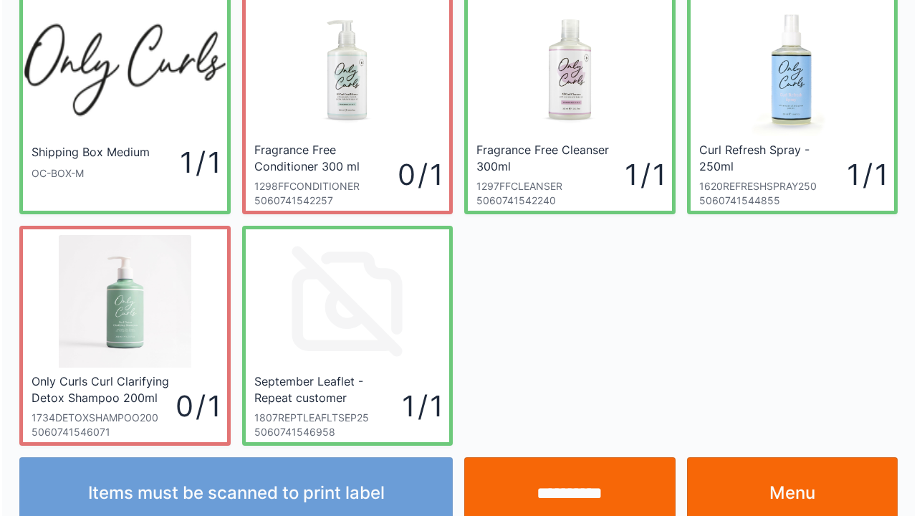
scroll to position [83, 0]
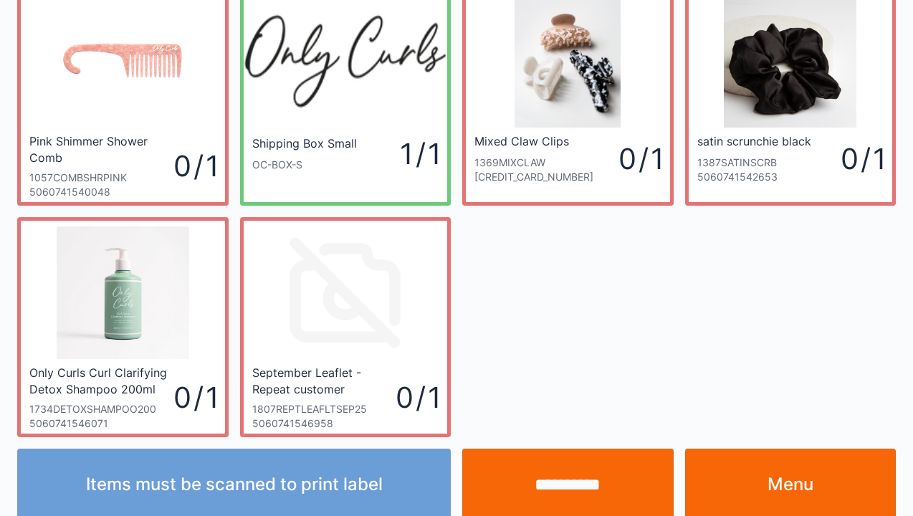
scroll to position [83, 0]
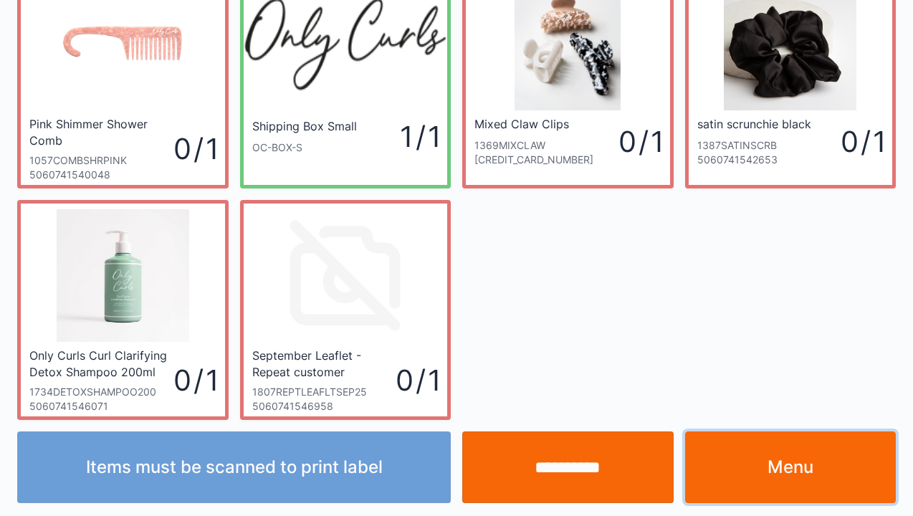
click at [772, 467] on link "Menu" at bounding box center [790, 467] width 211 height 72
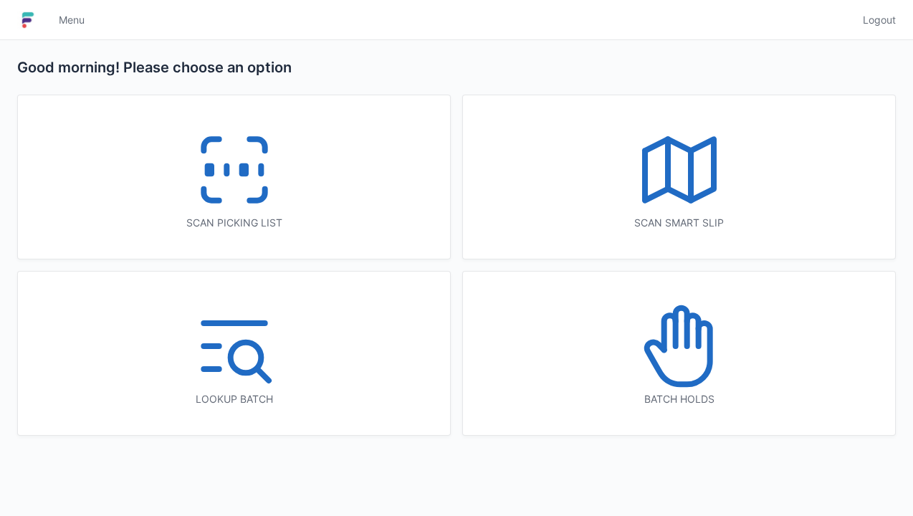
click at [219, 167] on icon at bounding box center [234, 170] width 92 height 92
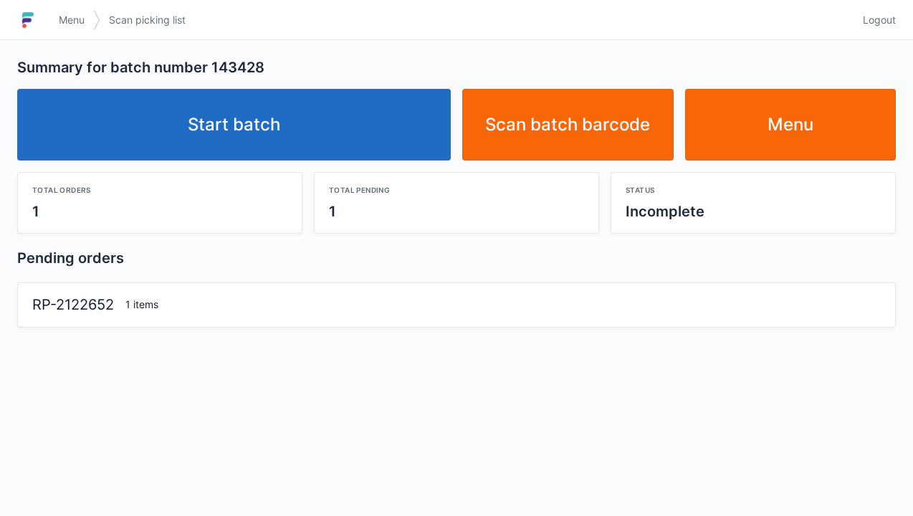
click at [245, 123] on link "Start batch" at bounding box center [234, 125] width 434 height 72
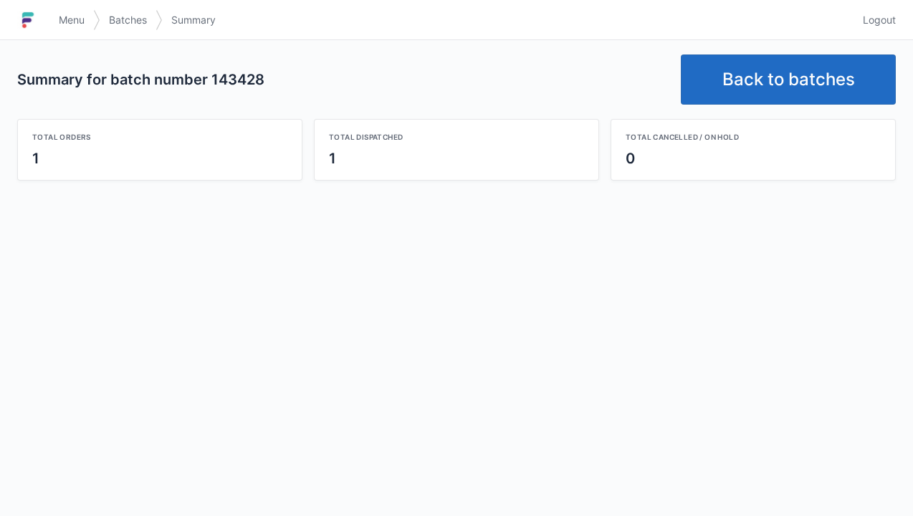
click at [731, 85] on link "Back to batches" at bounding box center [788, 79] width 215 height 50
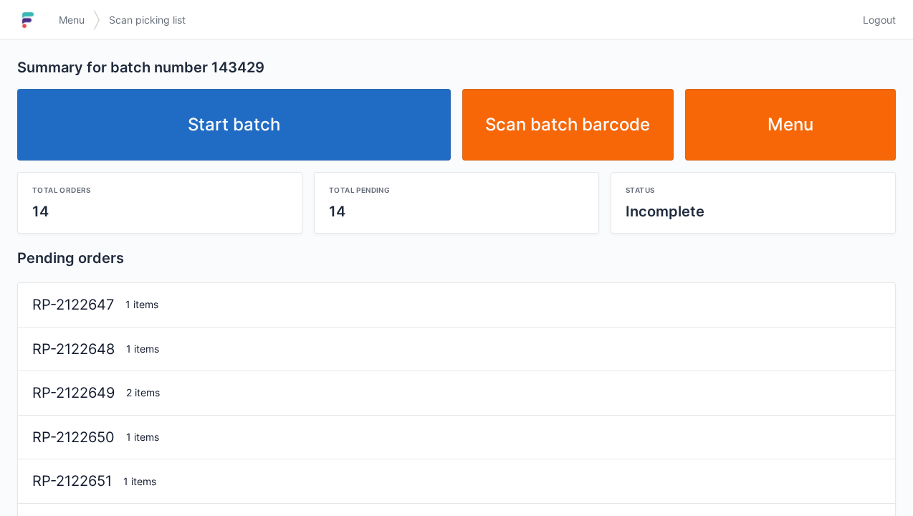
click at [239, 125] on link "Start batch" at bounding box center [234, 125] width 434 height 72
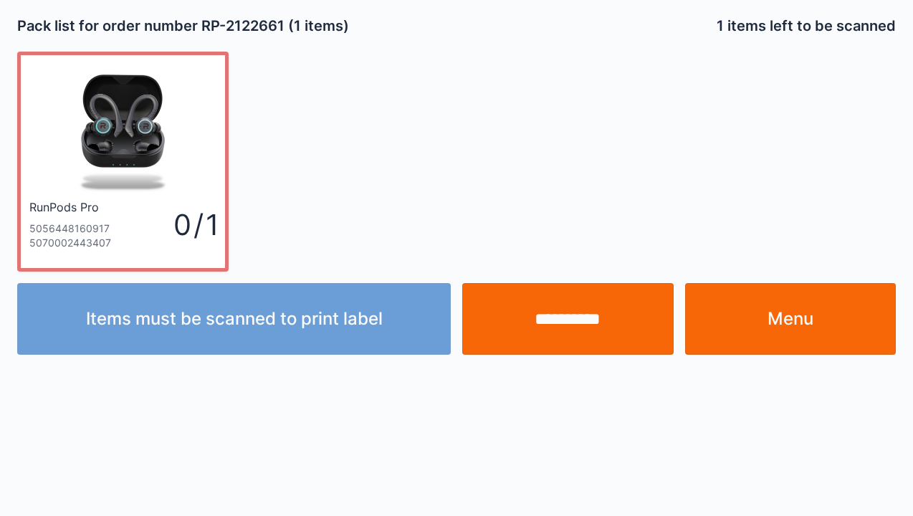
click at [553, 311] on input "**********" at bounding box center [567, 319] width 211 height 72
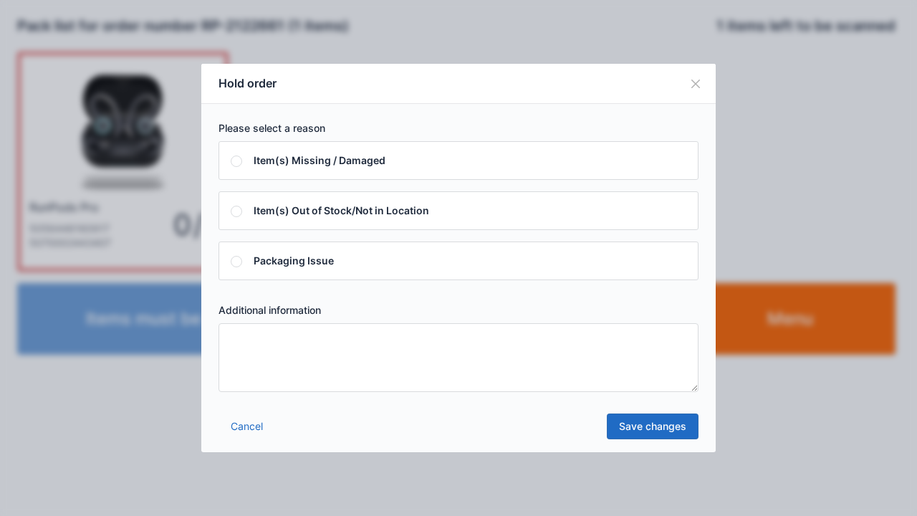
click at [242, 353] on textarea at bounding box center [459, 357] width 480 height 69
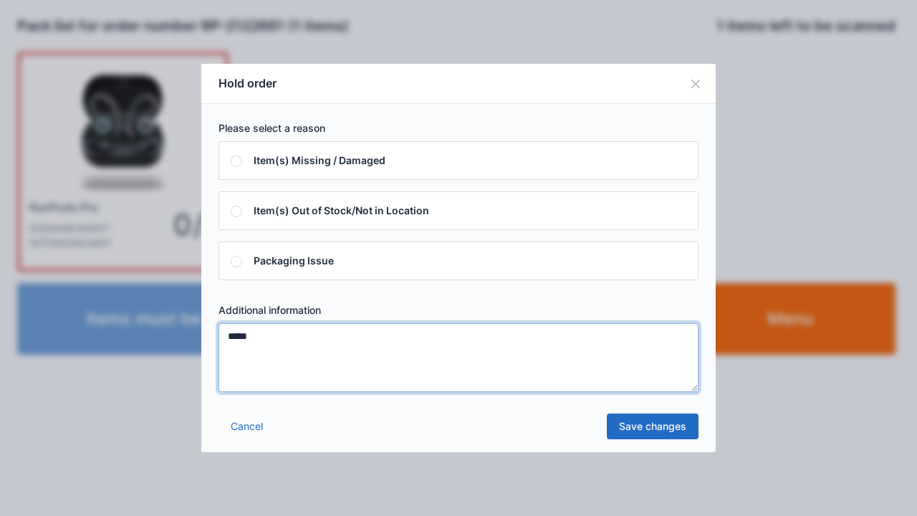
type textarea "*****"
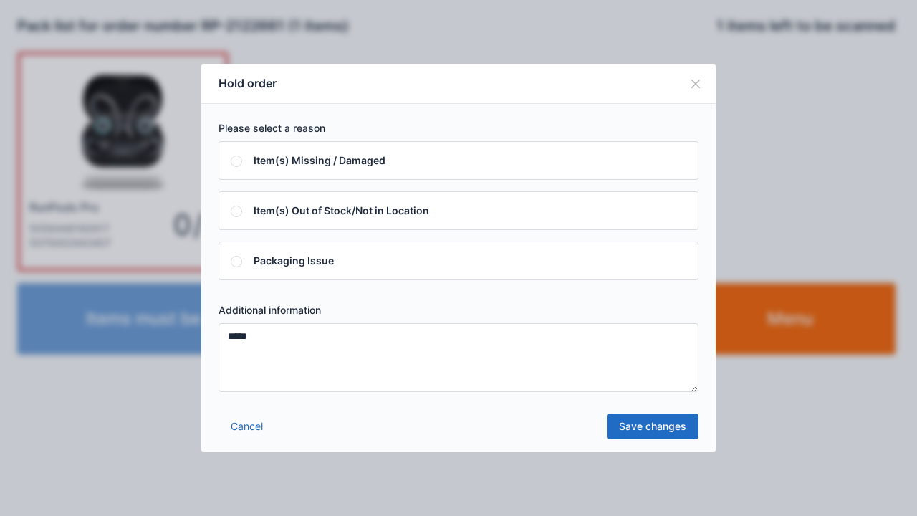
click at [632, 428] on link "Save changes" at bounding box center [653, 427] width 92 height 26
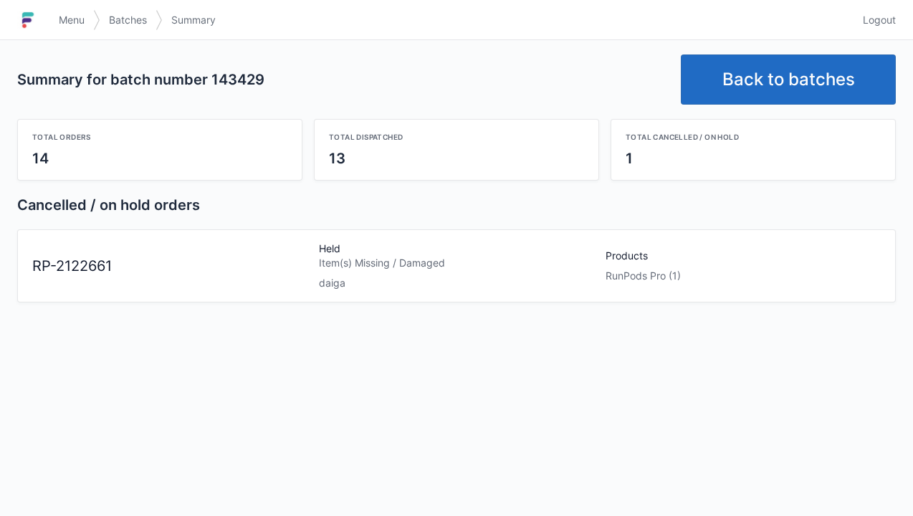
click at [773, 79] on link "Back to batches" at bounding box center [788, 79] width 215 height 50
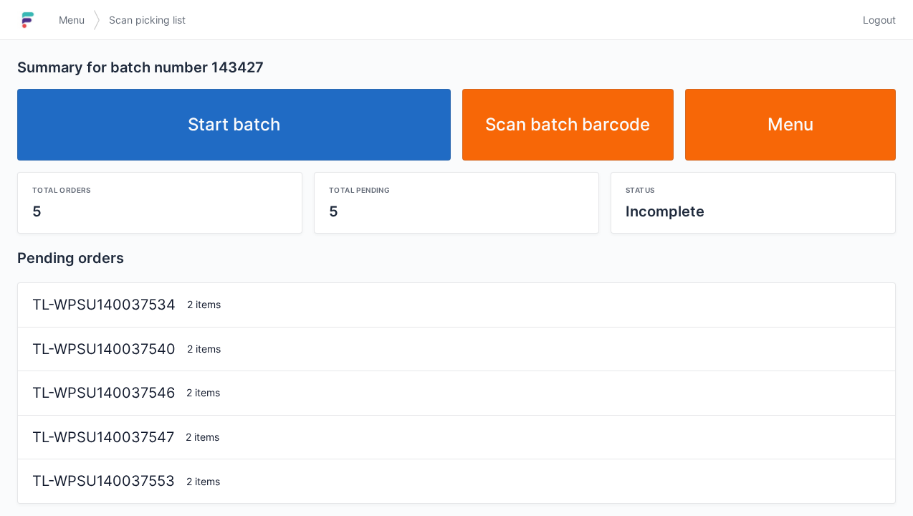
click at [296, 125] on link "Start batch" at bounding box center [234, 125] width 434 height 72
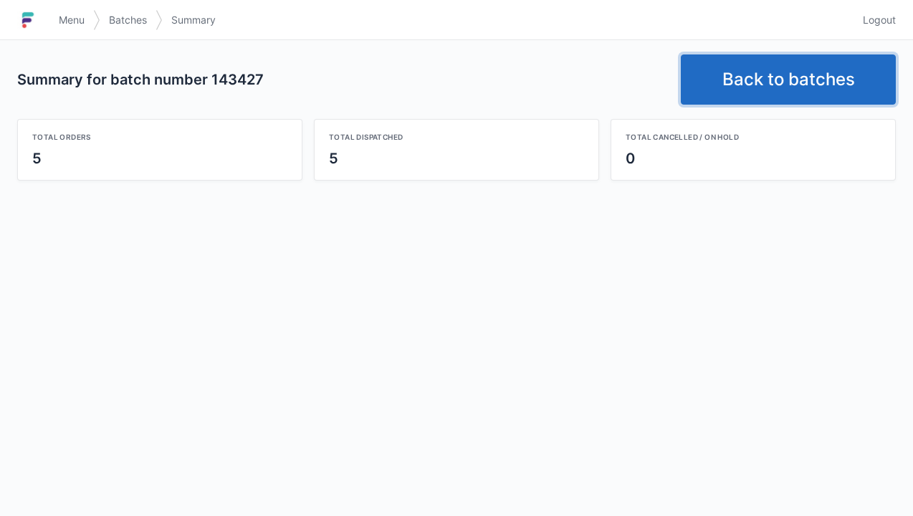
click at [758, 90] on link "Back to batches" at bounding box center [788, 79] width 215 height 50
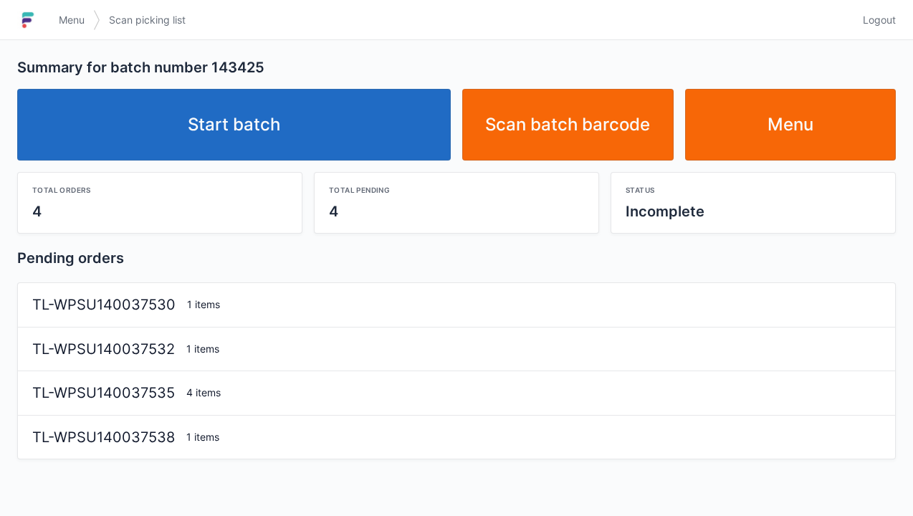
click at [265, 122] on link "Start batch" at bounding box center [234, 125] width 434 height 72
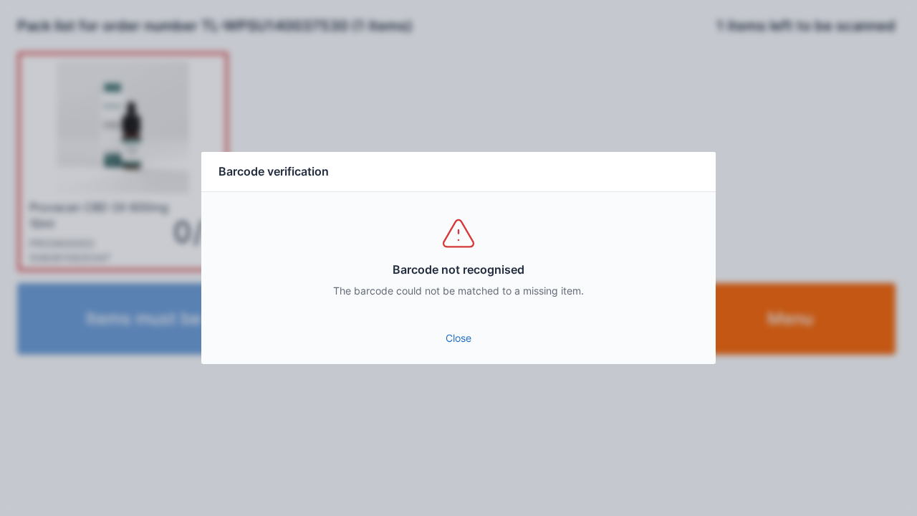
click at [452, 327] on link "Close" at bounding box center [459, 338] width 492 height 26
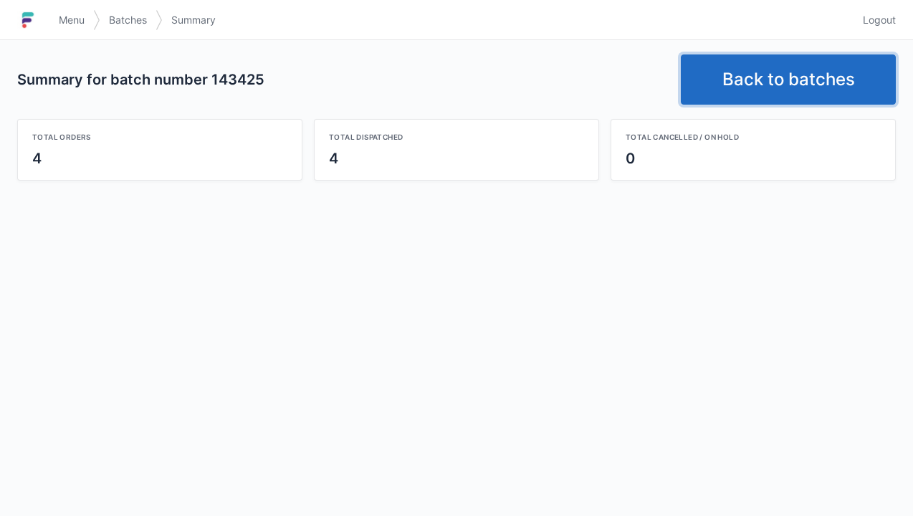
click at [773, 74] on link "Back to batches" at bounding box center [788, 79] width 215 height 50
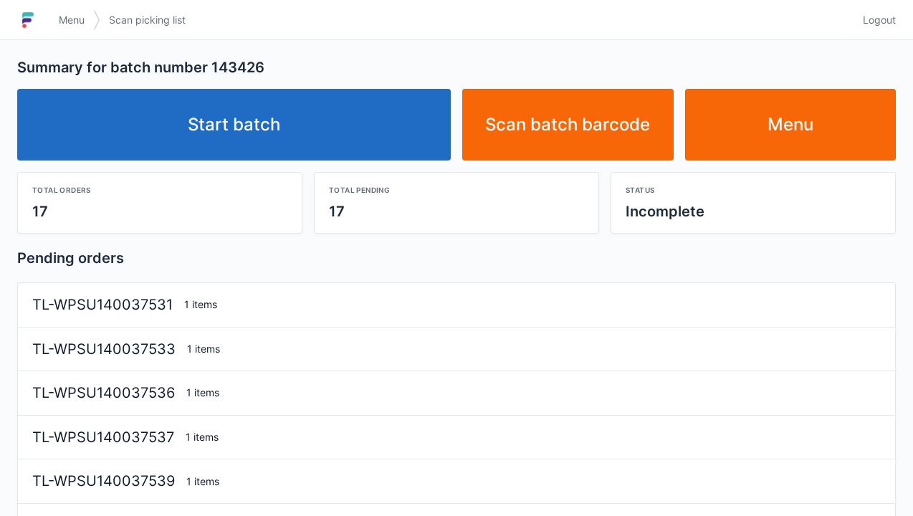
click at [237, 132] on link "Start batch" at bounding box center [234, 125] width 434 height 72
